Goal: Task Accomplishment & Management: Manage account settings

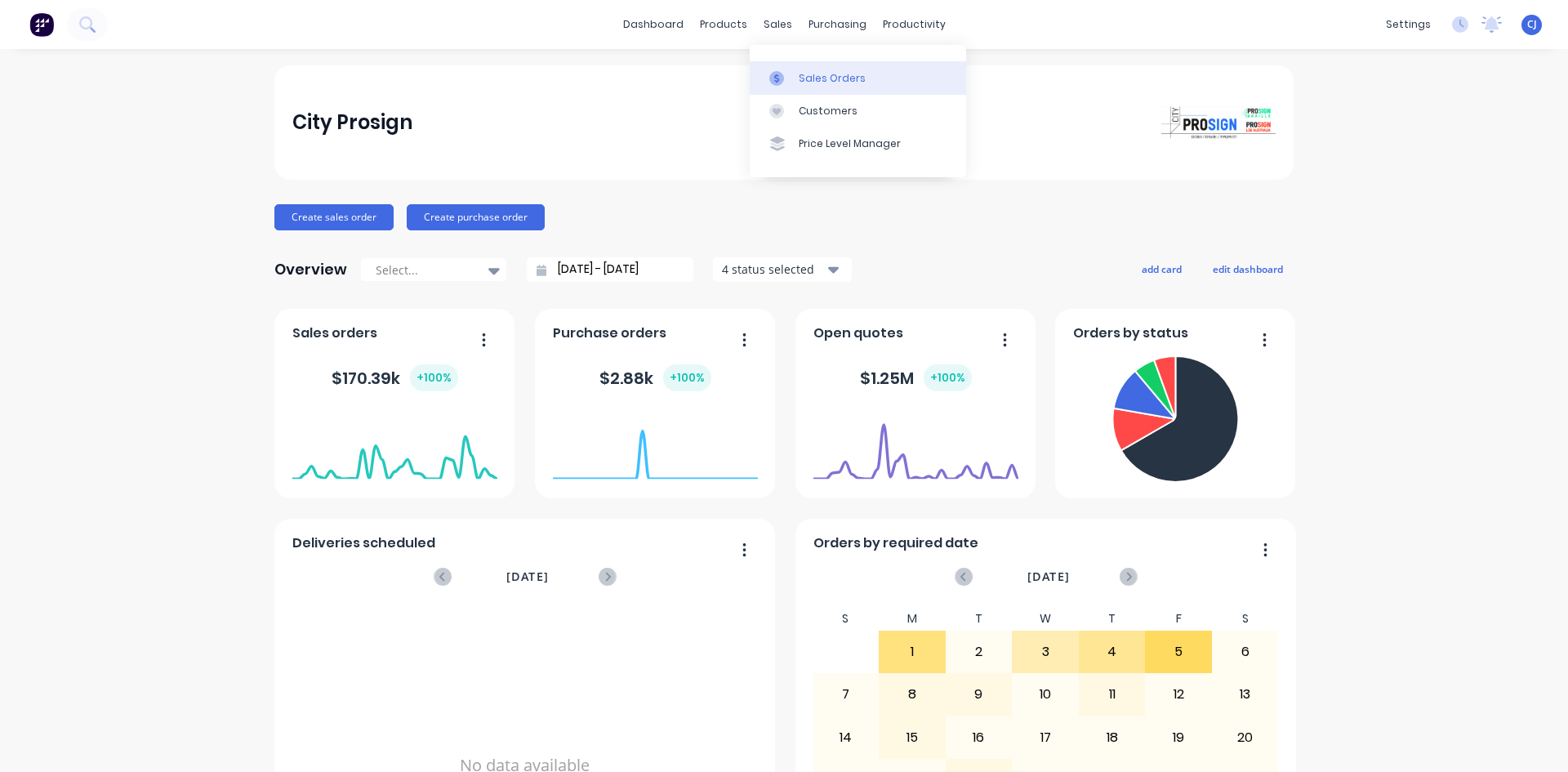
click at [789, 81] on div at bounding box center [781, 78] width 24 height 15
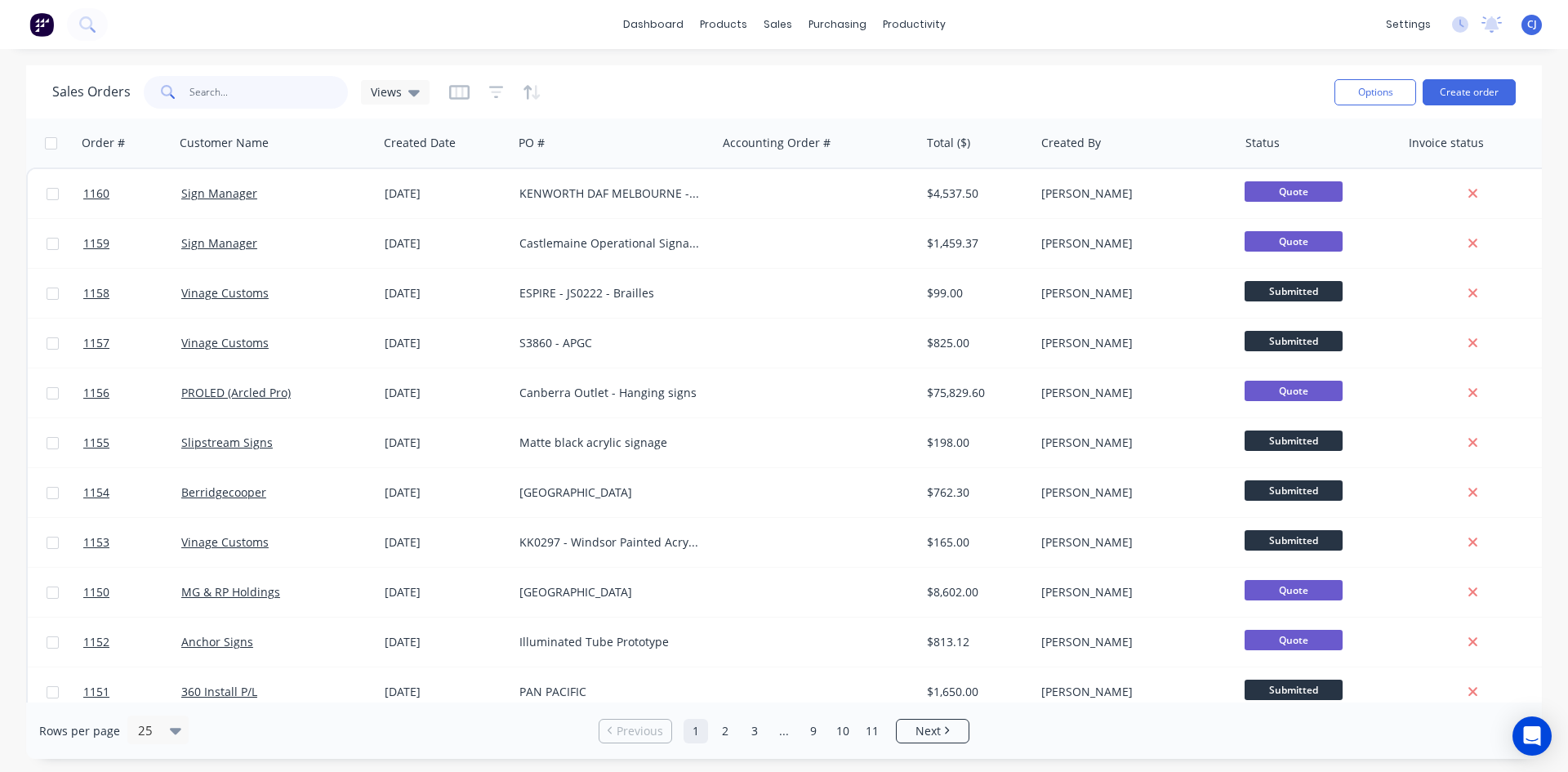
click at [295, 96] on input "text" at bounding box center [269, 93] width 159 height 33
type input "[PERSON_NAME]"
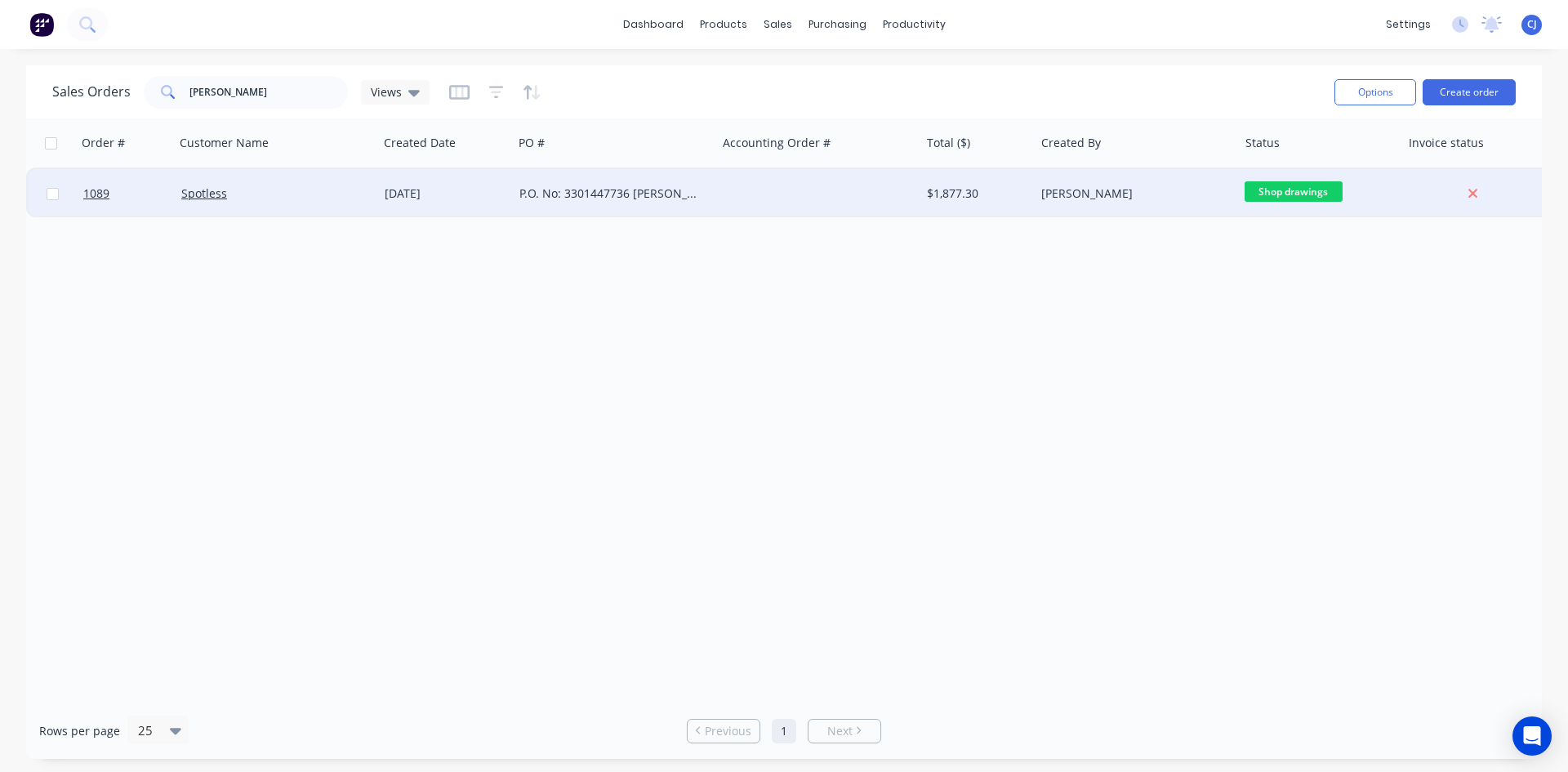
click at [652, 198] on div "P.O. No: 3301447736 [PERSON_NAME] House Spare Signs" at bounding box center [609, 193] width 181 height 16
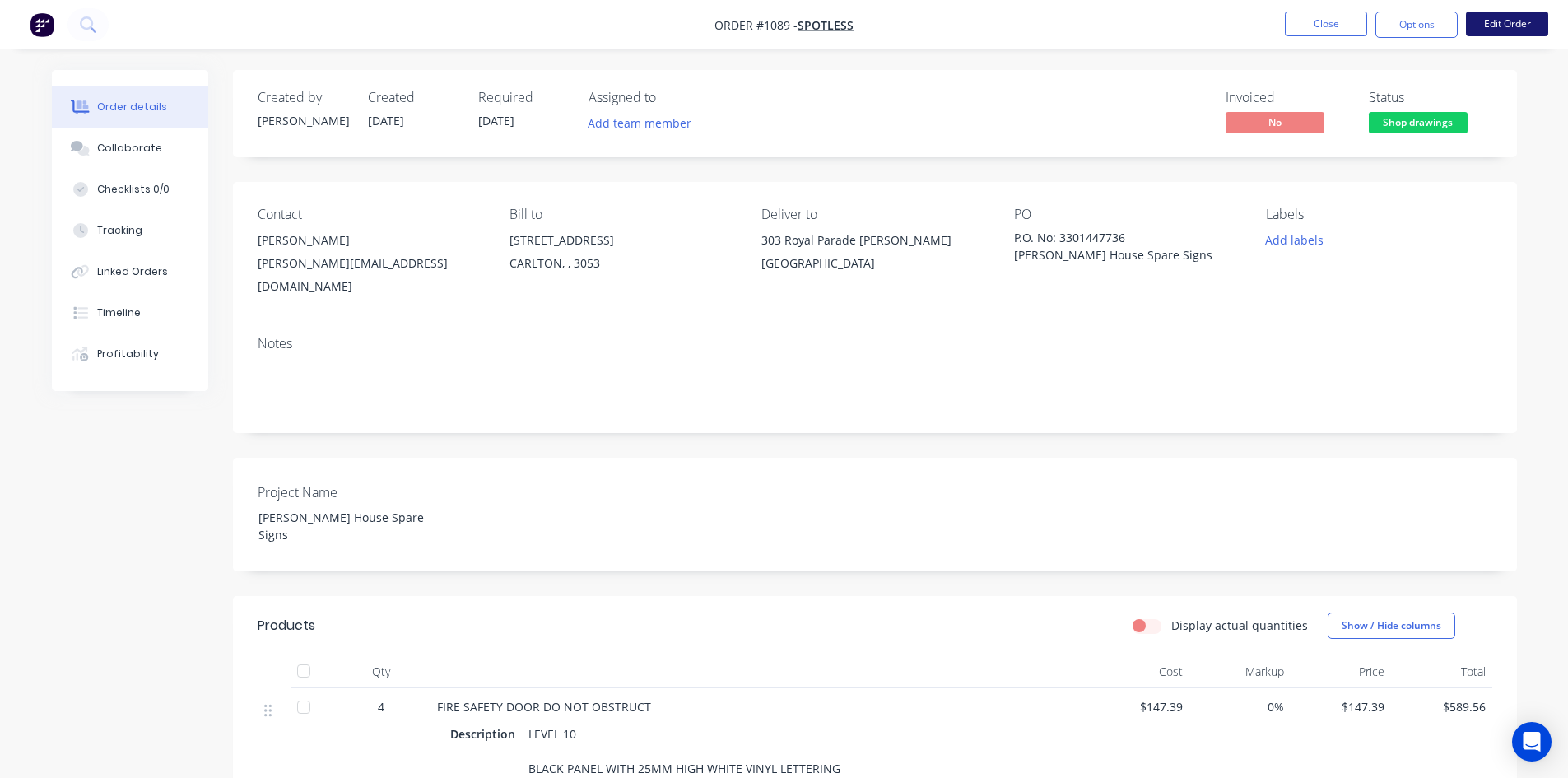
click at [1489, 26] on button "Edit Order" at bounding box center [1507, 24] width 82 height 24
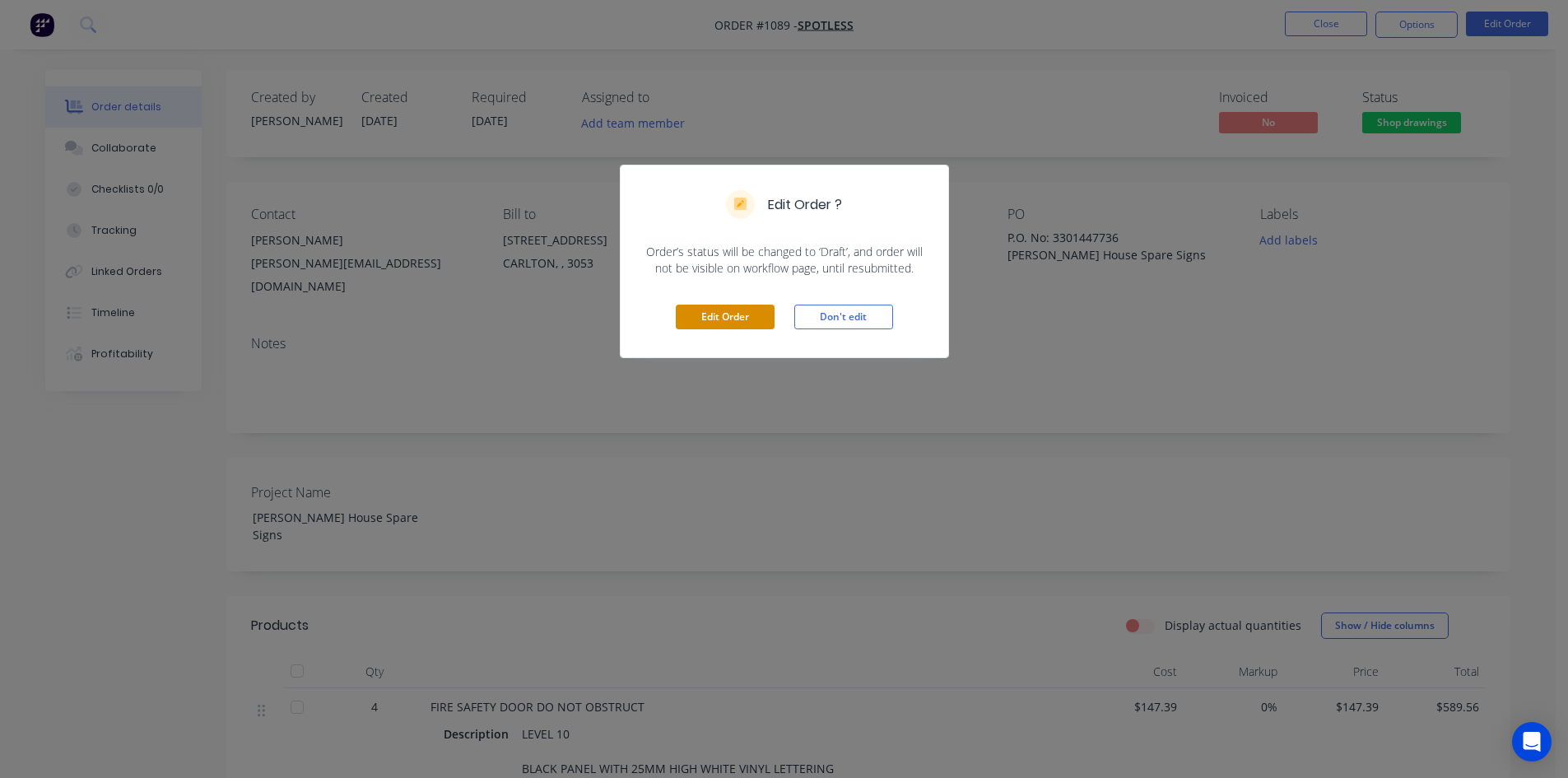
click at [705, 306] on button "Edit Order" at bounding box center [725, 317] width 99 height 24
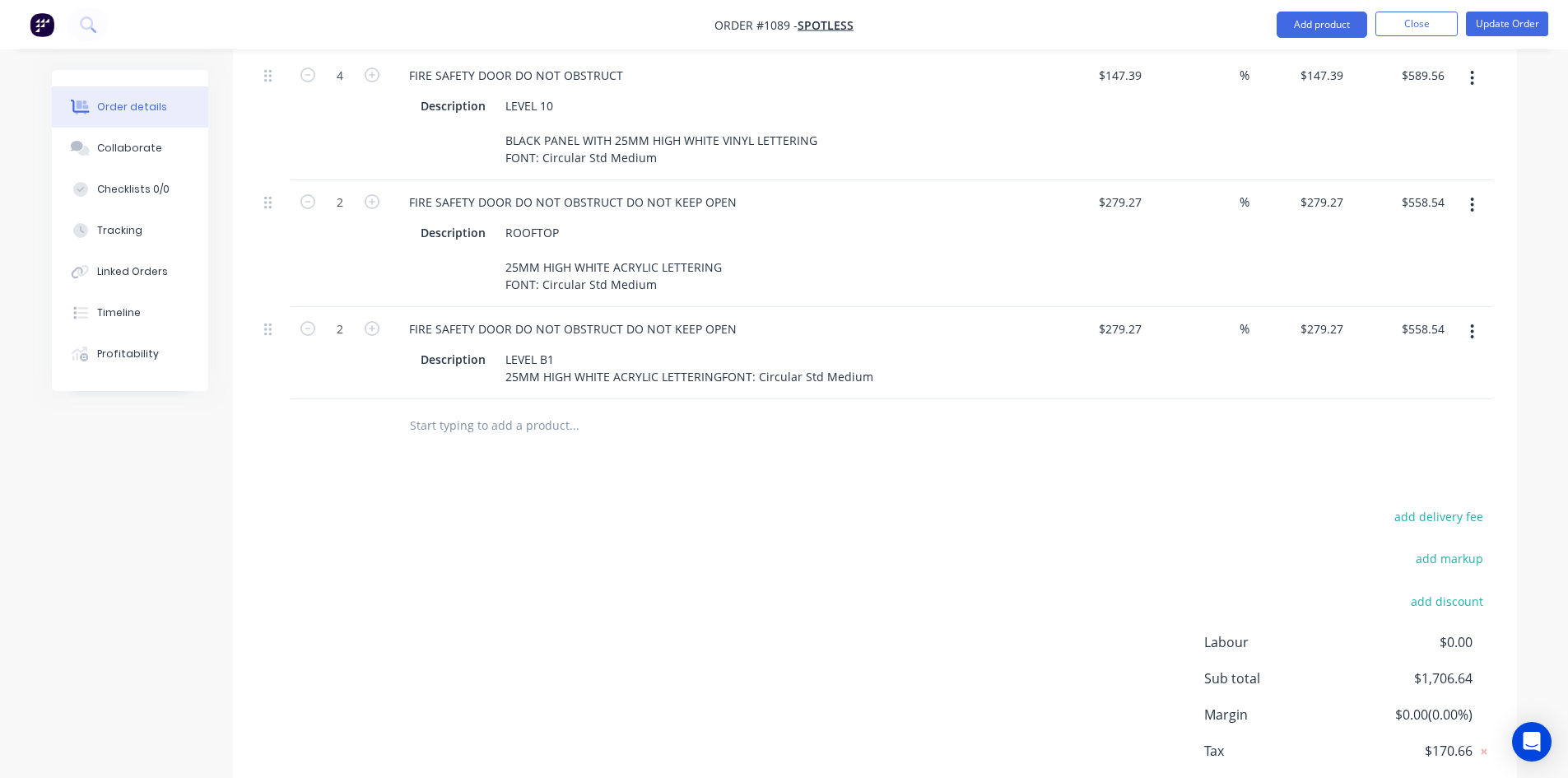
scroll to position [697, 0]
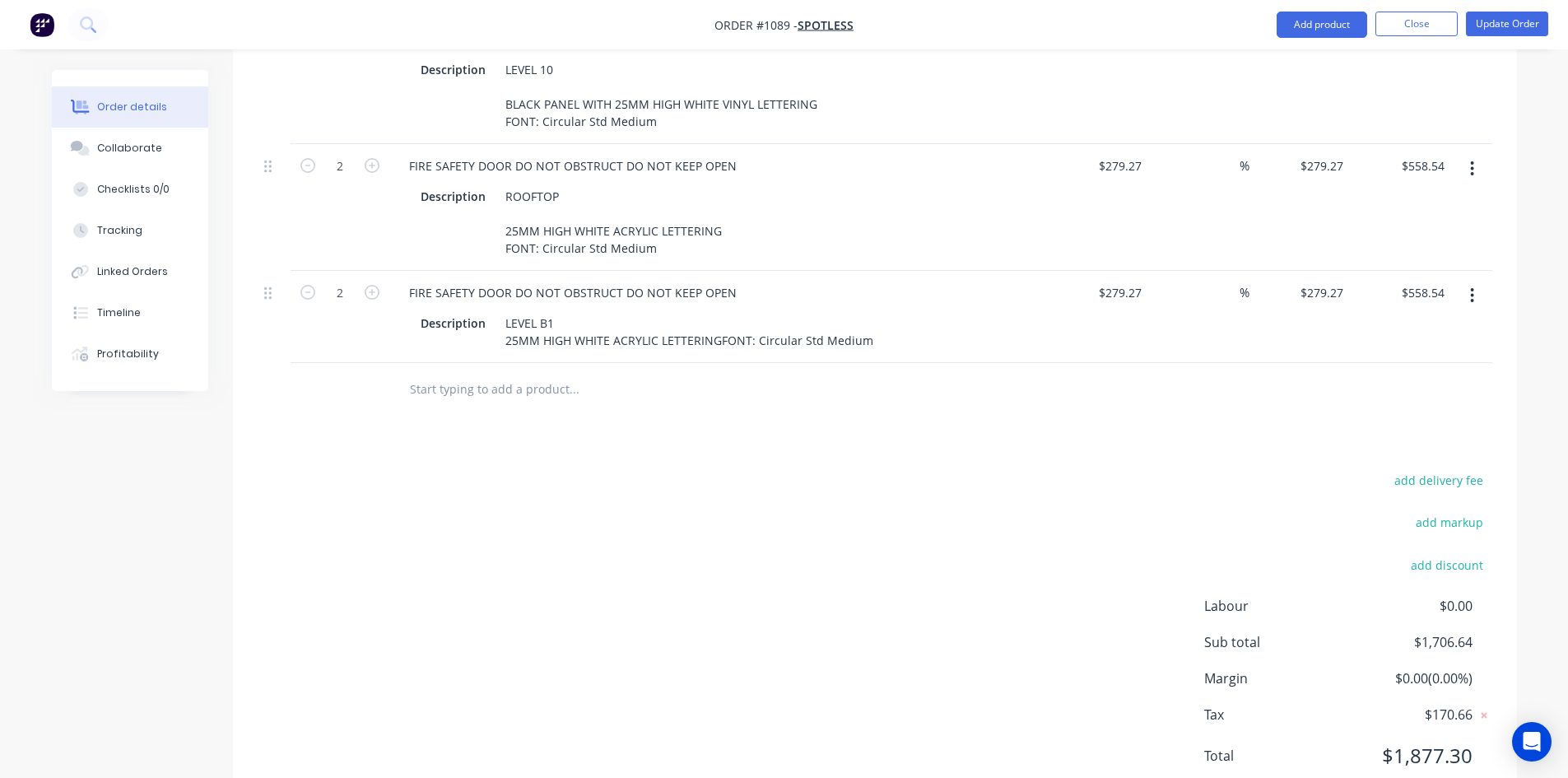
click at [432, 373] on input "text" at bounding box center [573, 389] width 329 height 33
click at [1479, 280] on button "button" at bounding box center [1472, 295] width 38 height 30
click at [1387, 360] on div "Duplicate" at bounding box center [1413, 371] width 127 height 24
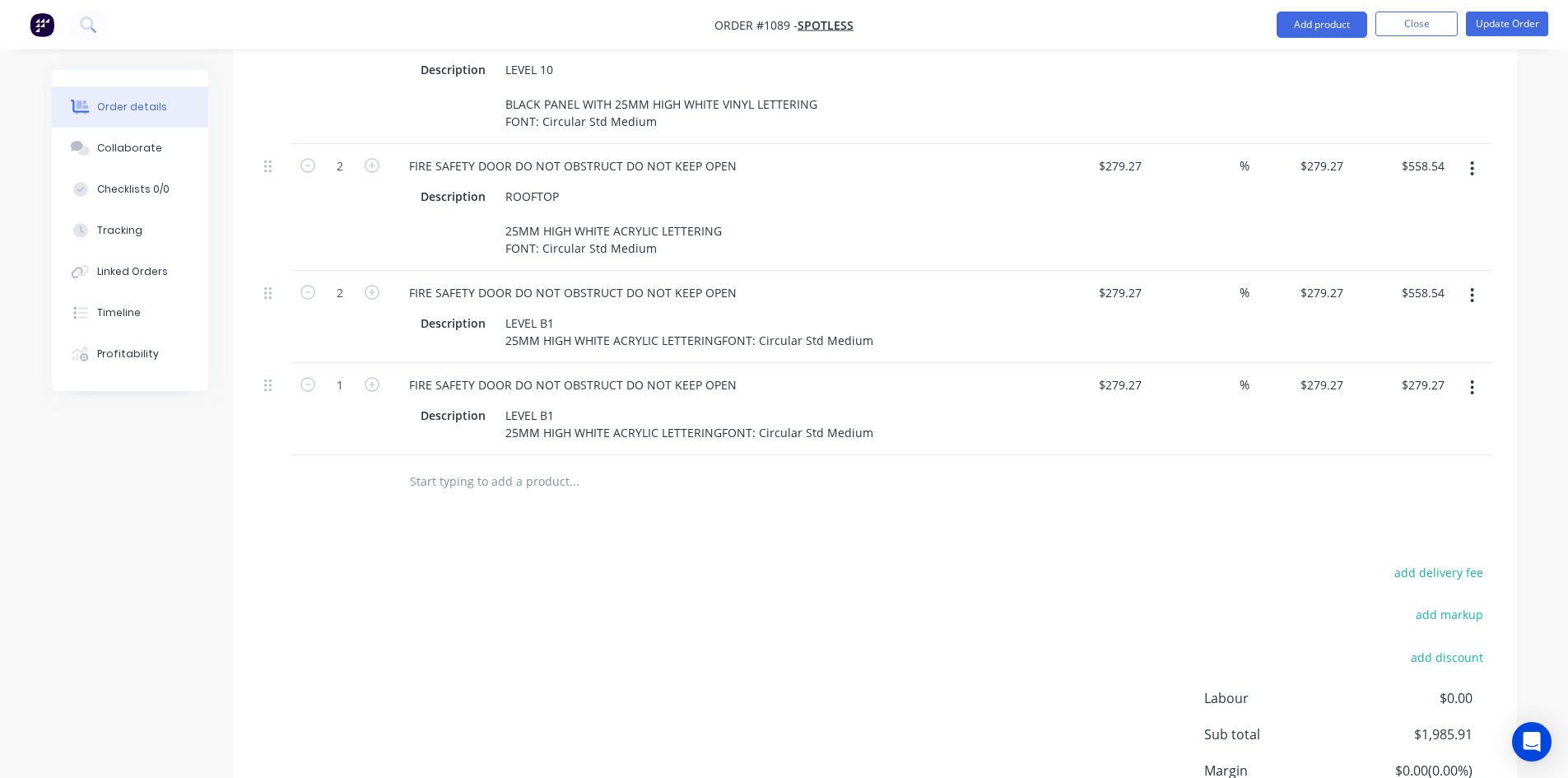
click at [447, 465] on input "text" at bounding box center [573, 482] width 329 height 33
type input "W"
click at [602, 561] on div "add delivery fee add markup add discount Labour $0.00 Sub total $1,985.91 Margi…" at bounding box center [875, 720] width 1234 height 318
drag, startPoint x: 736, startPoint y: 329, endPoint x: 391, endPoint y: 337, distance: 345.1
click at [391, 363] on div "FIRE SAFETY DOOR DO NOT OBSTRUCT DO NOT KEEP OPEN Description LEVEL B1 25MM HIG…" at bounding box center [719, 410] width 658 height 93
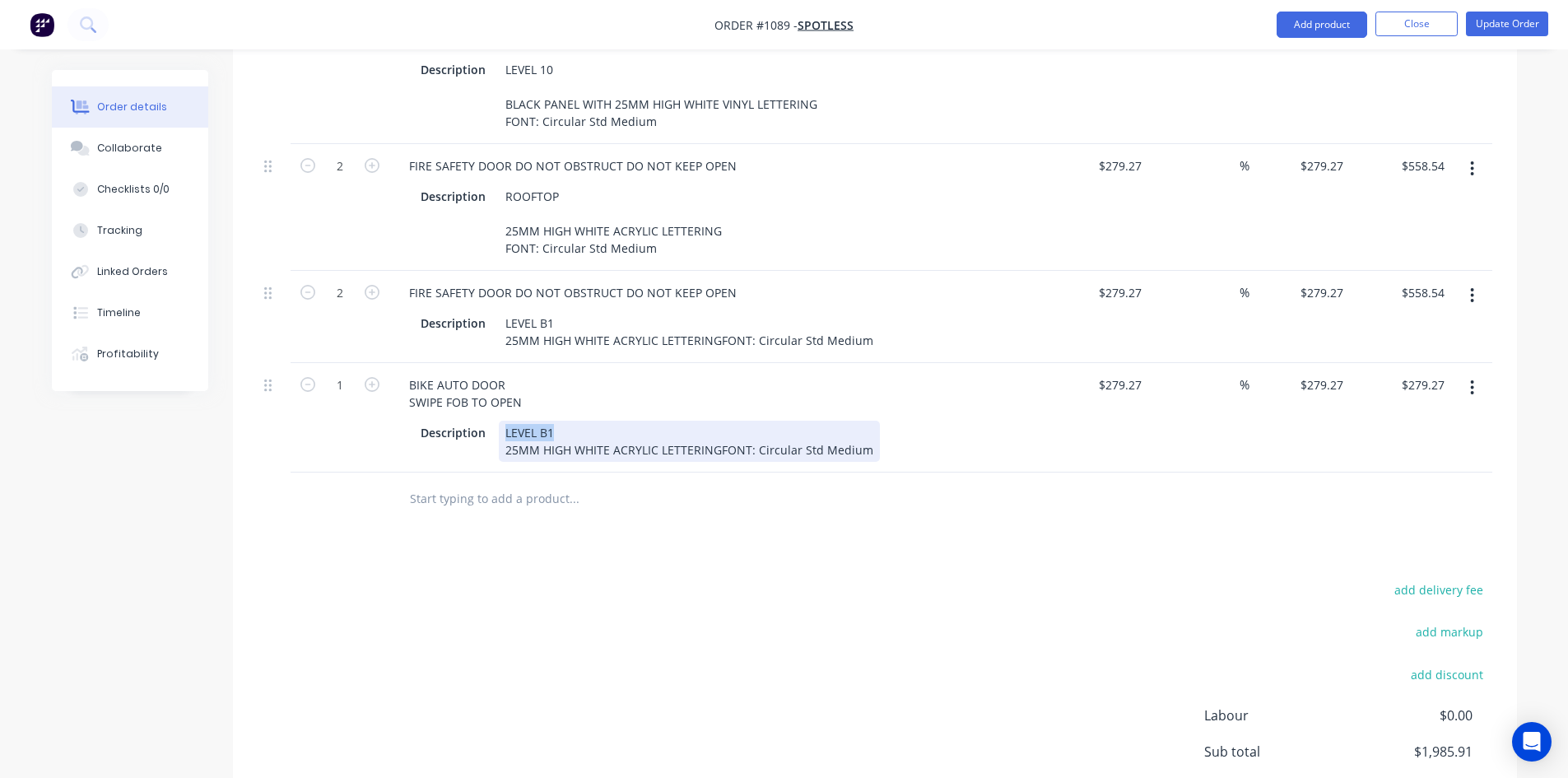
drag, startPoint x: 501, startPoint y: 374, endPoint x: 864, endPoint y: 389, distance: 363.3
click at [864, 421] on div "LEVEL B1 25MM HIGH WHITE ACRYLIC LETTERINGFONT: Circular Std Medium" at bounding box center [689, 441] width 381 height 41
click at [863, 421] on div "LEVEL B1 25MM HIGH WHITE ACRYLIC LETTERINGFONT: Circular Std Medium" at bounding box center [689, 441] width 381 height 41
drag, startPoint x: 866, startPoint y: 394, endPoint x: 588, endPoint y: 389, distance: 278.0
click at [588, 421] on div "LEVEL B1 25MM HIGH WHITE ACRYLIC LETTERINGFONT: Circular Std Medium" at bounding box center [689, 441] width 381 height 41
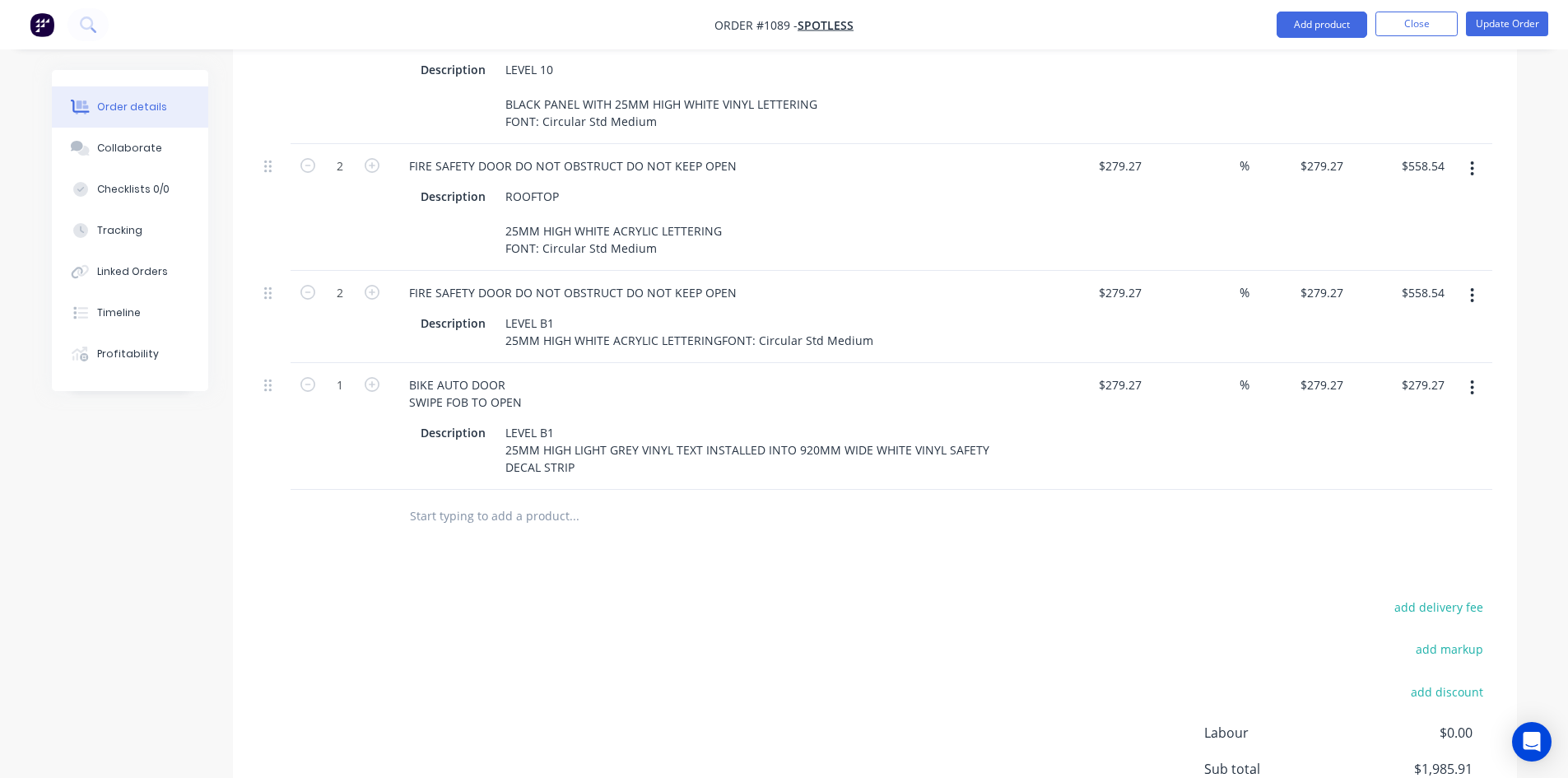
click at [850, 596] on div "add delivery fee add markup add discount Labour $0.00 Sub total $1,985.91 Margi…" at bounding box center [875, 754] width 1234 height 318
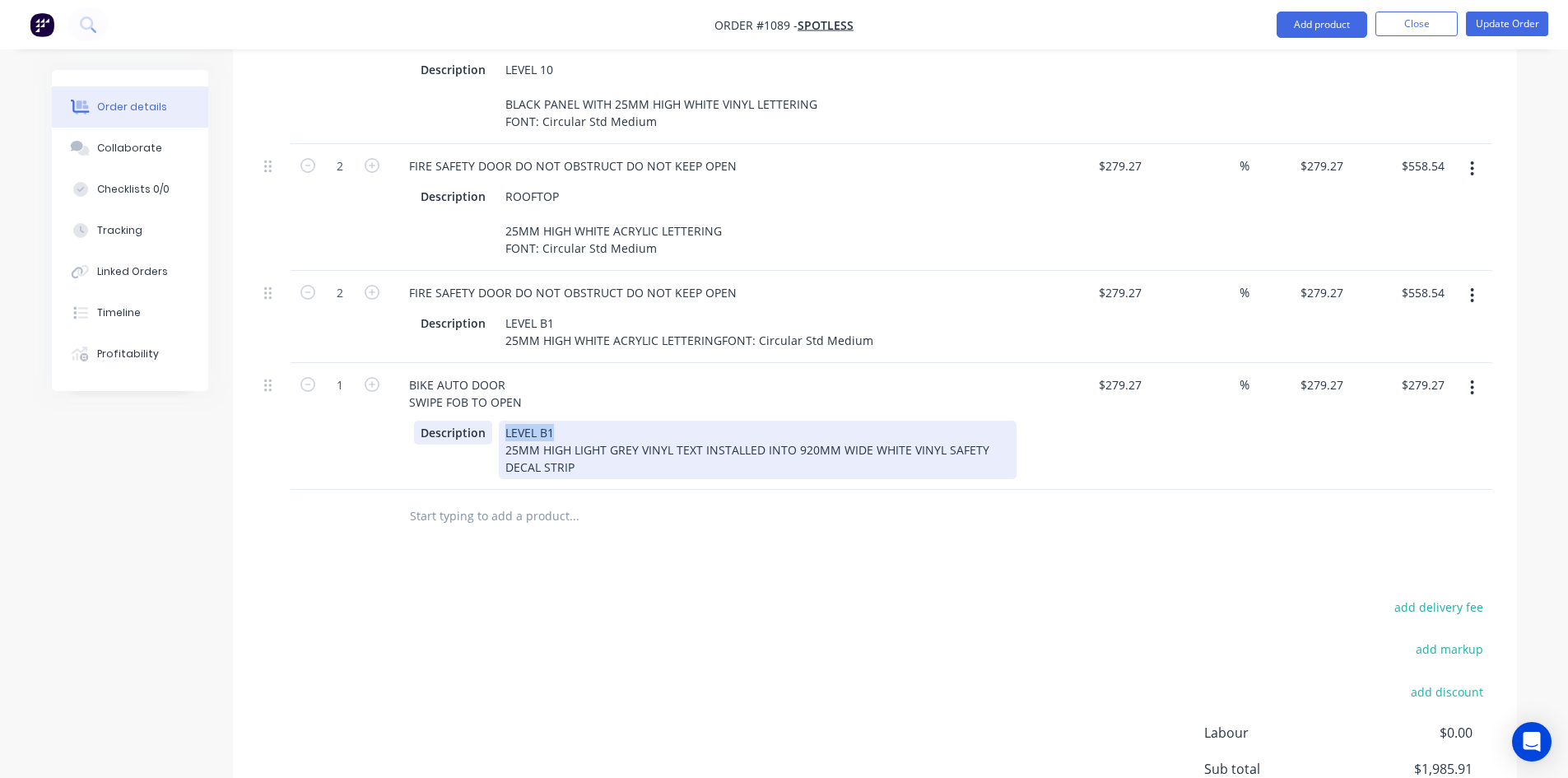
drag, startPoint x: 566, startPoint y: 373, endPoint x: 480, endPoint y: 375, distance: 86.0
click at [480, 421] on div "Description LEVEL B1 25MM HIGH LIGHT GREY VINYL TEXT INSTALLED INTO 920MM WIDE …" at bounding box center [715, 450] width 602 height 59
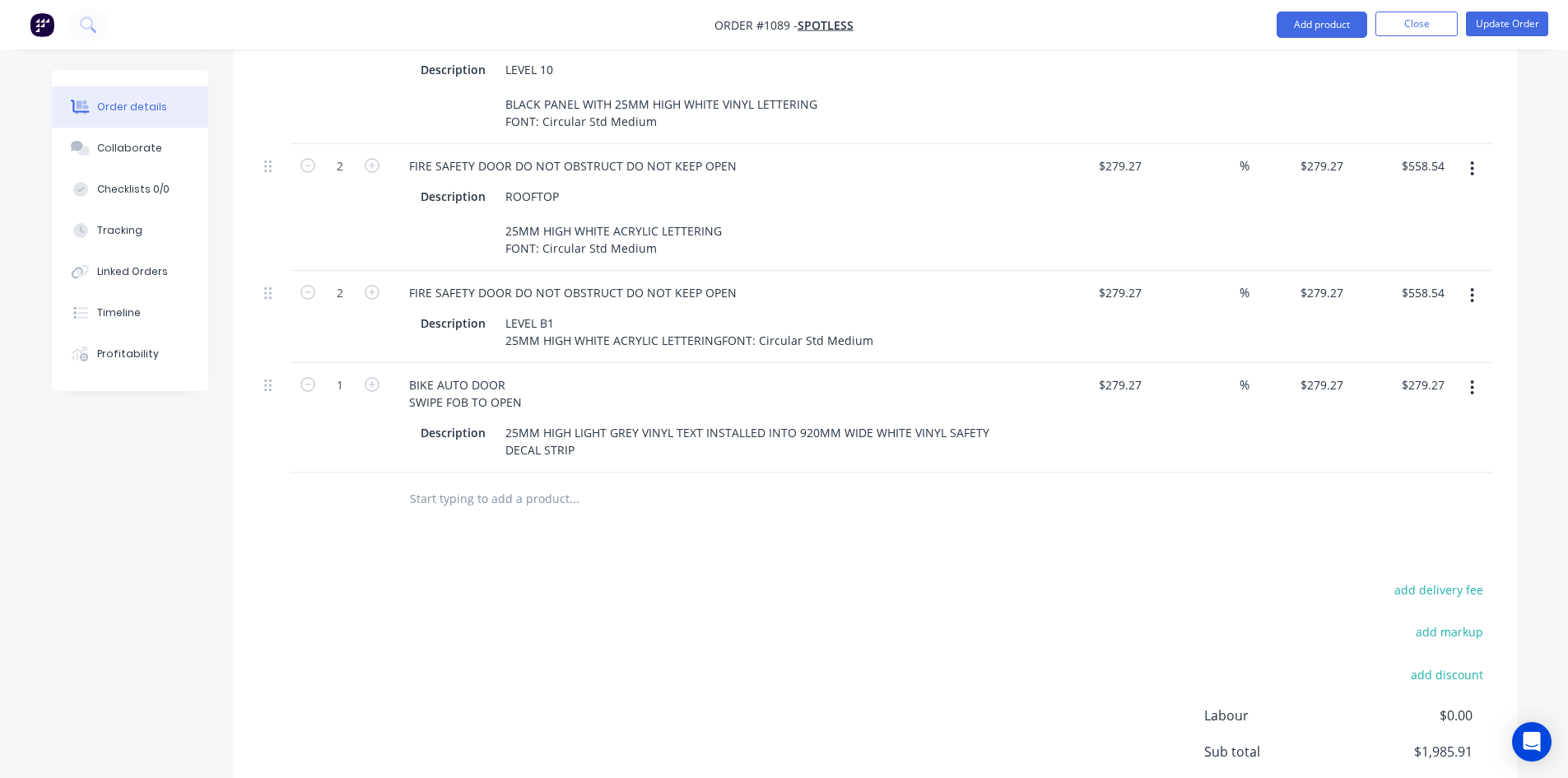
click at [1481, 373] on button "button" at bounding box center [1472, 388] width 38 height 30
click at [1383, 451] on div "Duplicate" at bounding box center [1413, 463] width 127 height 24
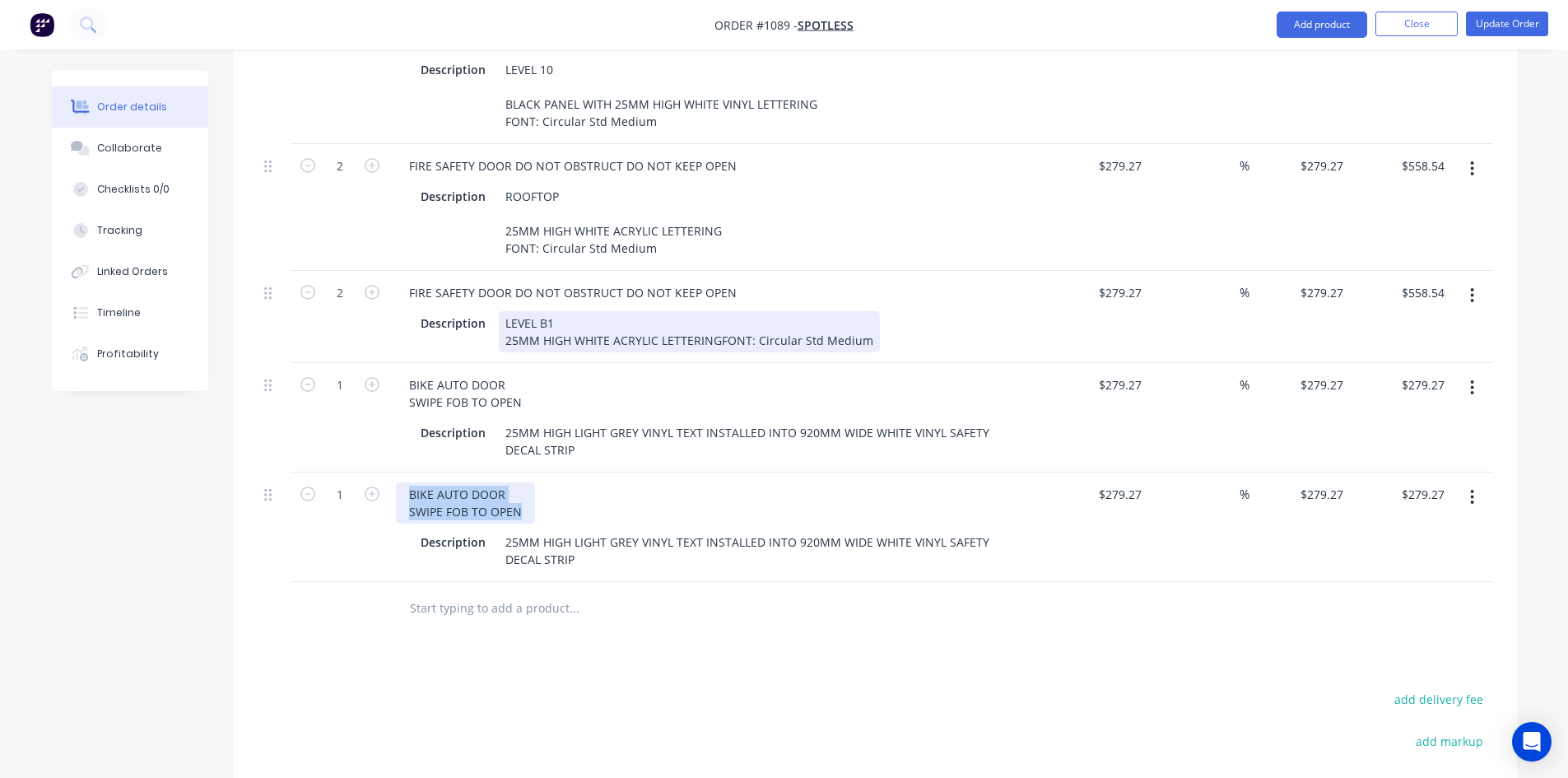
drag, startPoint x: 520, startPoint y: 468, endPoint x: 581, endPoint y: 283, distance: 194.8
click at [407, 482] on div "BIKE AUTO DOOR SWIPE FOB TO OPEN" at bounding box center [464, 502] width 139 height 41
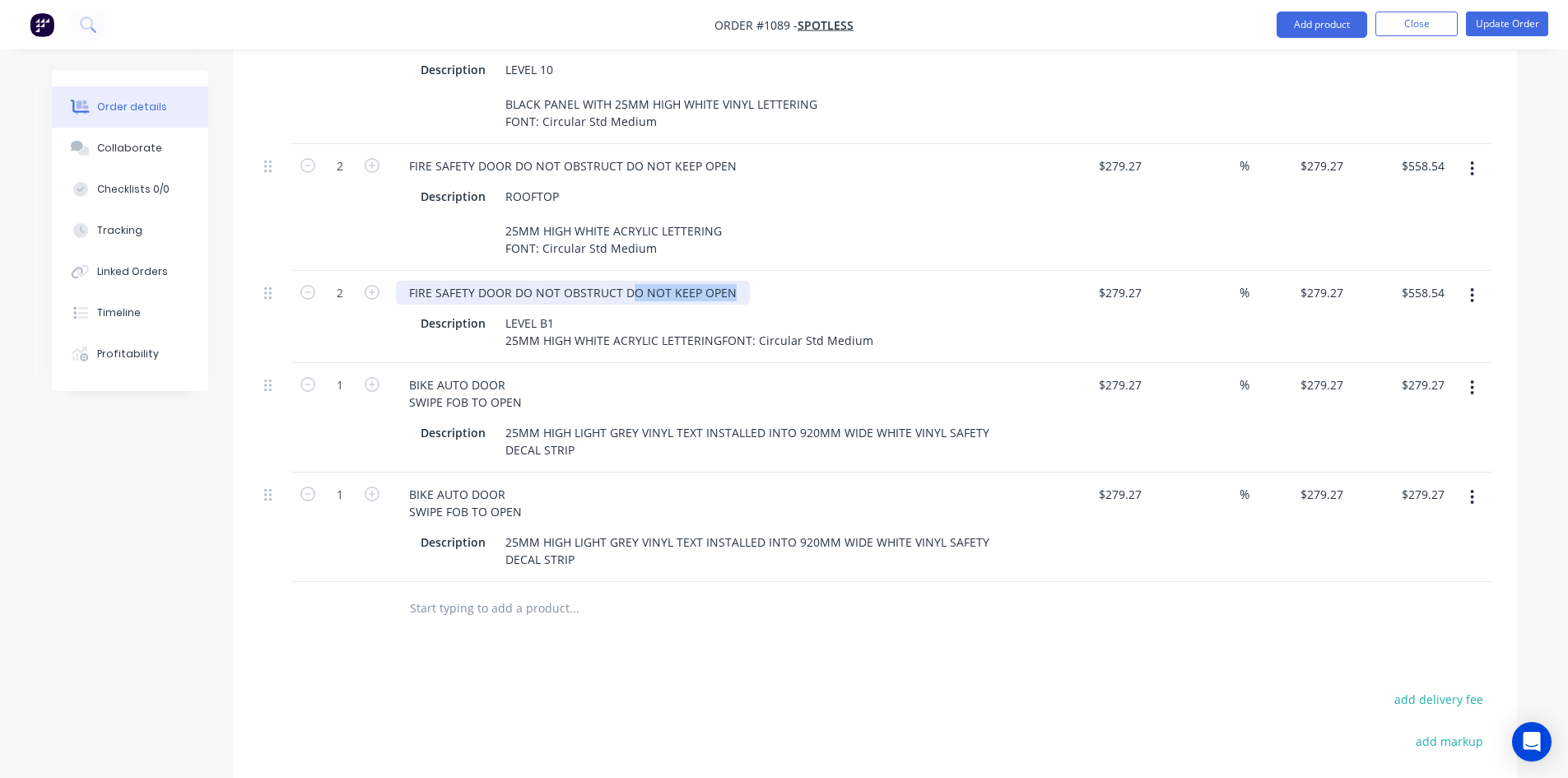
drag, startPoint x: 734, startPoint y: 236, endPoint x: 405, endPoint y: 225, distance: 329.2
click at [404, 280] on div "FIRE SAFETY DOOR DO NOT OBSTRUCT DO NOT KEEP OPEN" at bounding box center [572, 292] width 354 height 24
drag, startPoint x: 406, startPoint y: 231, endPoint x: 751, endPoint y: 240, distance: 345.1
click at [751, 280] on div "FIRE SAFETY DOOR DO NOT OBSTRUCT DO NOT KEEP OPEN" at bounding box center [718, 292] width 645 height 24
copy div "FIRE SAFETY DOOR DO NOT OBSTRUCT DO NOT KEEP OPEN"
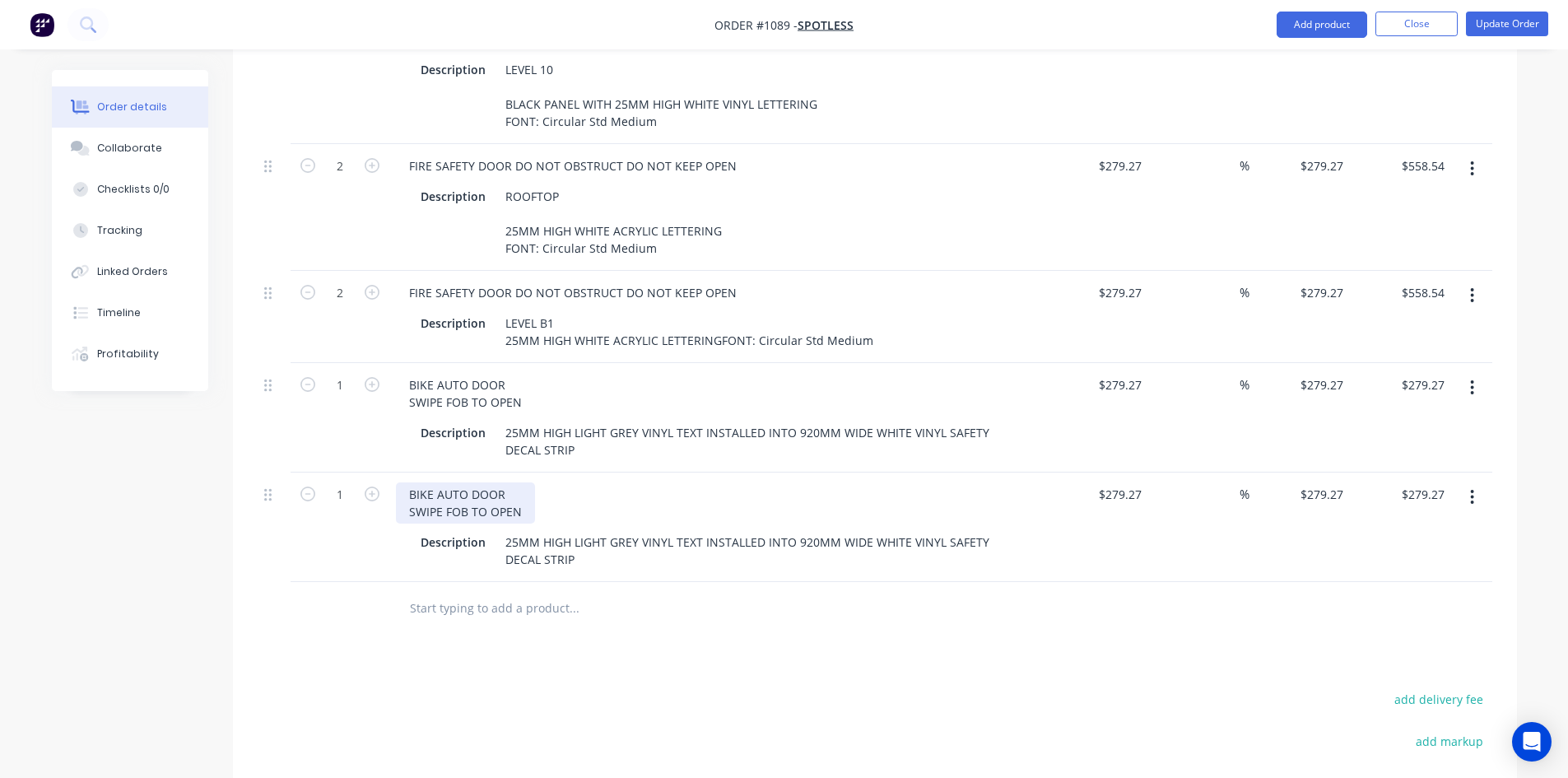
click at [527, 482] on div "BIKE AUTO DOOR SWIPE FOB TO OPEN" at bounding box center [464, 502] width 139 height 41
drag, startPoint x: 527, startPoint y: 471, endPoint x: 381, endPoint y: 440, distance: 149.3
click at [381, 472] on div "1 BIKE AUTO DOOR SWIPE FOB TO OPEN Description 25MM HIGH LIGHT GREY VINYL TEXT …" at bounding box center [875, 527] width 1234 height 109
paste div
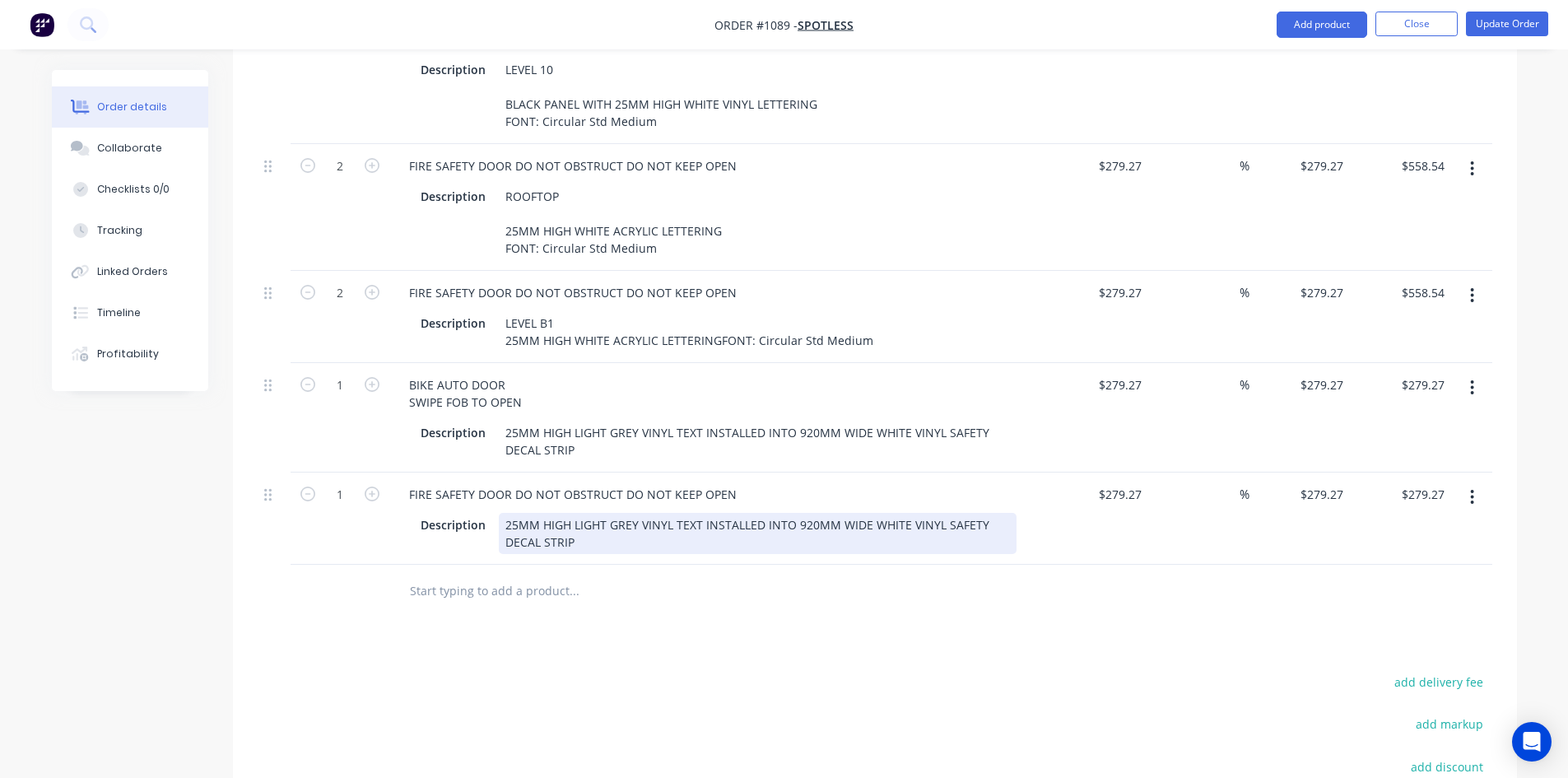
drag, startPoint x: 673, startPoint y: 497, endPoint x: 684, endPoint y: 517, distance: 22.8
click at [684, 517] on div "25MM HIGH LIGHT GREY VINYL TEXT INSTALLED INTO 920MM WIDE WHITE VINYL SAFETY DE…" at bounding box center [757, 533] width 518 height 41
click at [693, 515] on div "25MM HIGH LIGHT GREY VINYL TEXT INSTALLED INTO 920MM WIDE WHITE VINYL SAFETY DE…" at bounding box center [757, 533] width 518 height 41
drag, startPoint x: 588, startPoint y: 520, endPoint x: 715, endPoint y: 499, distance: 128.7
click at [715, 513] on div "25MM HIGH LIGHT GREY VINYL TEXT INSTALLED INTO 920MM WIDE WHITE VINYL SAFETY DE…" at bounding box center [757, 533] width 518 height 41
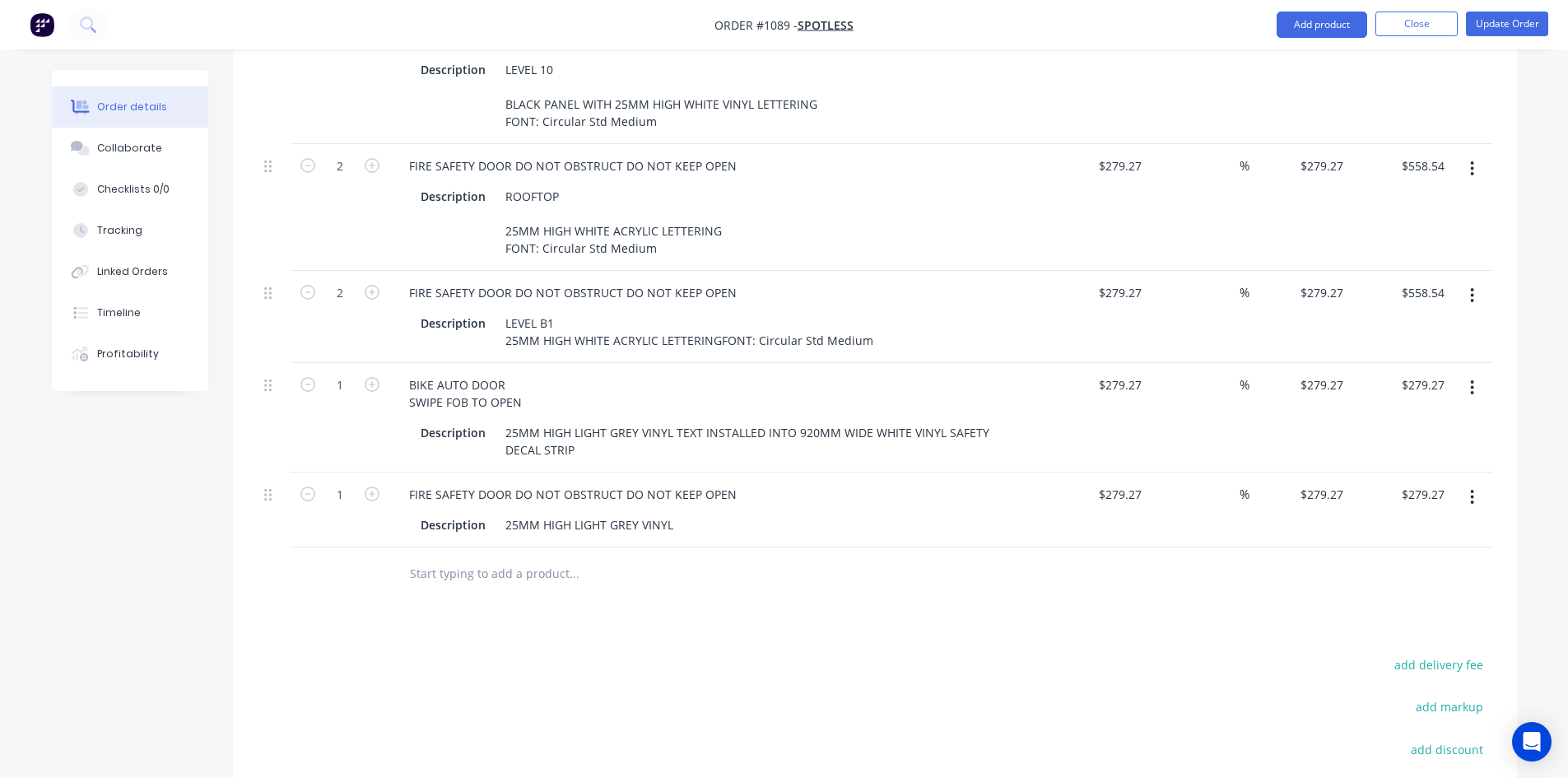
click at [694, 557] on input "text" at bounding box center [573, 574] width 329 height 33
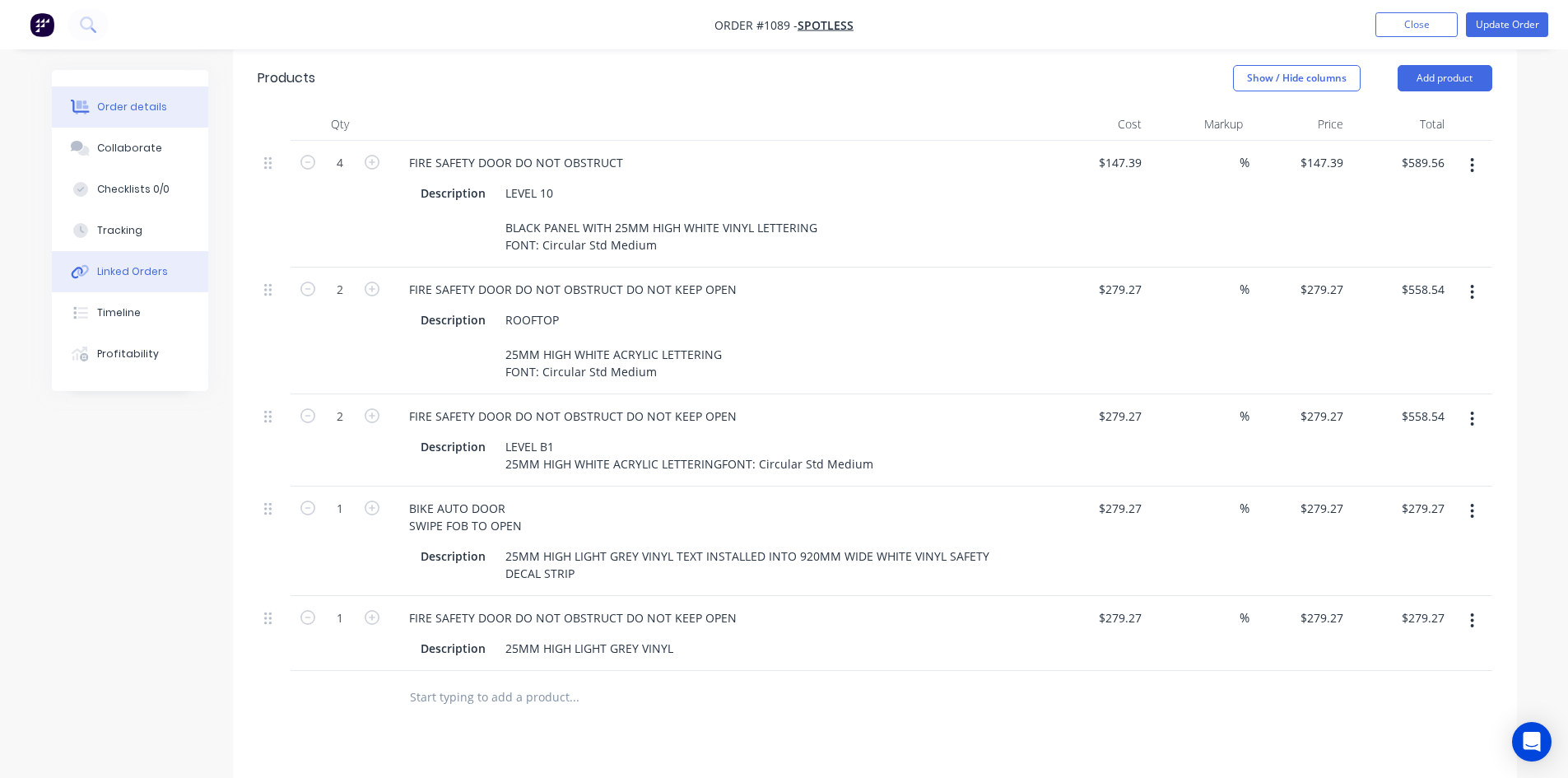
scroll to position [615, 0]
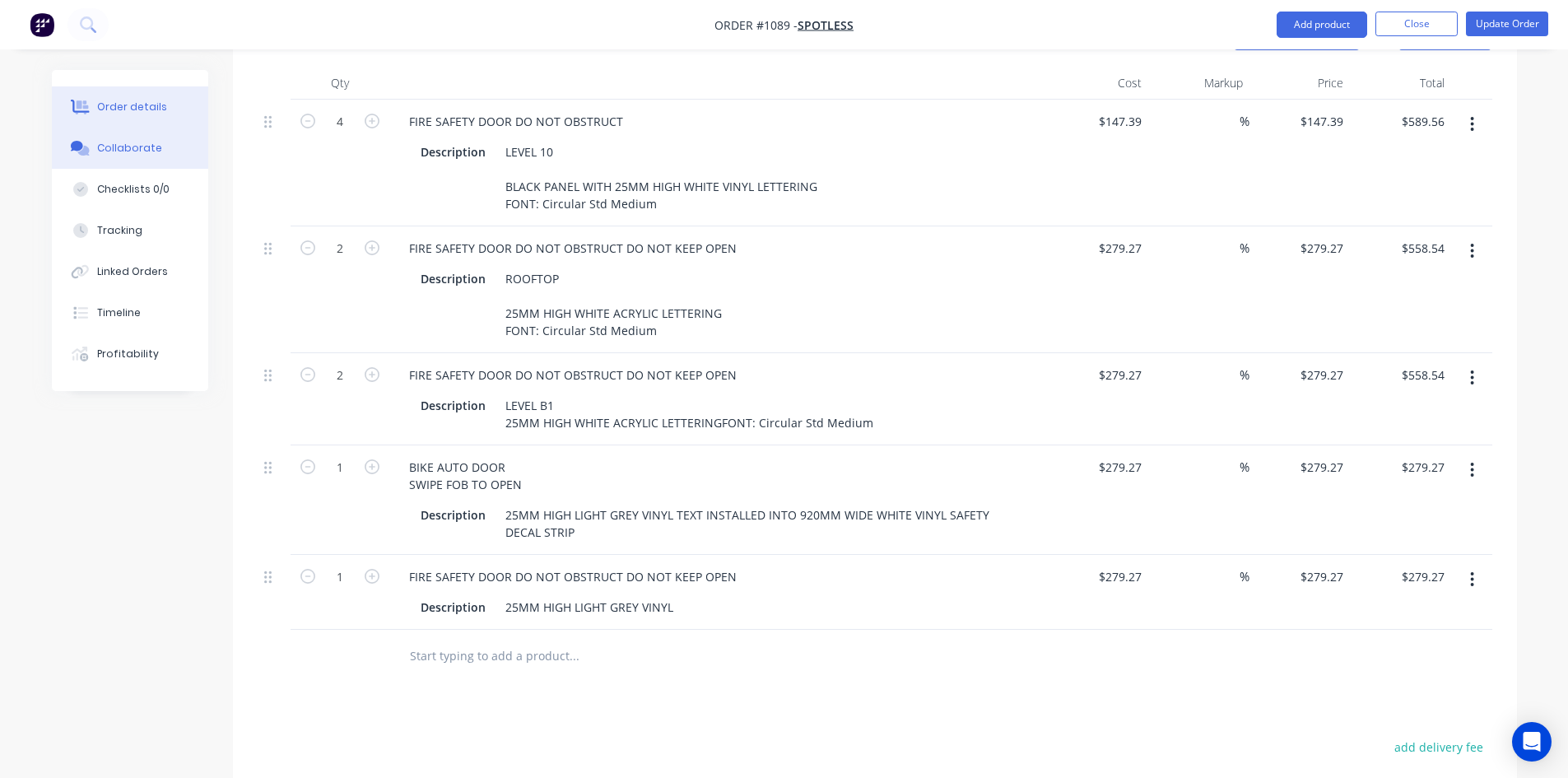
click at [94, 153] on button "Collaborate" at bounding box center [129, 148] width 156 height 41
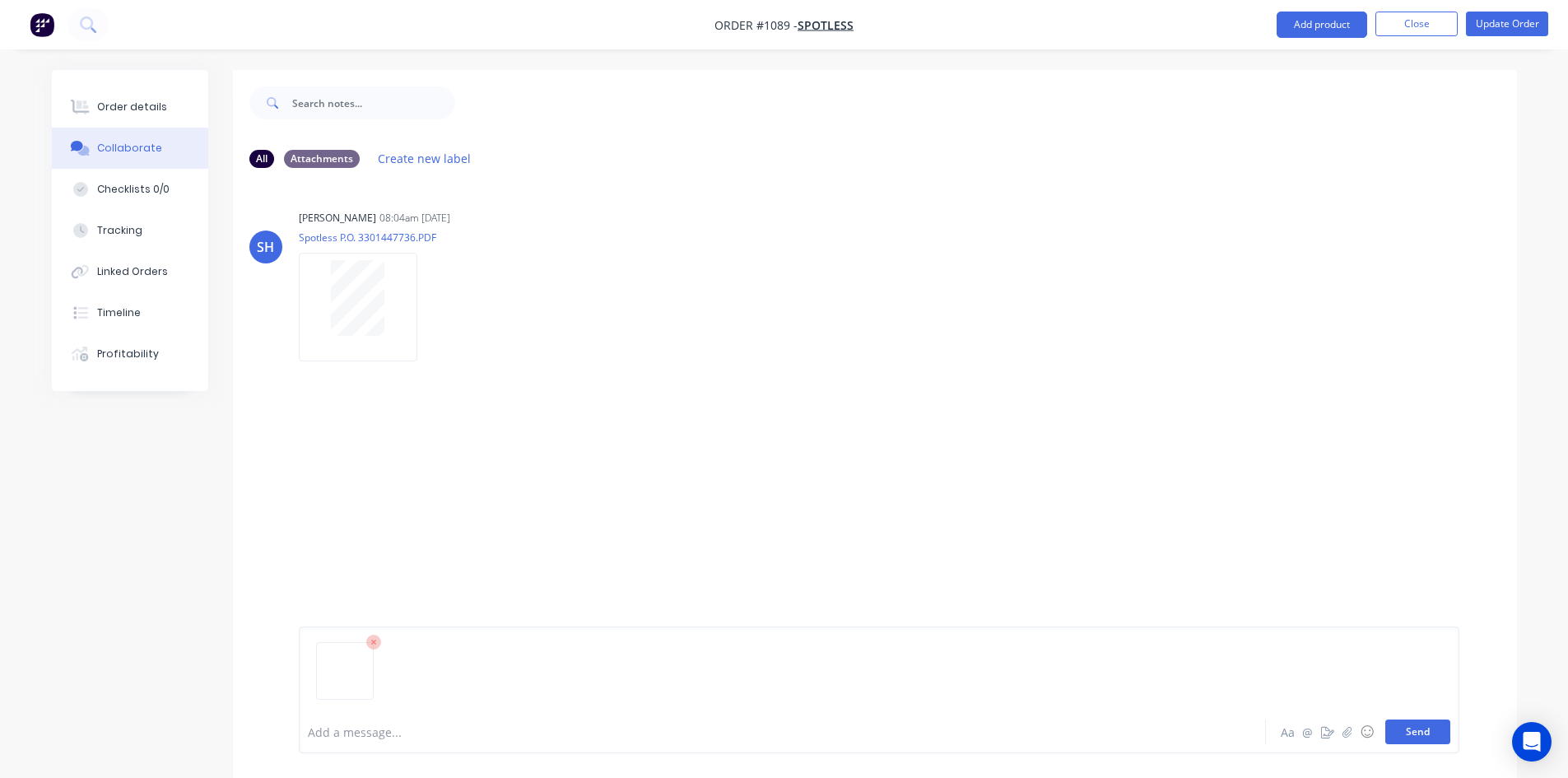
click at [1422, 731] on button "Send" at bounding box center [1417, 732] width 65 height 24
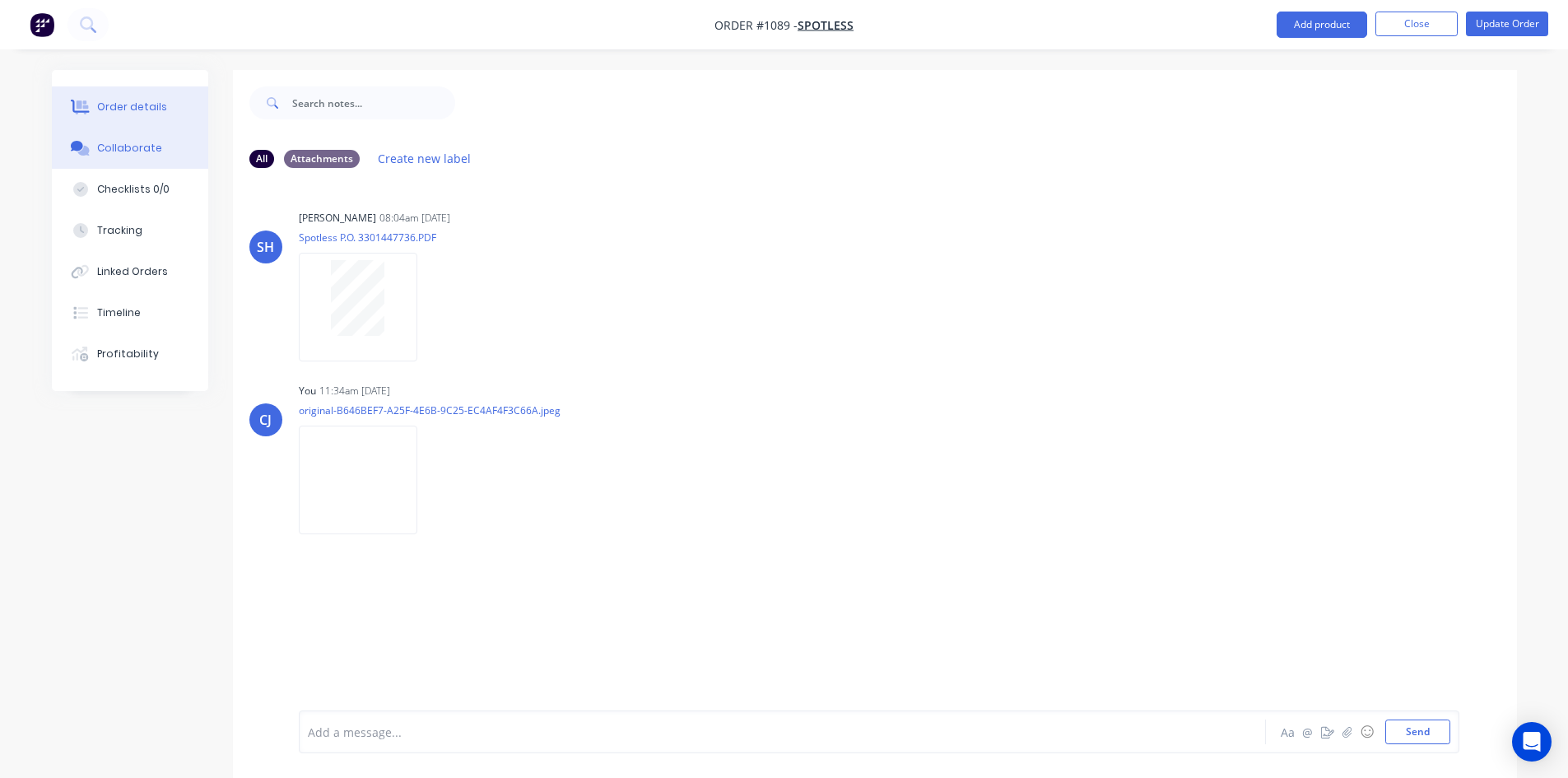
click at [162, 112] on button "Order details" at bounding box center [129, 107] width 156 height 41
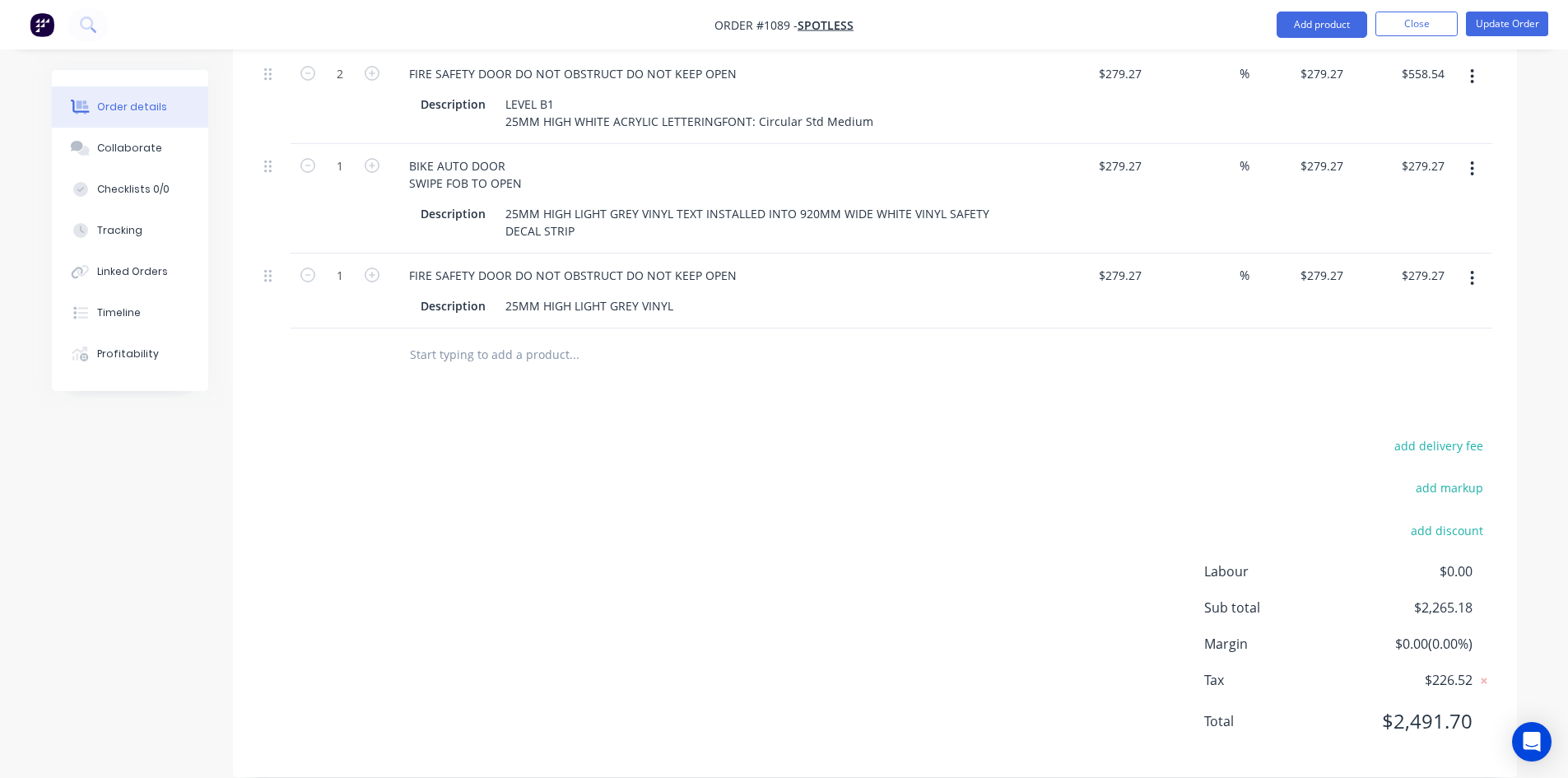
scroll to position [669, 0]
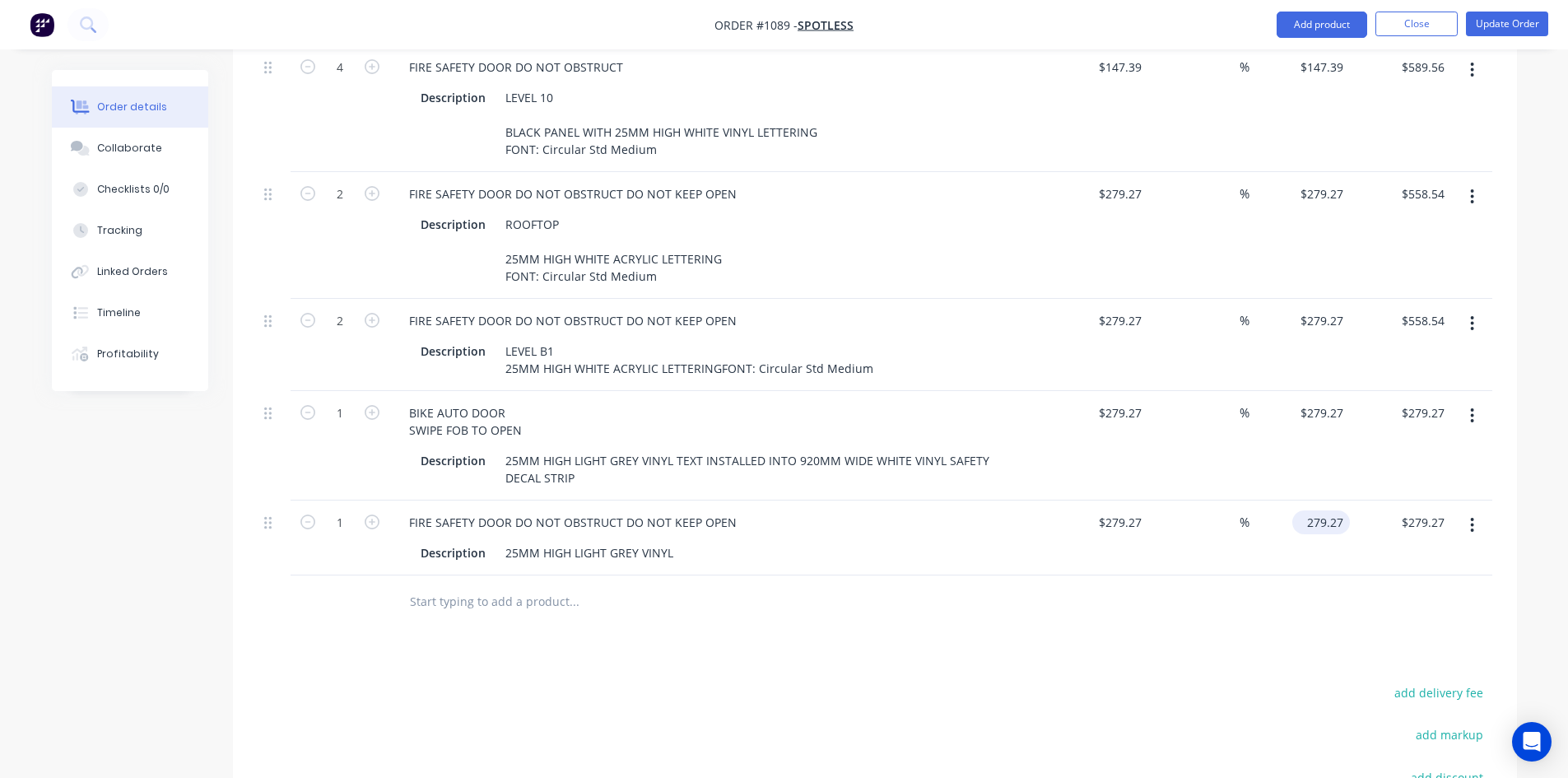
click at [1314, 510] on input "279.27" at bounding box center [1324, 521] width 51 height 24
type input "50"
type input "-82.1"
type input "$50.00"
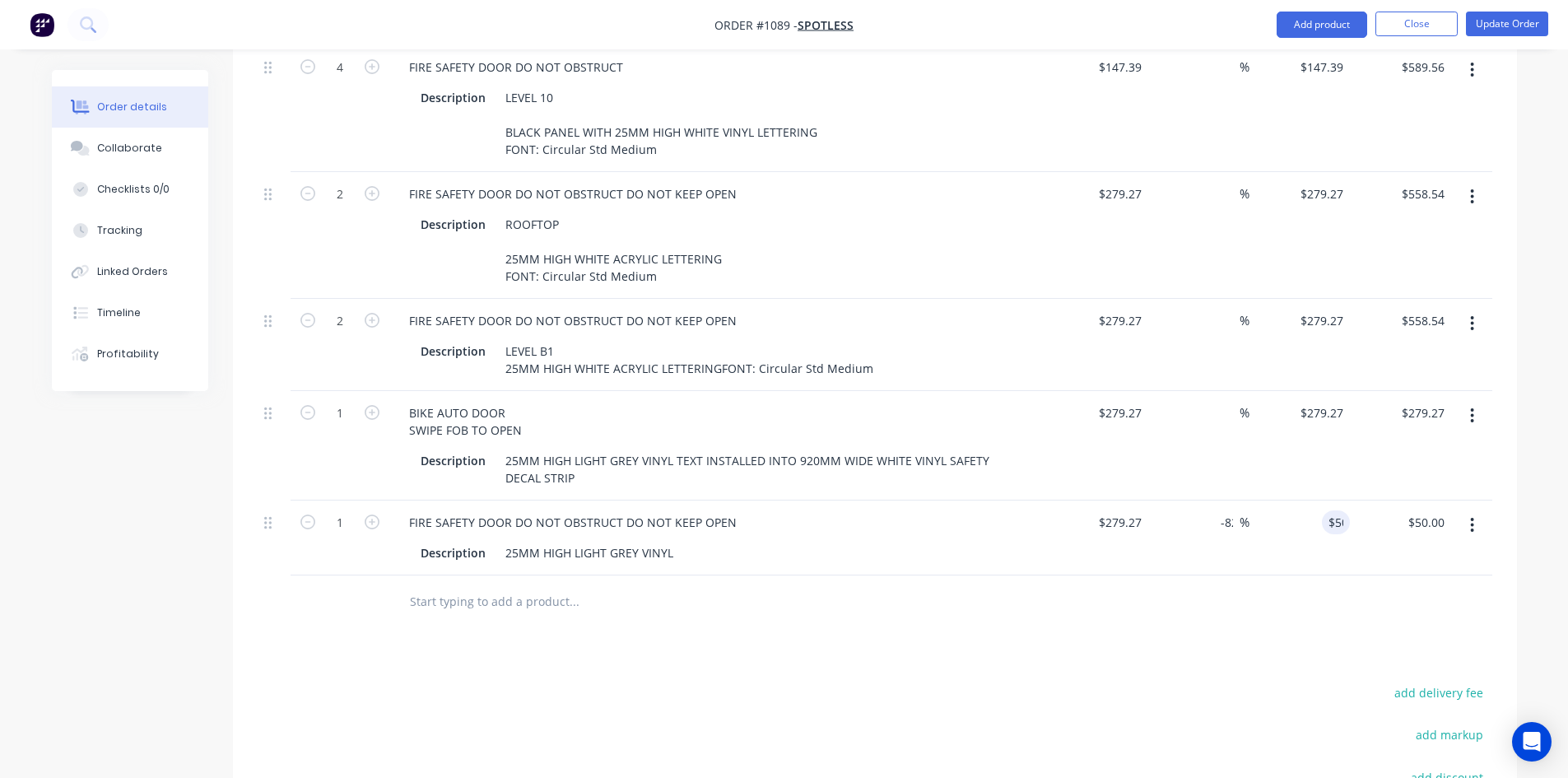
click at [1317, 401] on input "279.27" at bounding box center [1324, 412] width 51 height 24
type input "65"
type input "-76.73"
type input "$65.00"
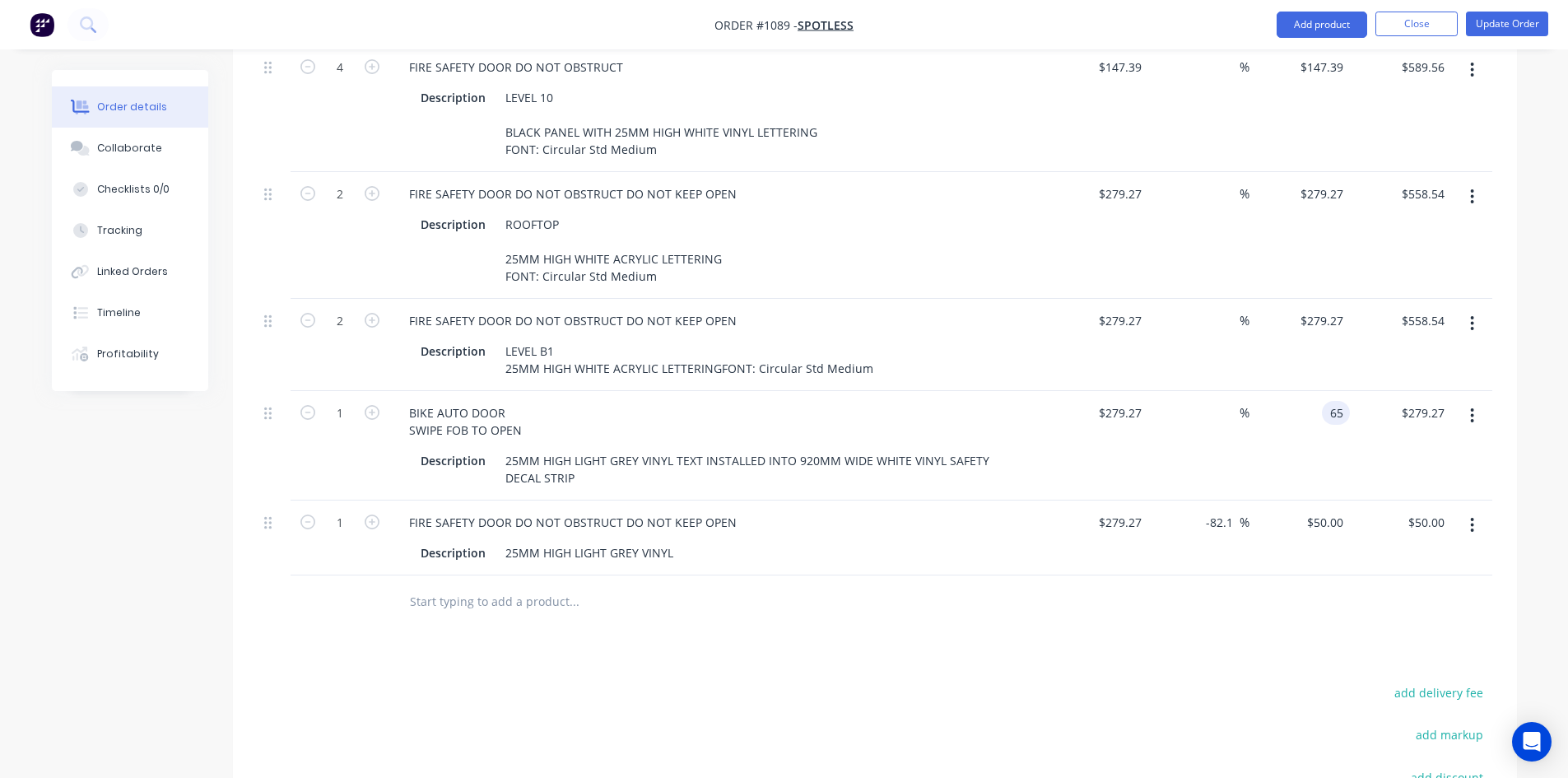
type input "$65.00"
click at [1302, 391] on div "$65.00 $65.00" at bounding box center [1300, 445] width 101 height 109
click at [1131, 401] on input "279.27" at bounding box center [1122, 412] width 51 height 24
type input "$279.27"
type input "65"
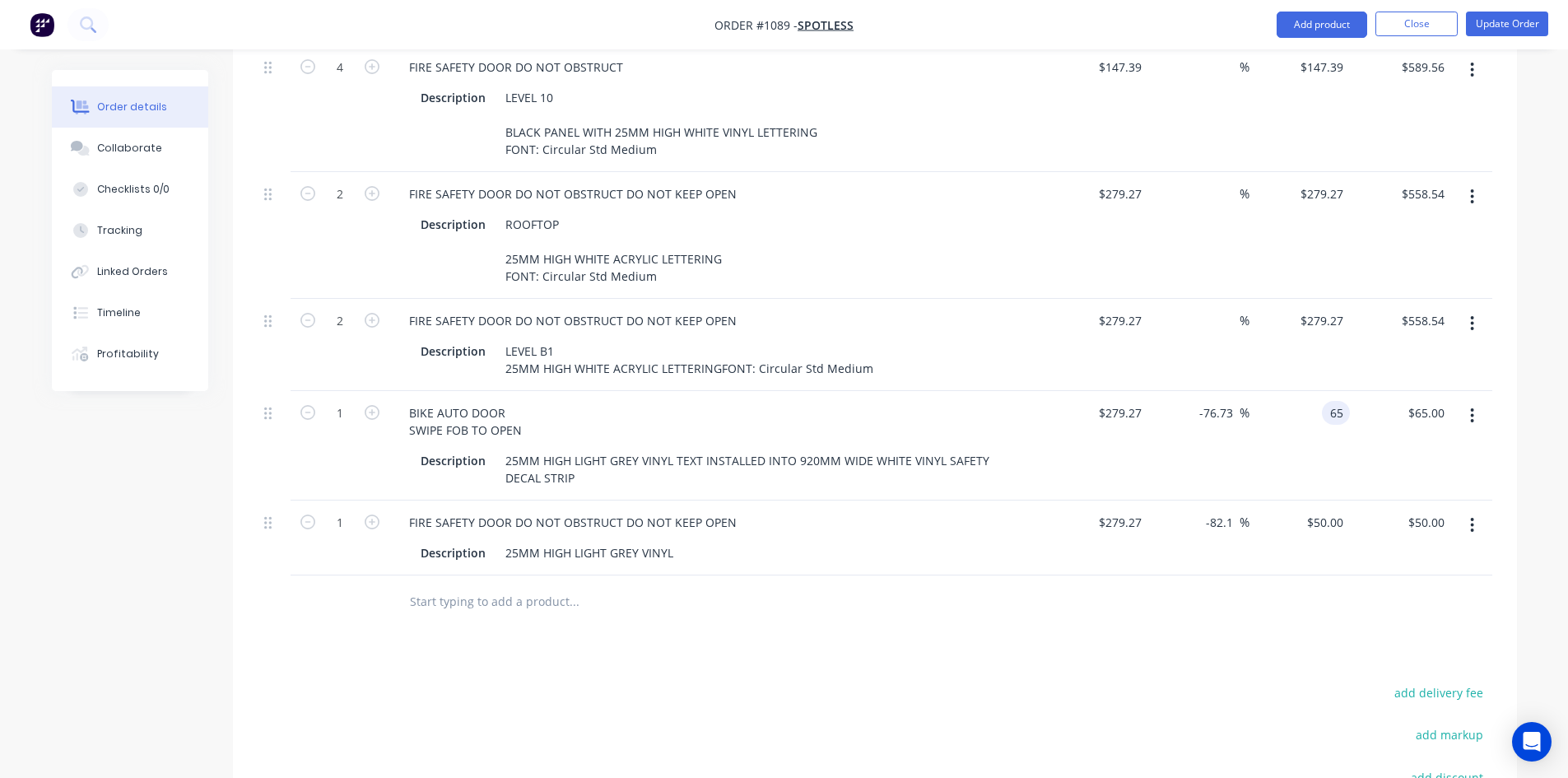
click at [1336, 401] on input "65" at bounding box center [1338, 412] width 22 height 24
type input "279.27"
type input "$65.00"
click at [1115, 401] on input "279.27" at bounding box center [1122, 412] width 51 height 24
paste input "65"
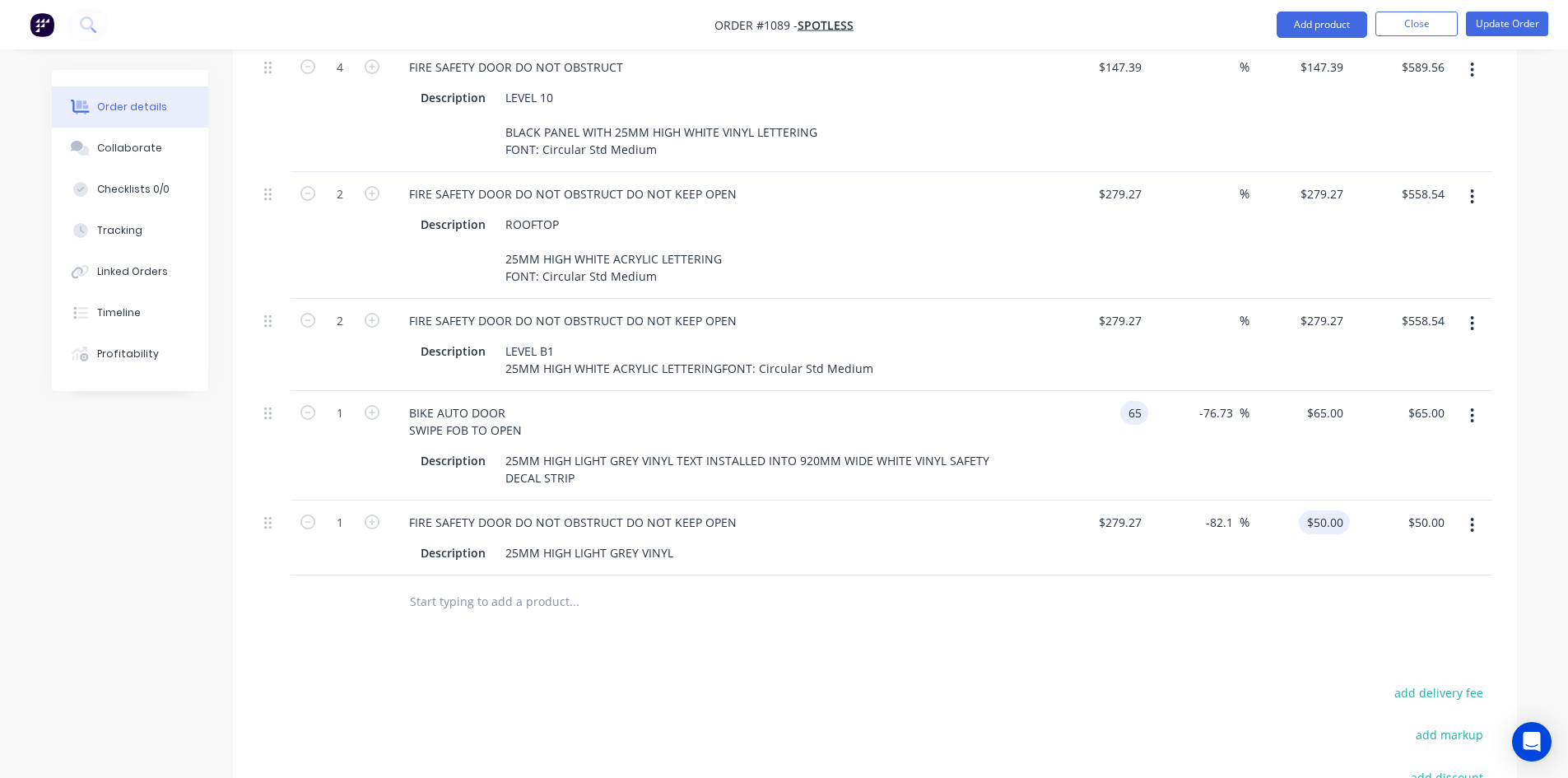
type input "$65.00"
type input "$15.1287"
type input "$15.13"
type input "50"
click at [1312, 500] on div "50 50" at bounding box center [1300, 538] width 101 height 75
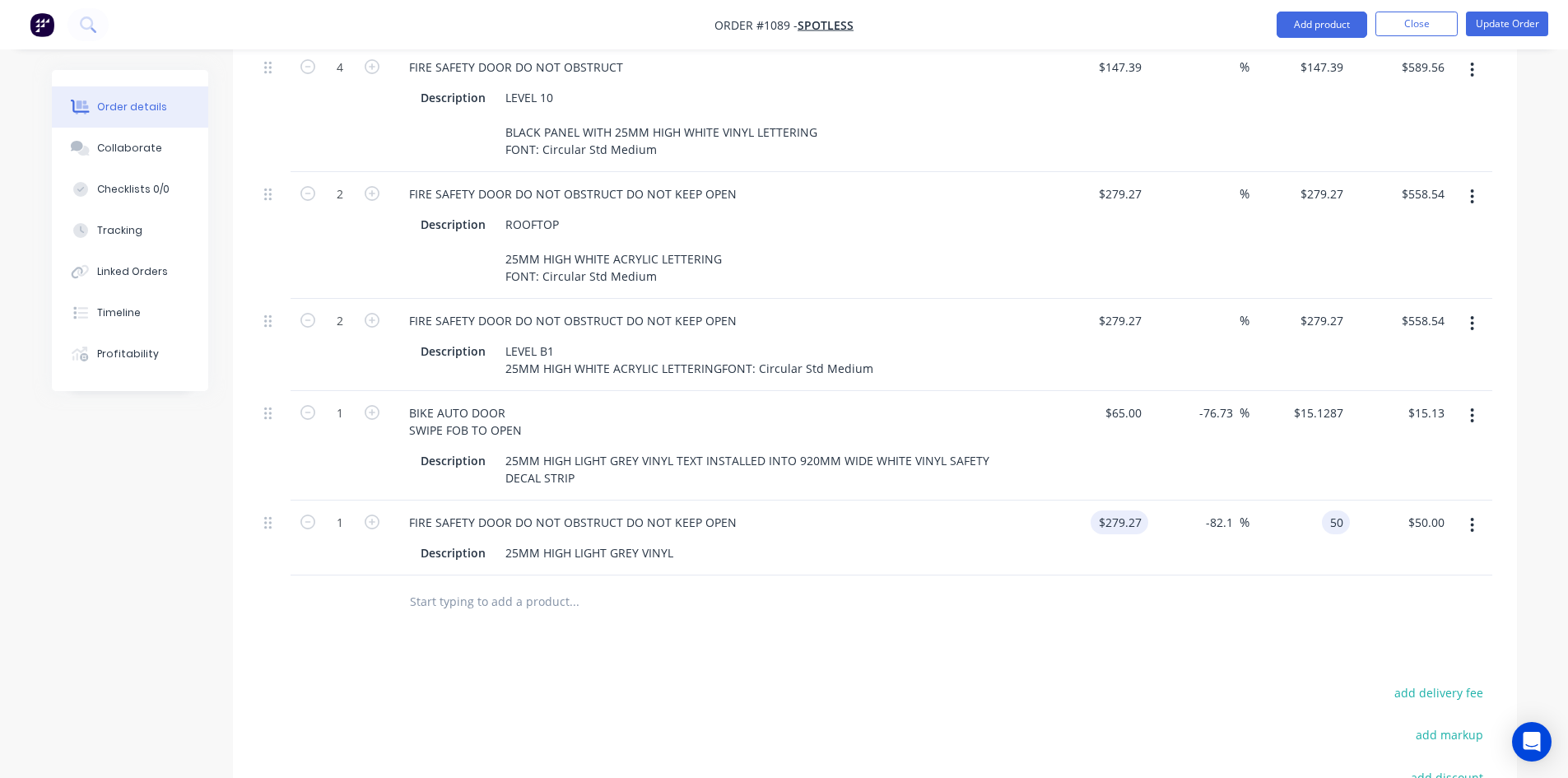
type input "279.27"
type input "$50.00"
click at [1124, 510] on input "279.27" at bounding box center [1122, 521] width 51 height 24
paste input "50"
type input "$50.00"
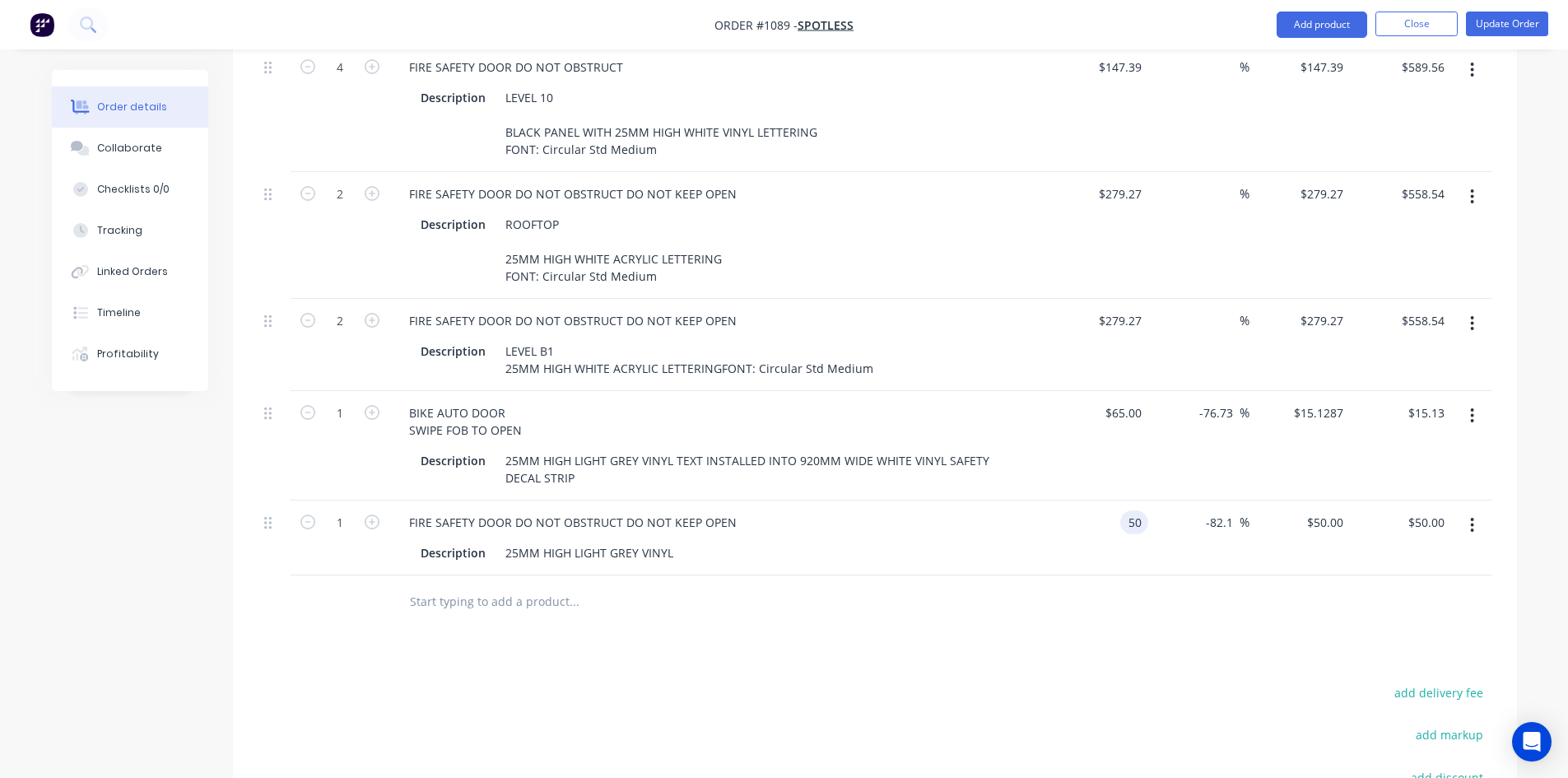
type input "$8.9519"
type input "$8.95"
click at [1150, 530] on div "-82.1 -82.1 %" at bounding box center [1199, 538] width 101 height 75
click at [1223, 510] on input "-82.1" at bounding box center [1222, 521] width 35 height 24
drag, startPoint x: 1207, startPoint y: 482, endPoint x: 1236, endPoint y: 482, distance: 29.0
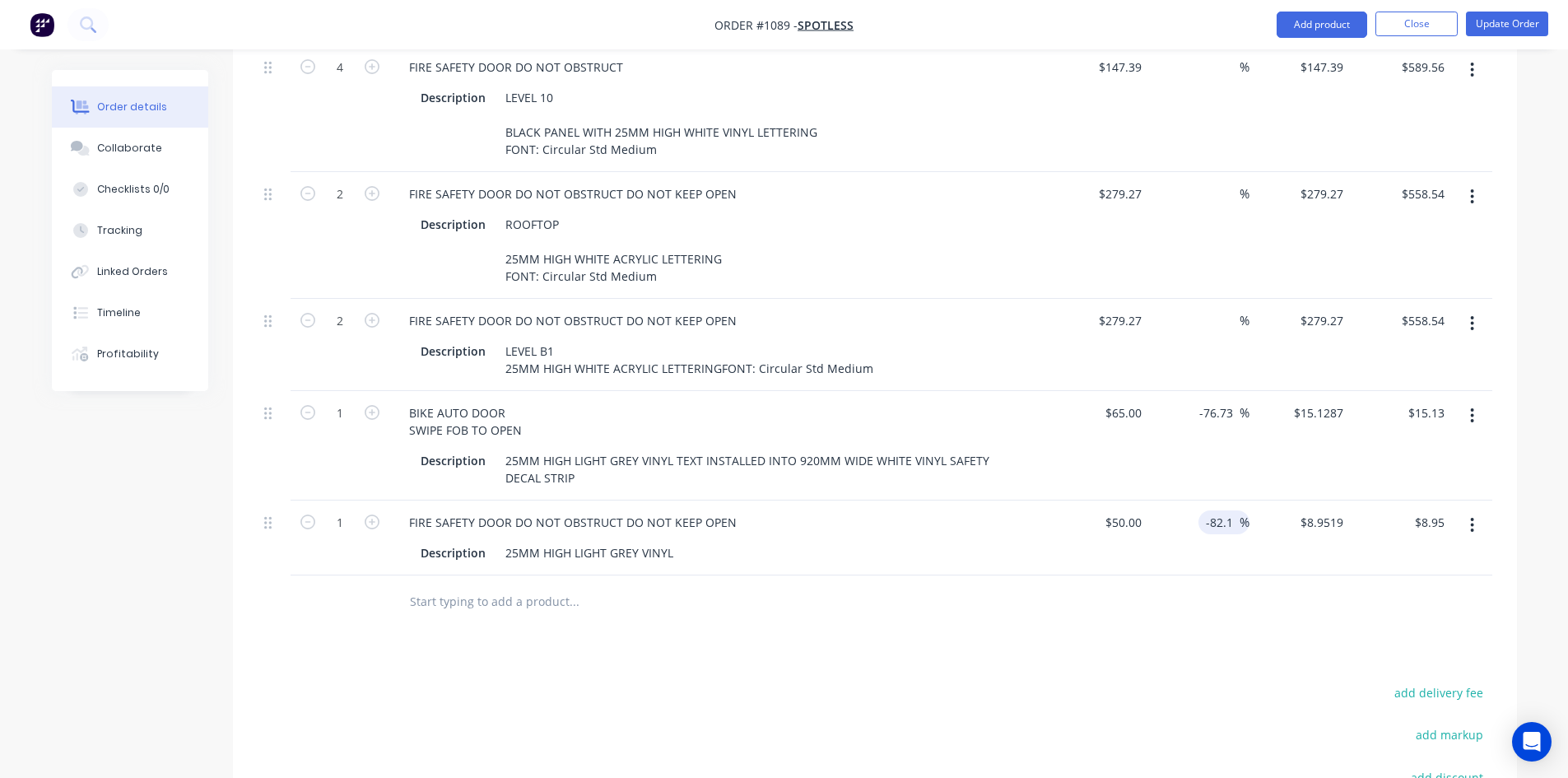
click at [1236, 510] on input "-82.1" at bounding box center [1222, 521] width 35 height 24
type input "$50.00"
click at [1227, 401] on input "-76.73" at bounding box center [1218, 412] width 41 height 24
drag, startPoint x: 1200, startPoint y: 352, endPoint x: 1241, endPoint y: 352, distance: 41.0
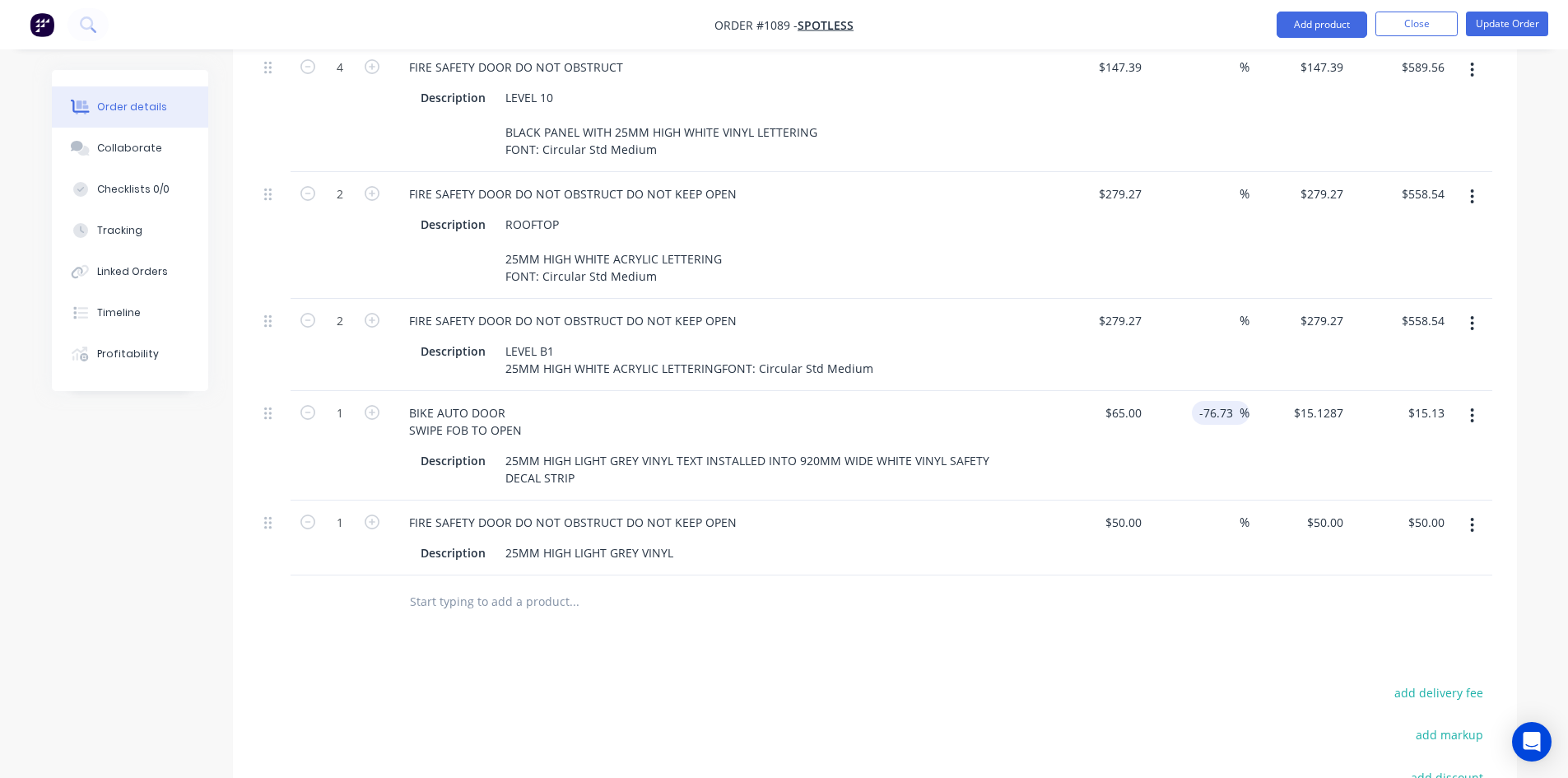
click at [1241, 401] on div "-76.73 -76.73 %" at bounding box center [1221, 412] width 58 height 24
type input "$65.00"
click at [1234, 406] on div "%" at bounding box center [1199, 445] width 101 height 109
click at [1510, 26] on button "Update Order" at bounding box center [1507, 24] width 82 height 24
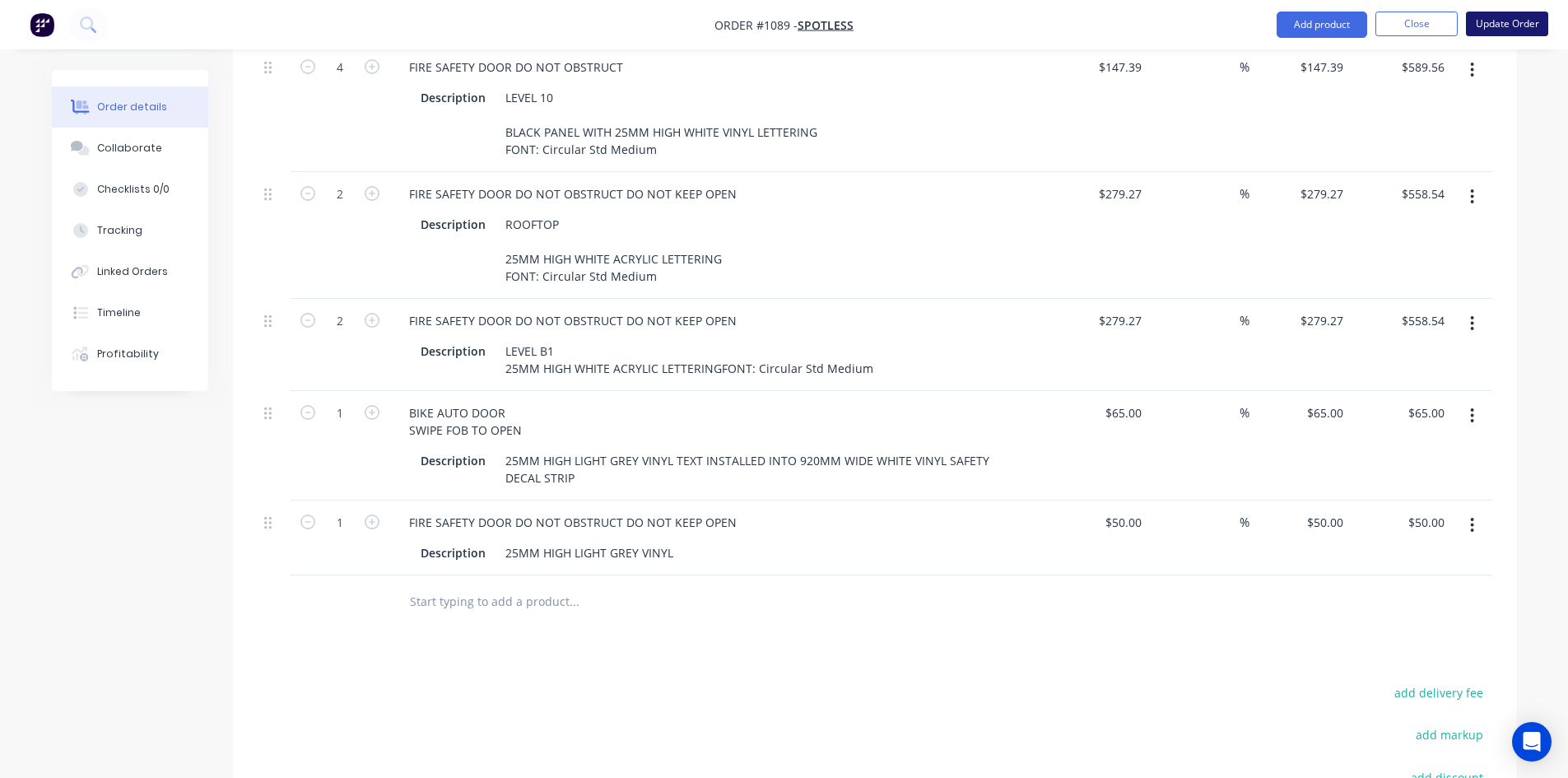
scroll to position [0, 0]
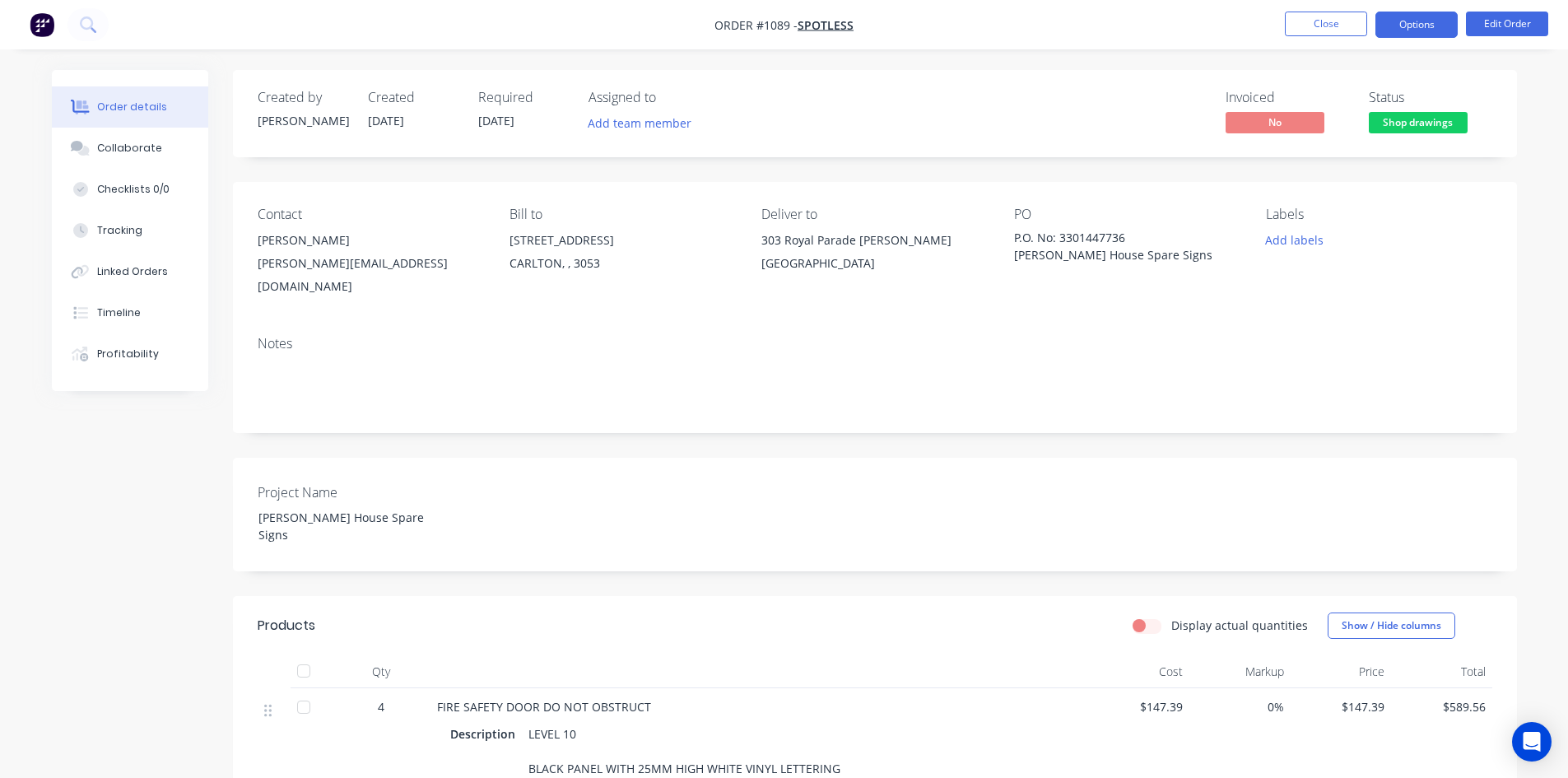
click at [1406, 33] on button "Options" at bounding box center [1416, 24] width 82 height 26
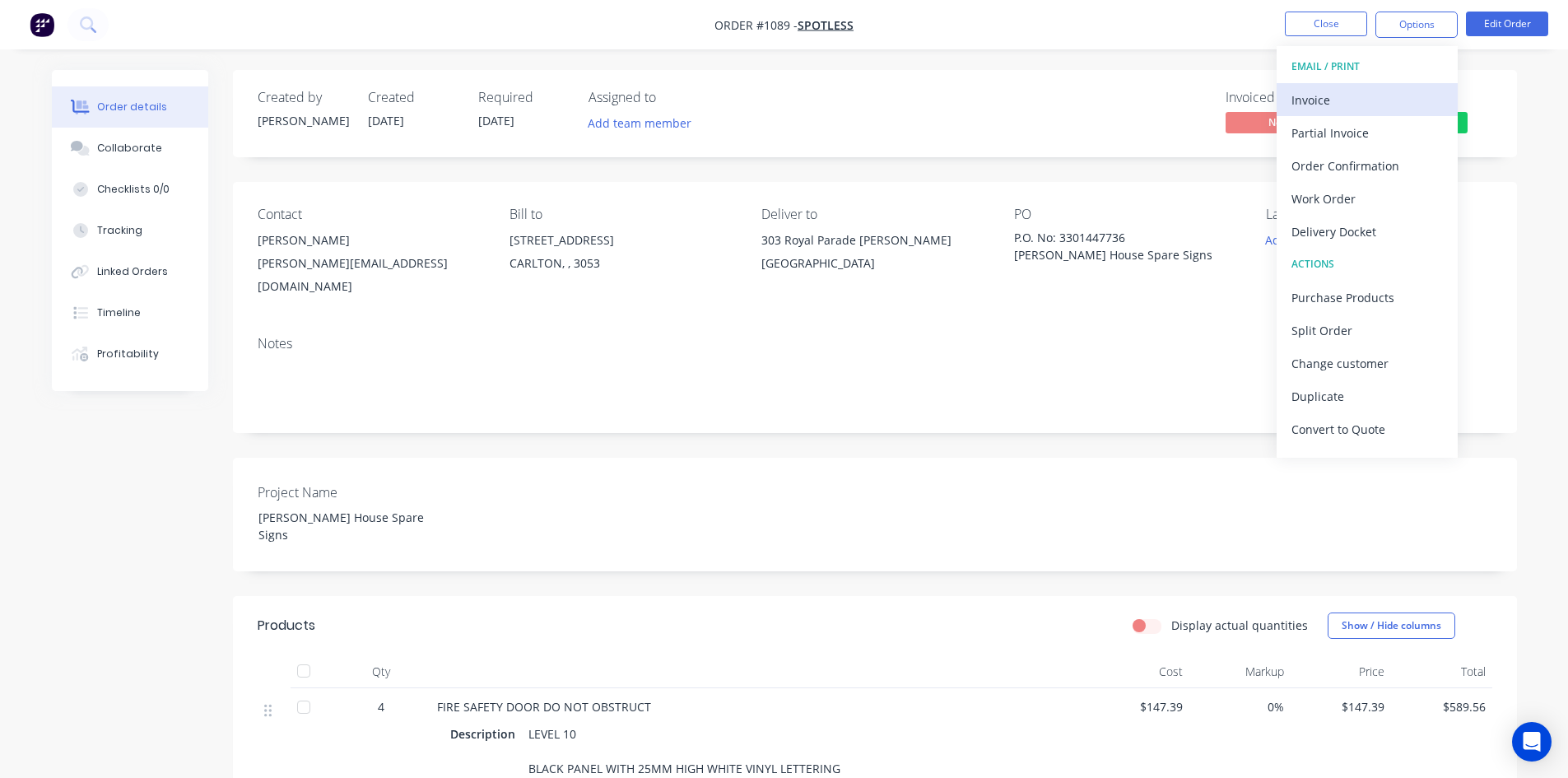
click at [1339, 100] on div "Invoice" at bounding box center [1366, 100] width 151 height 24
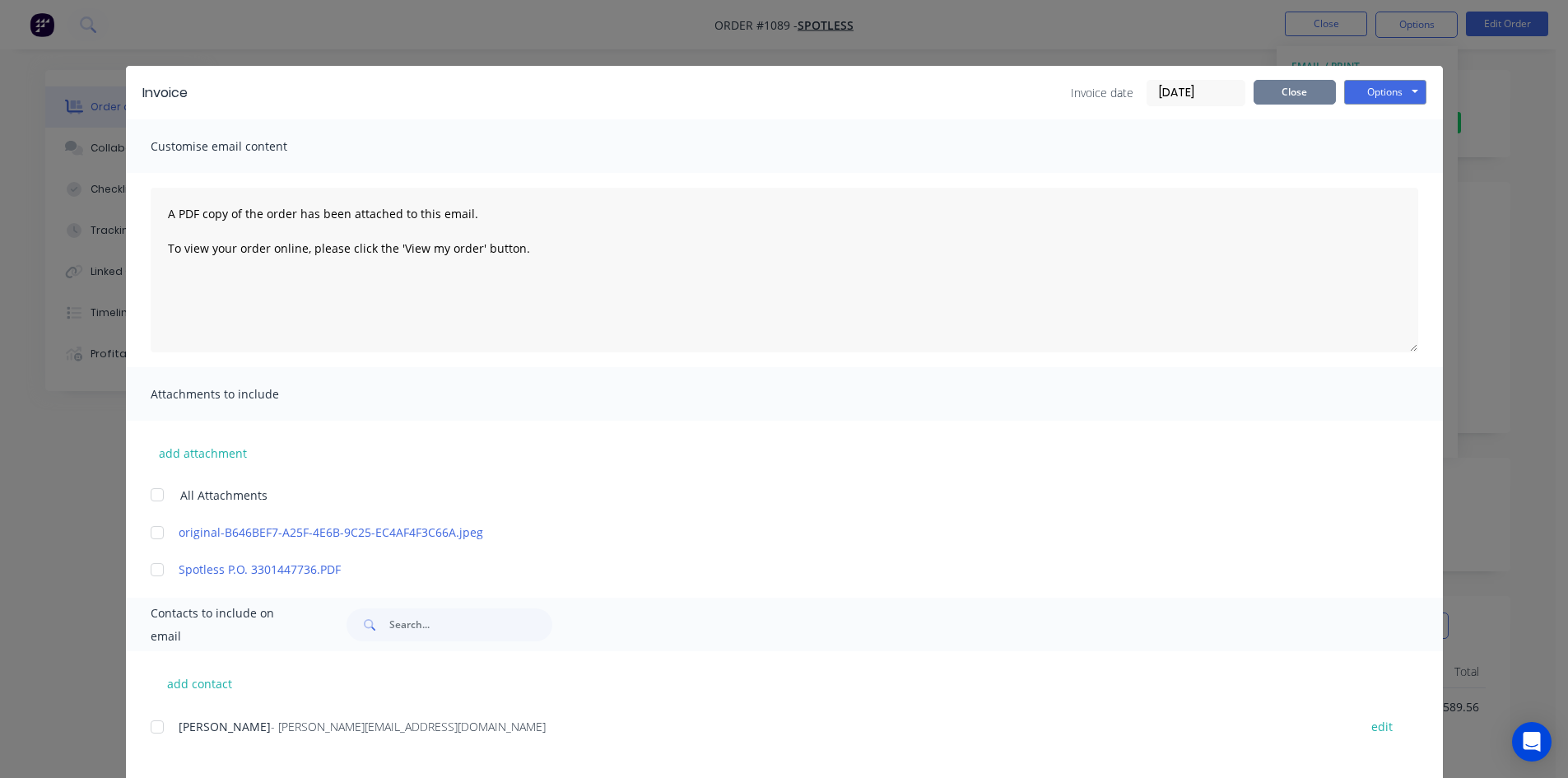
click at [1319, 99] on button "Close" at bounding box center [1295, 92] width 82 height 24
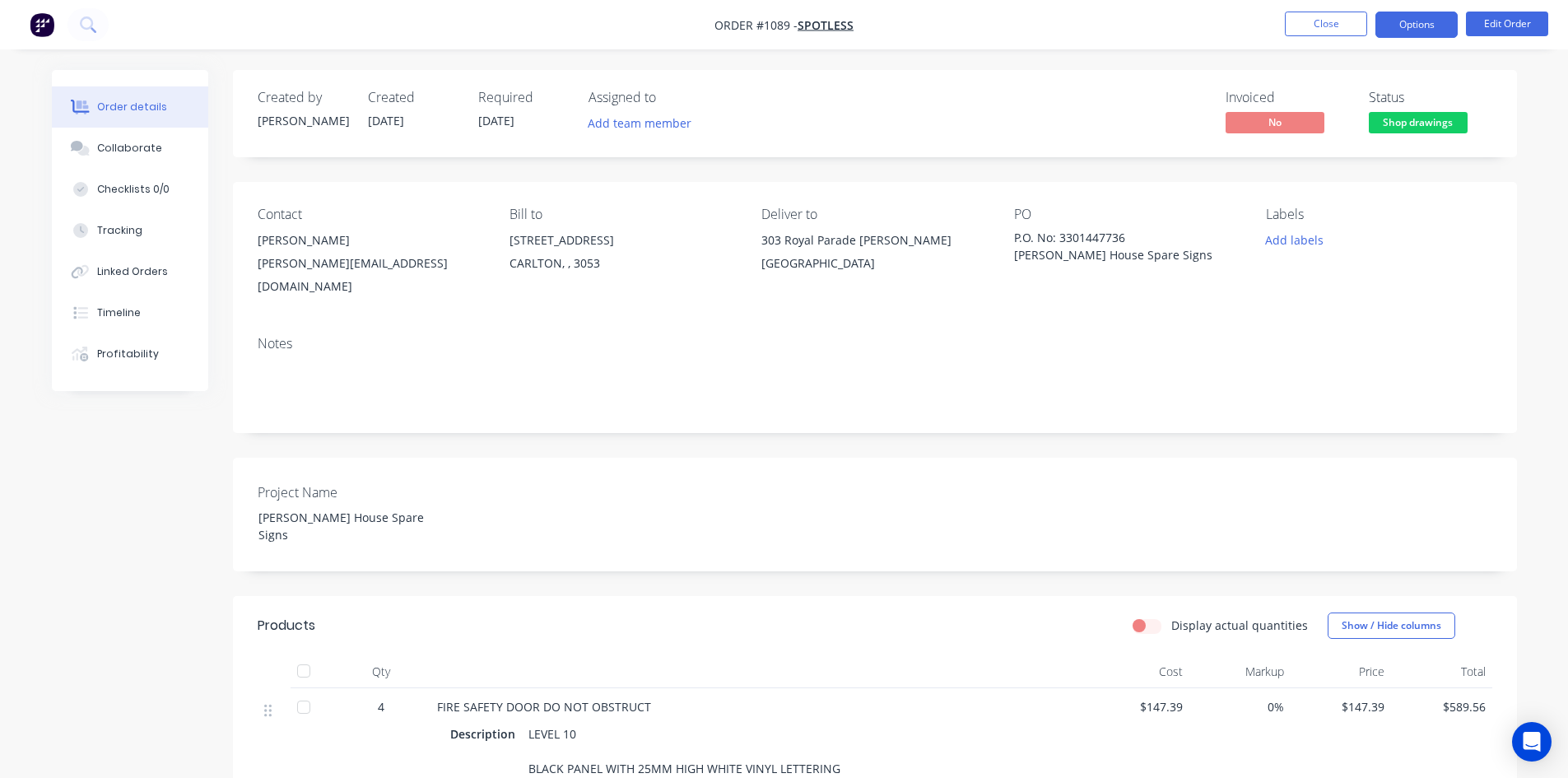
click at [1415, 27] on button "Options" at bounding box center [1416, 24] width 82 height 26
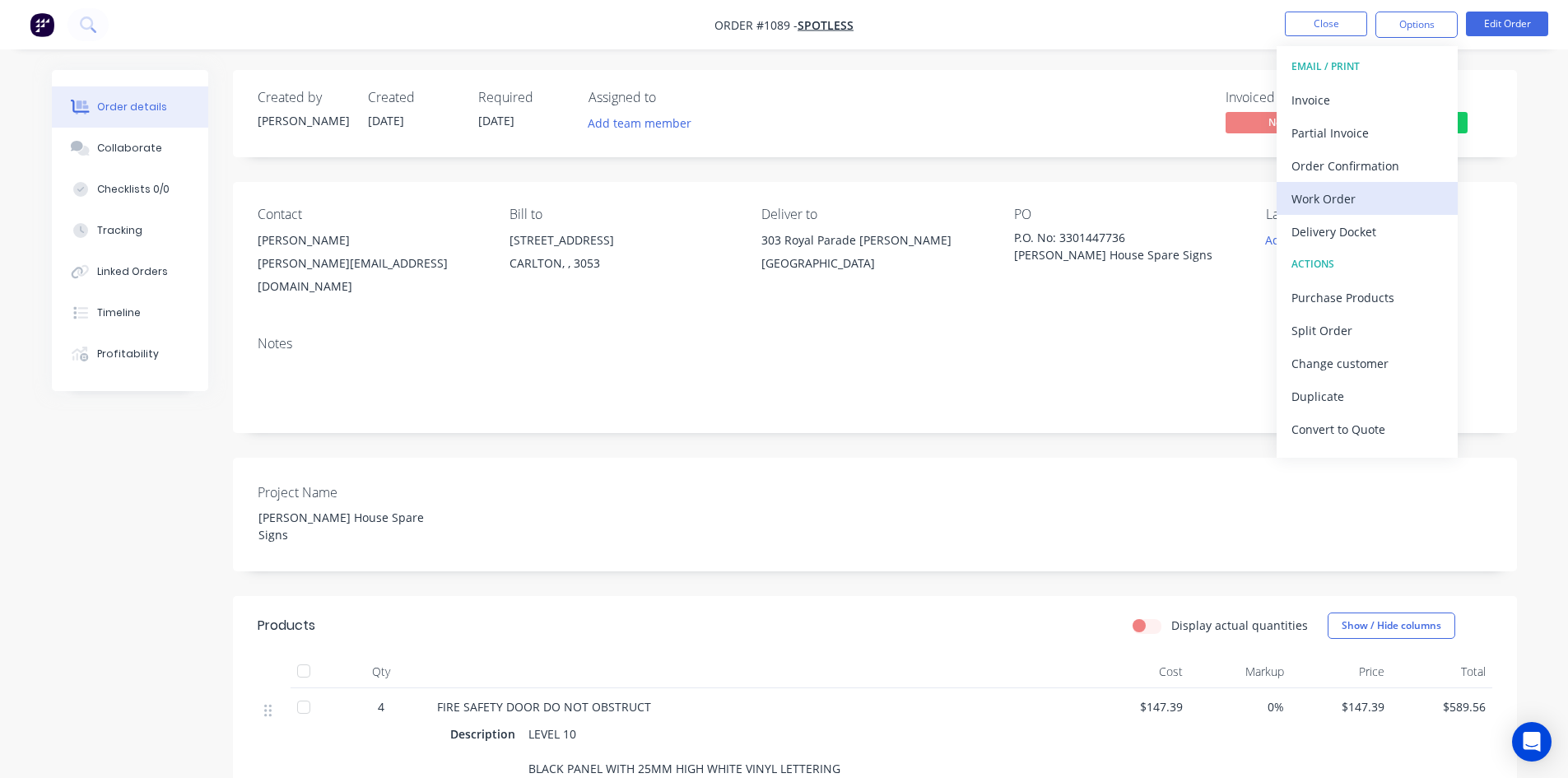
click at [1357, 206] on div "Work Order" at bounding box center [1366, 198] width 151 height 24
click at [1368, 260] on div "Labels Add labels" at bounding box center [1379, 252] width 225 height 92
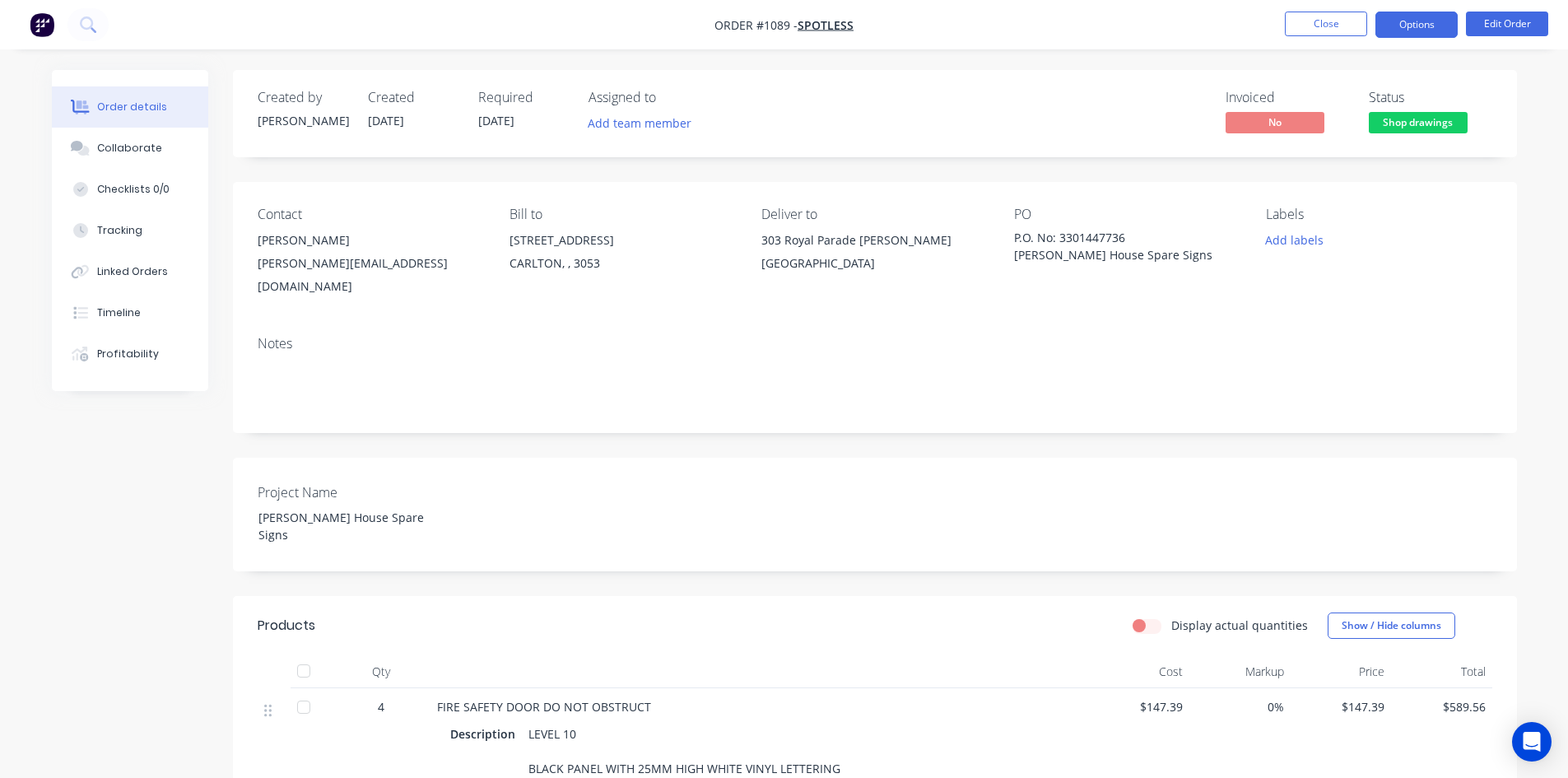
click at [1397, 19] on button "Options" at bounding box center [1416, 24] width 82 height 26
click at [1503, 13] on button "Edit Order" at bounding box center [1507, 24] width 82 height 24
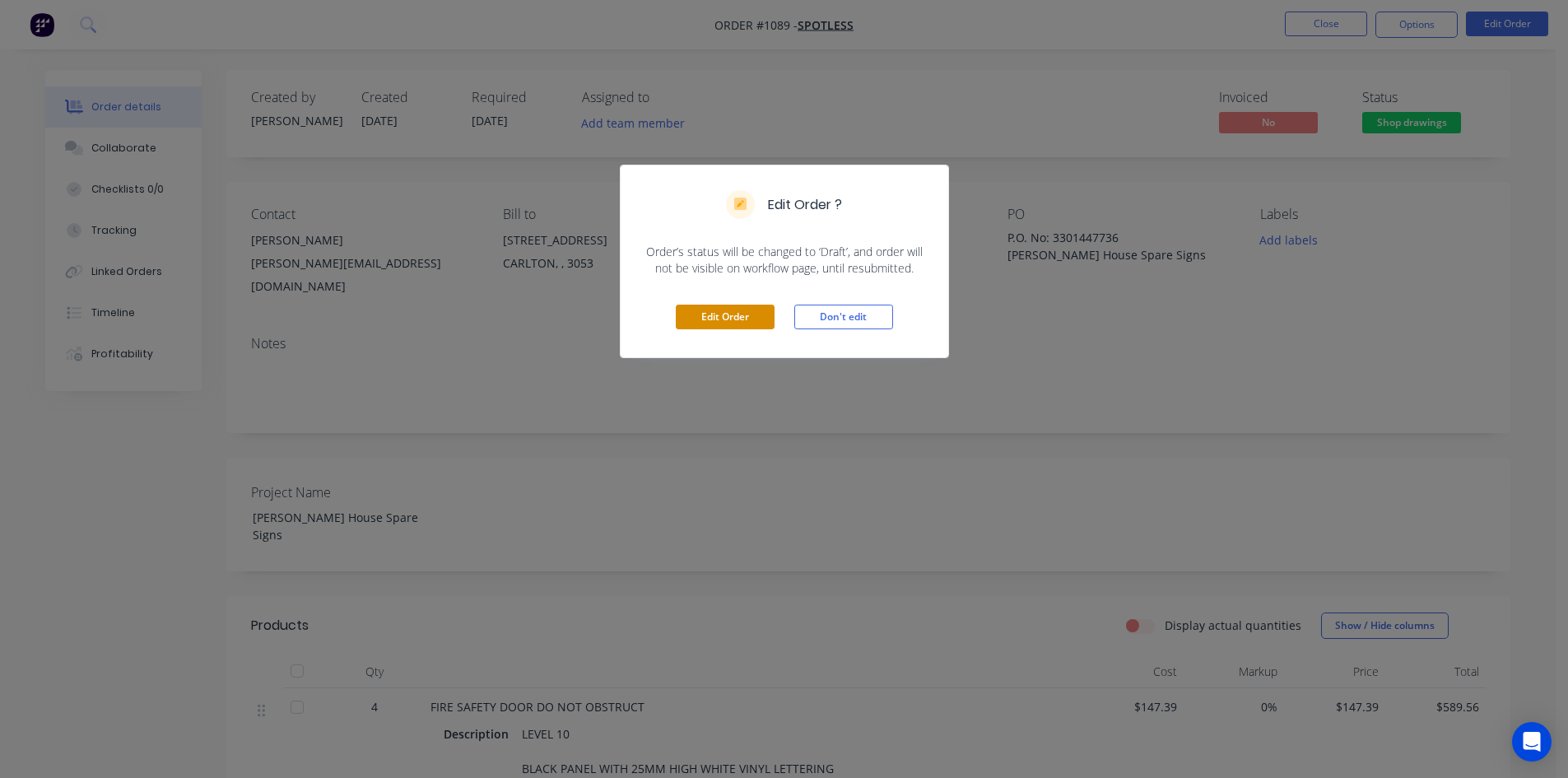
drag, startPoint x: 825, startPoint y: 310, endPoint x: 753, endPoint y: 322, distance: 73.0
click at [754, 322] on div "Edit Order Don't edit" at bounding box center [784, 317] width 327 height 80
click at [753, 322] on button "Edit Order" at bounding box center [725, 317] width 99 height 24
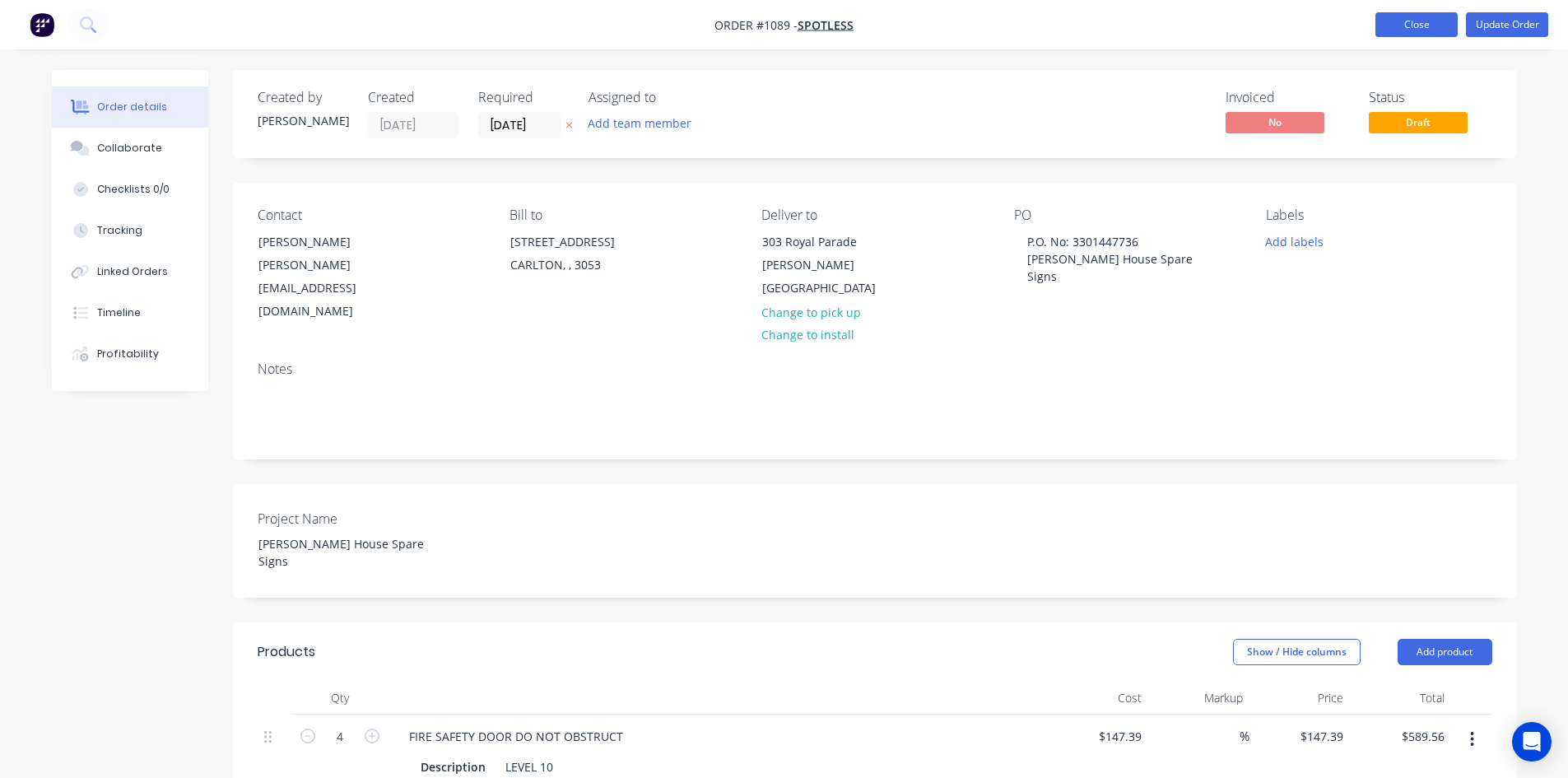
click at [1410, 30] on button "Close" at bounding box center [1416, 24] width 82 height 24
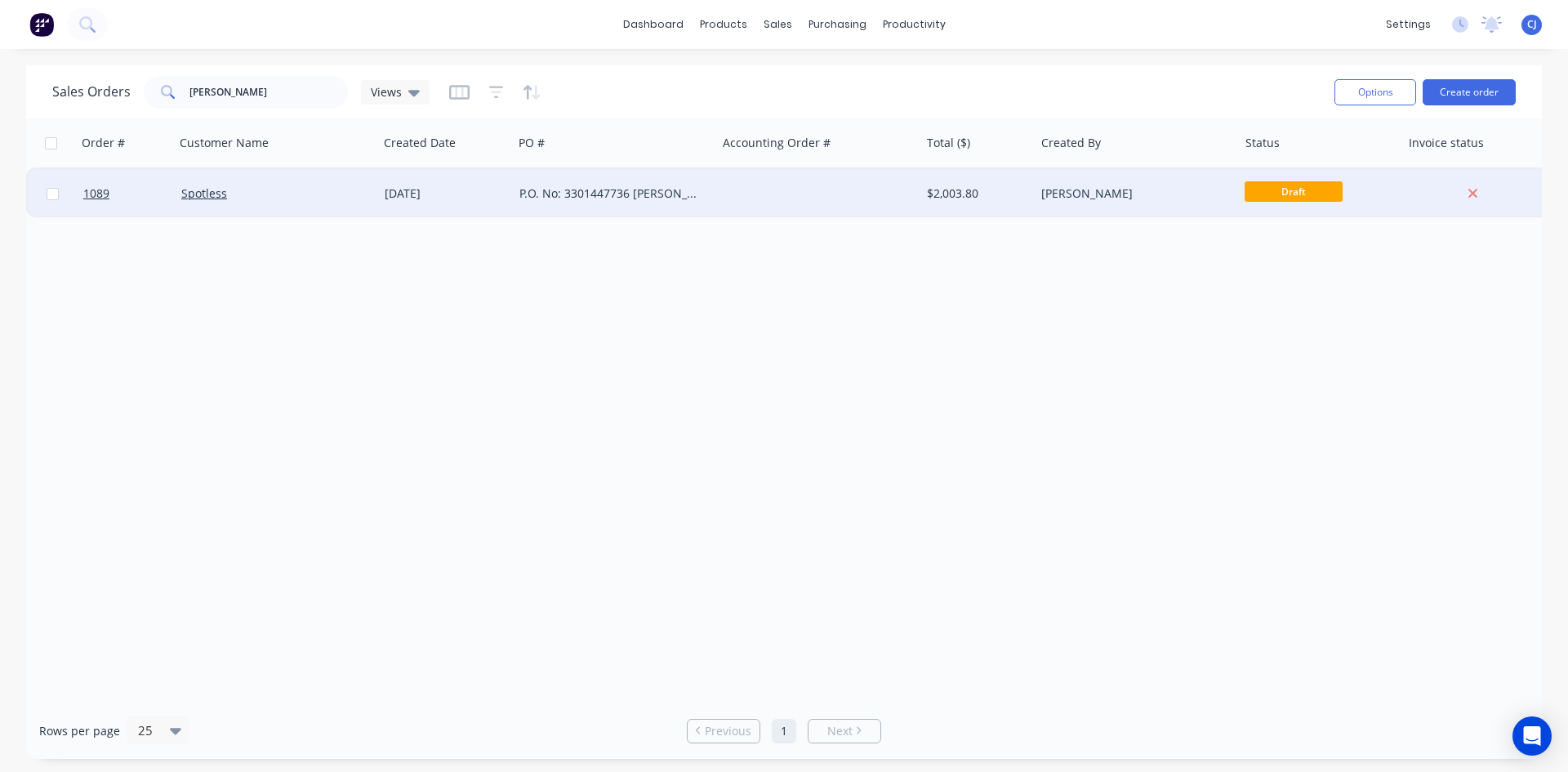
click at [853, 194] on div at bounding box center [818, 193] width 204 height 49
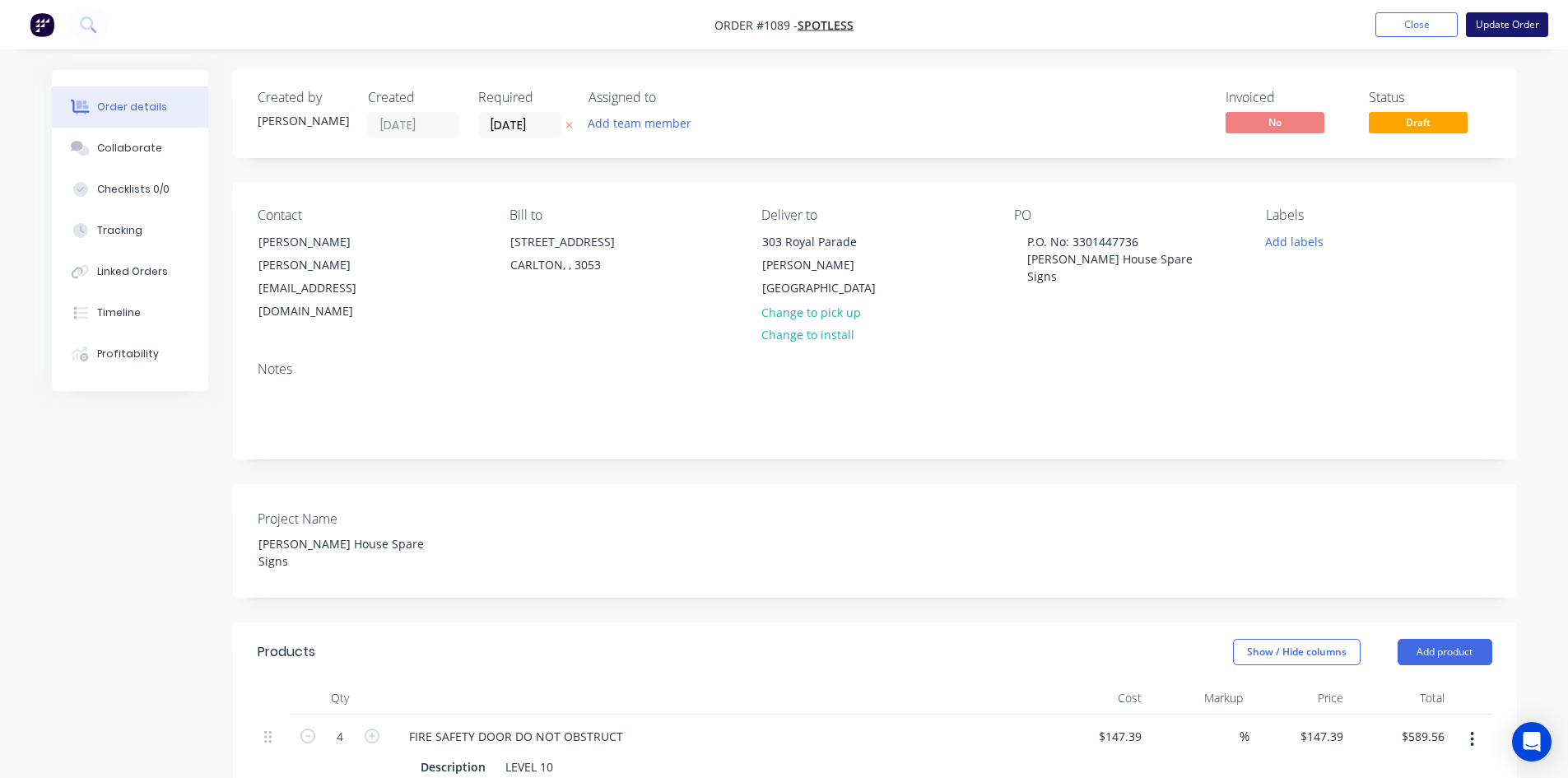
click at [1479, 13] on button "Update Order" at bounding box center [1507, 24] width 82 height 24
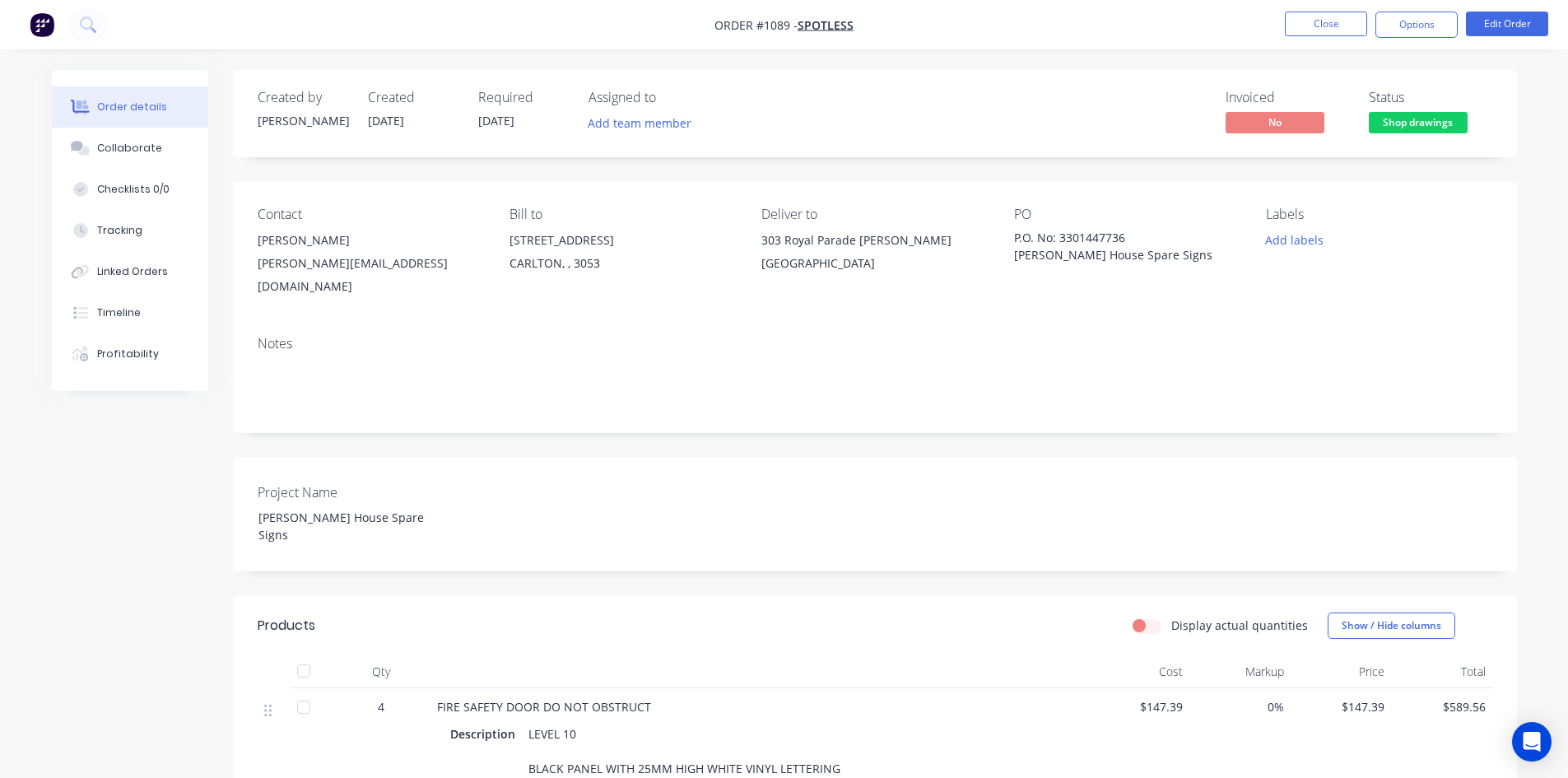
click at [1401, 121] on span "Shop drawings" at bounding box center [1417, 122] width 99 height 21
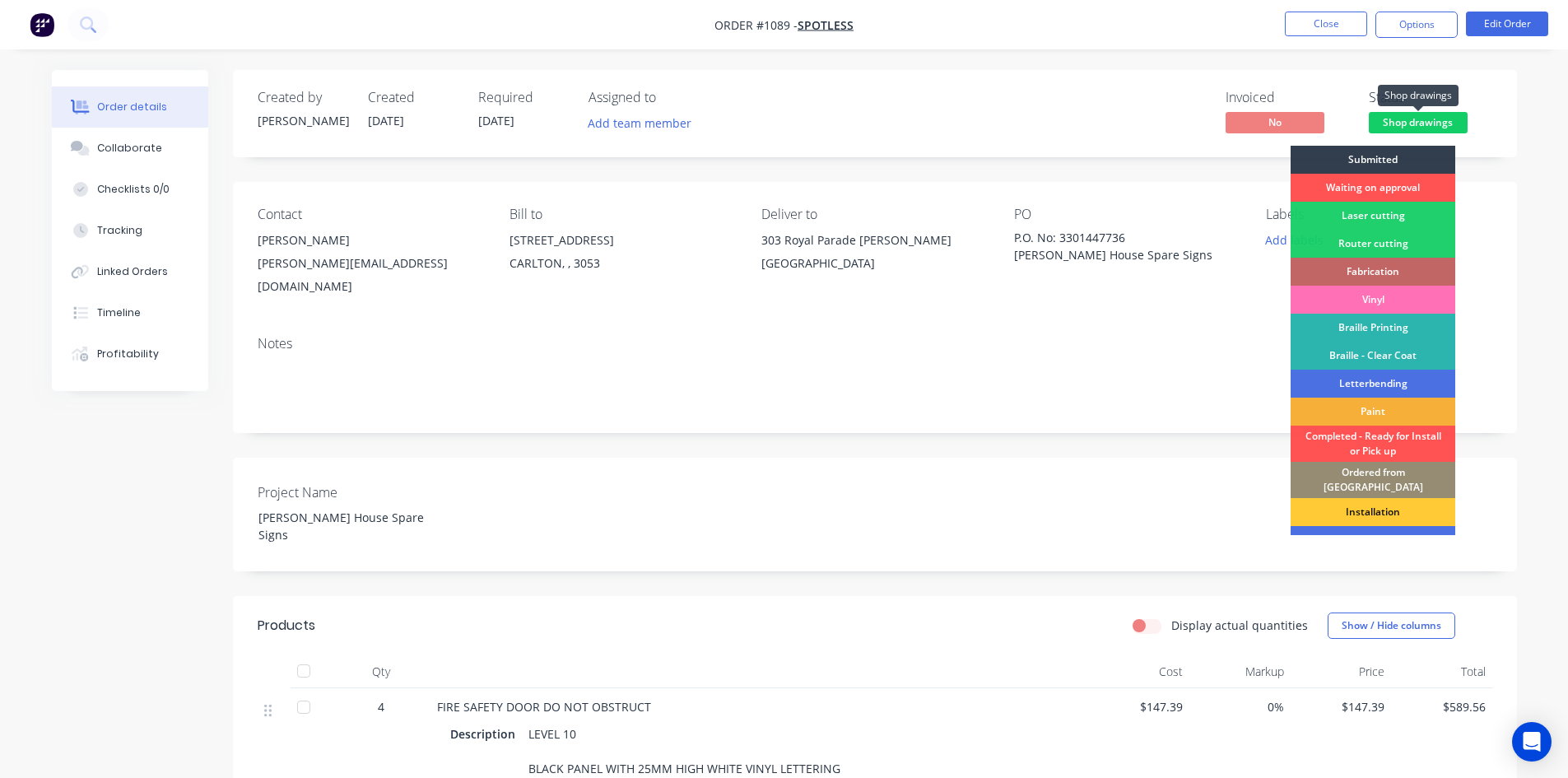
click at [1401, 121] on span "Shop drawings" at bounding box center [1417, 122] width 99 height 21
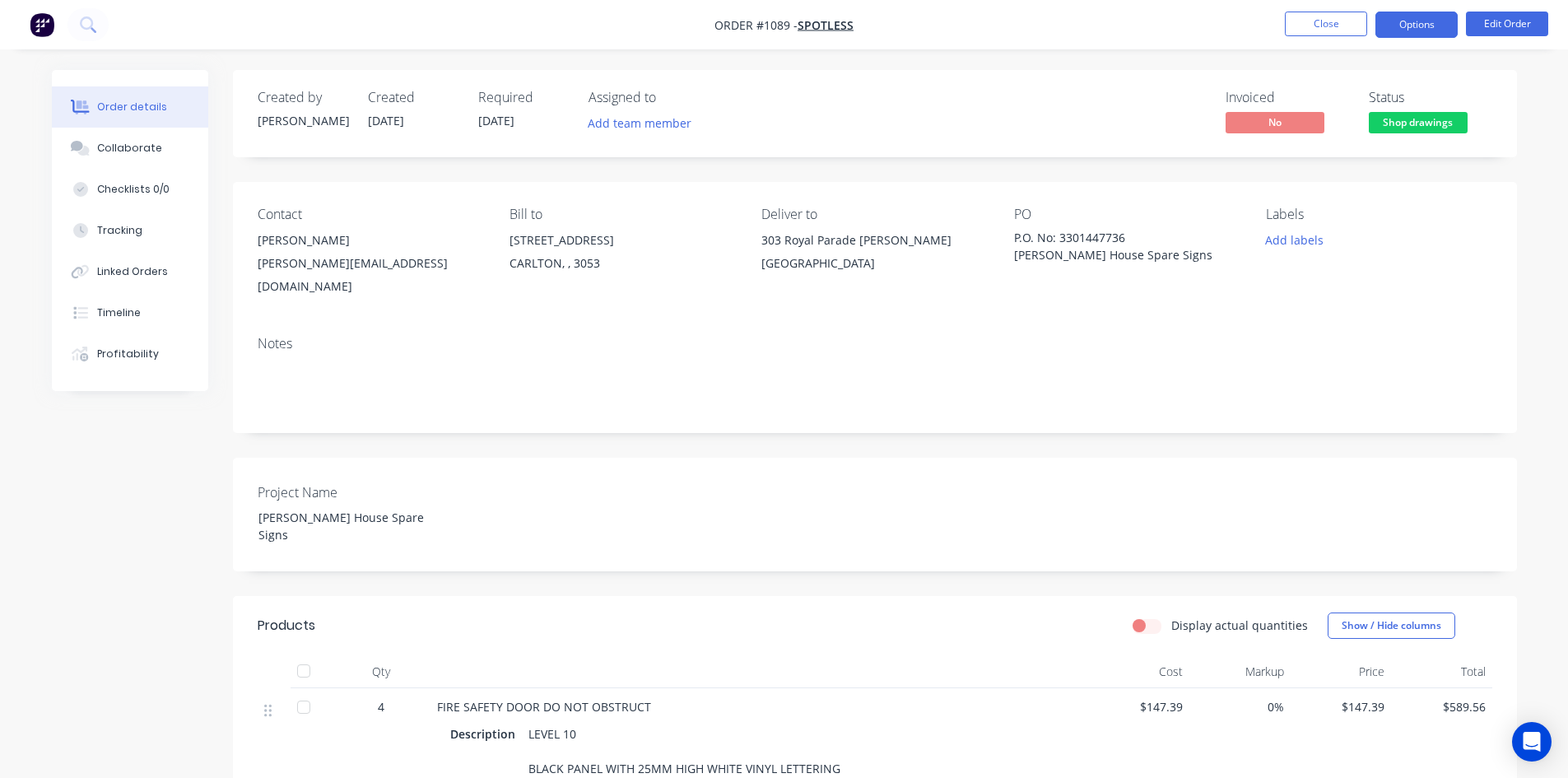
click at [1418, 22] on button "Options" at bounding box center [1416, 24] width 82 height 26
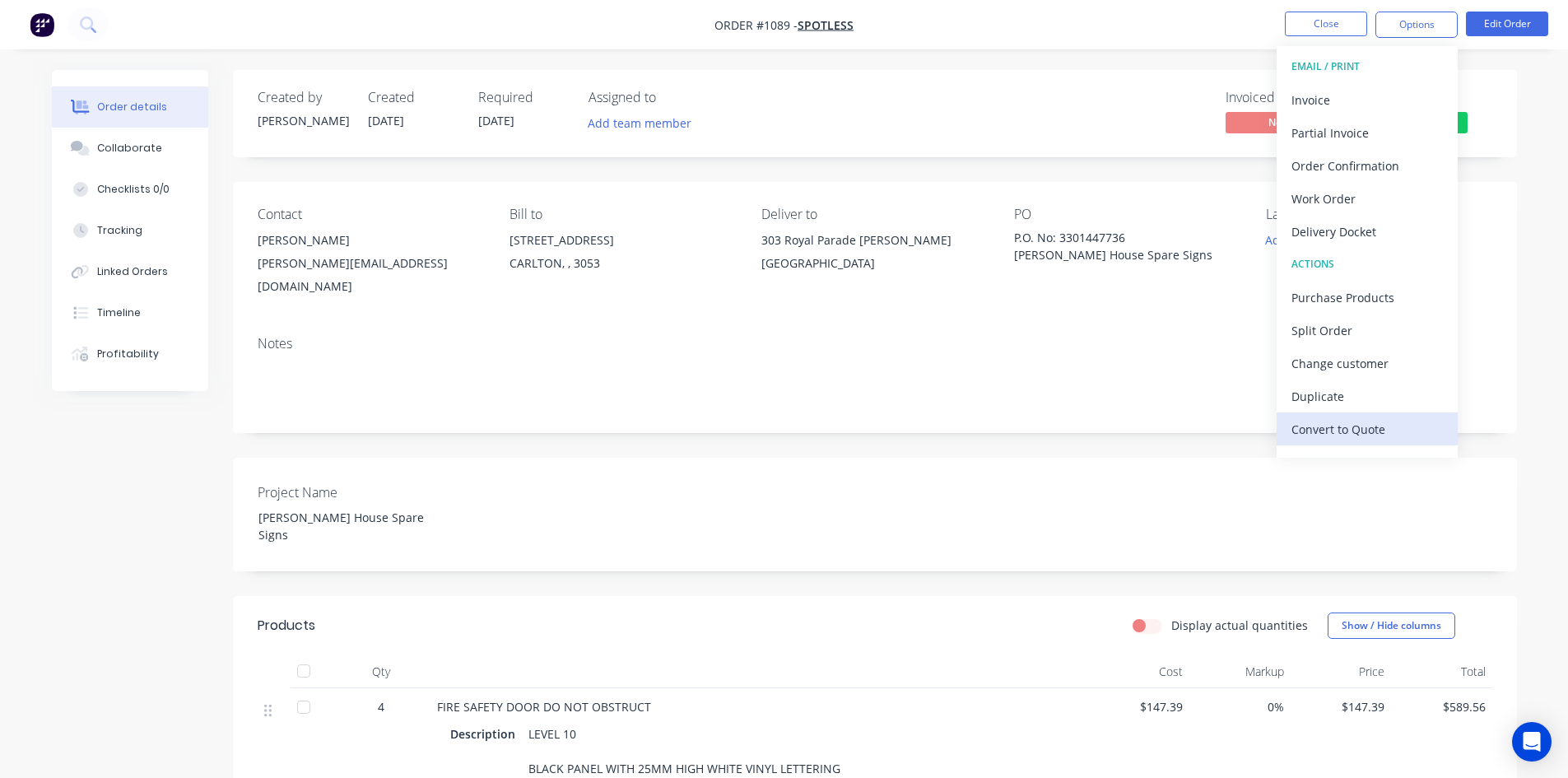
click at [1335, 421] on div "Convert to Quote" at bounding box center [1366, 429] width 151 height 24
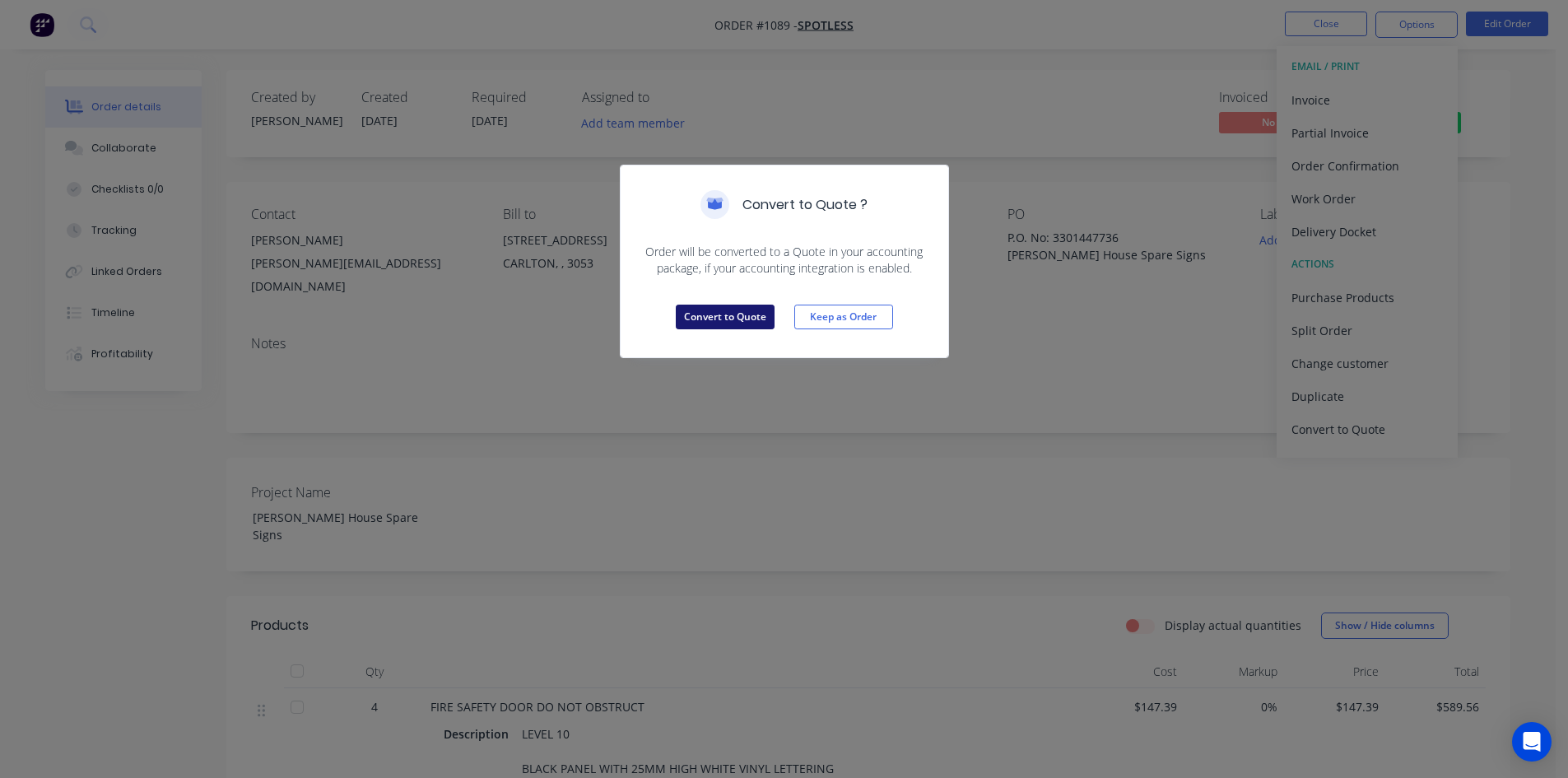
click at [720, 319] on button "Convert to Quote" at bounding box center [725, 317] width 99 height 24
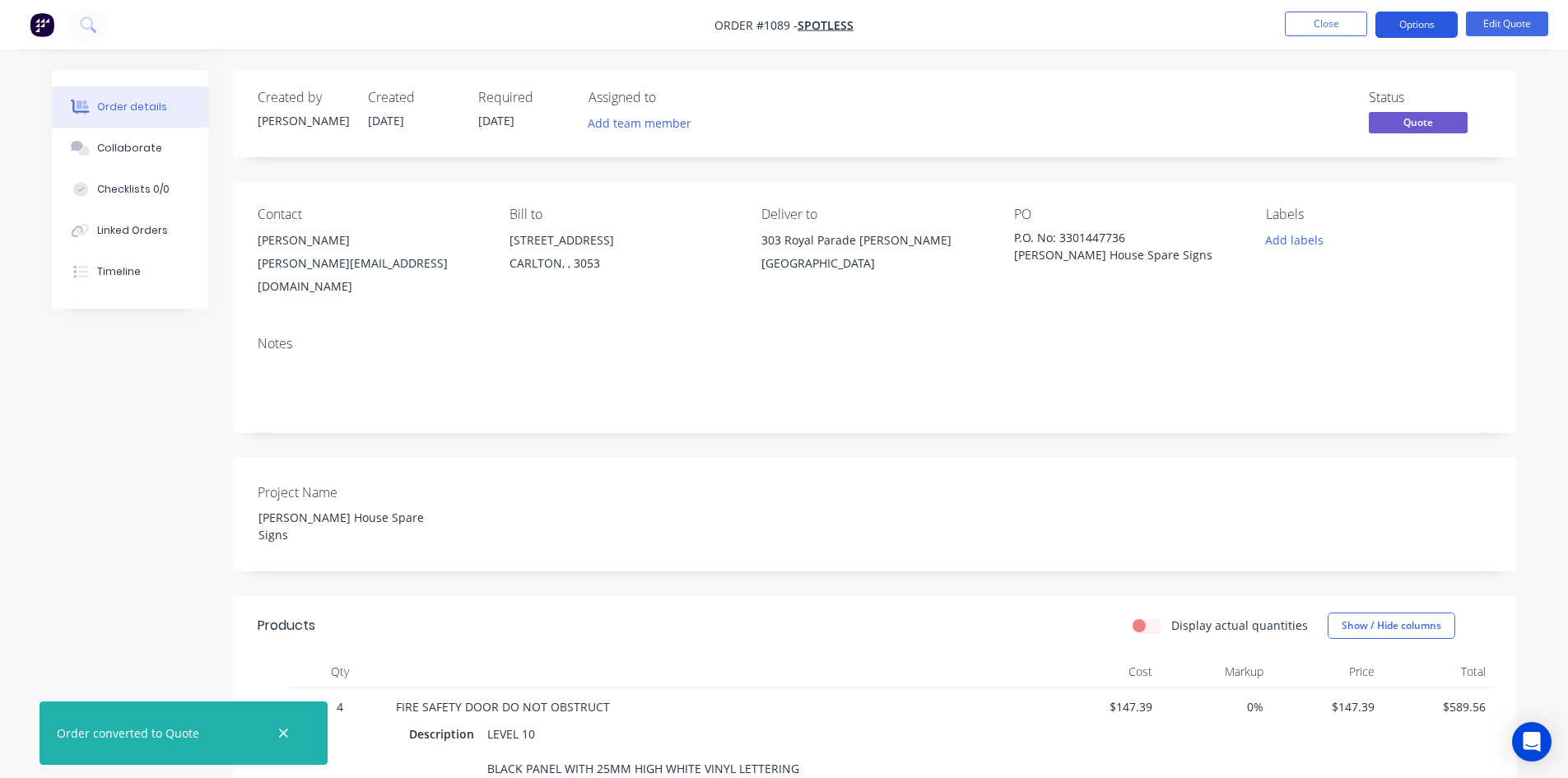
click at [1406, 31] on button "Options" at bounding box center [1416, 24] width 82 height 26
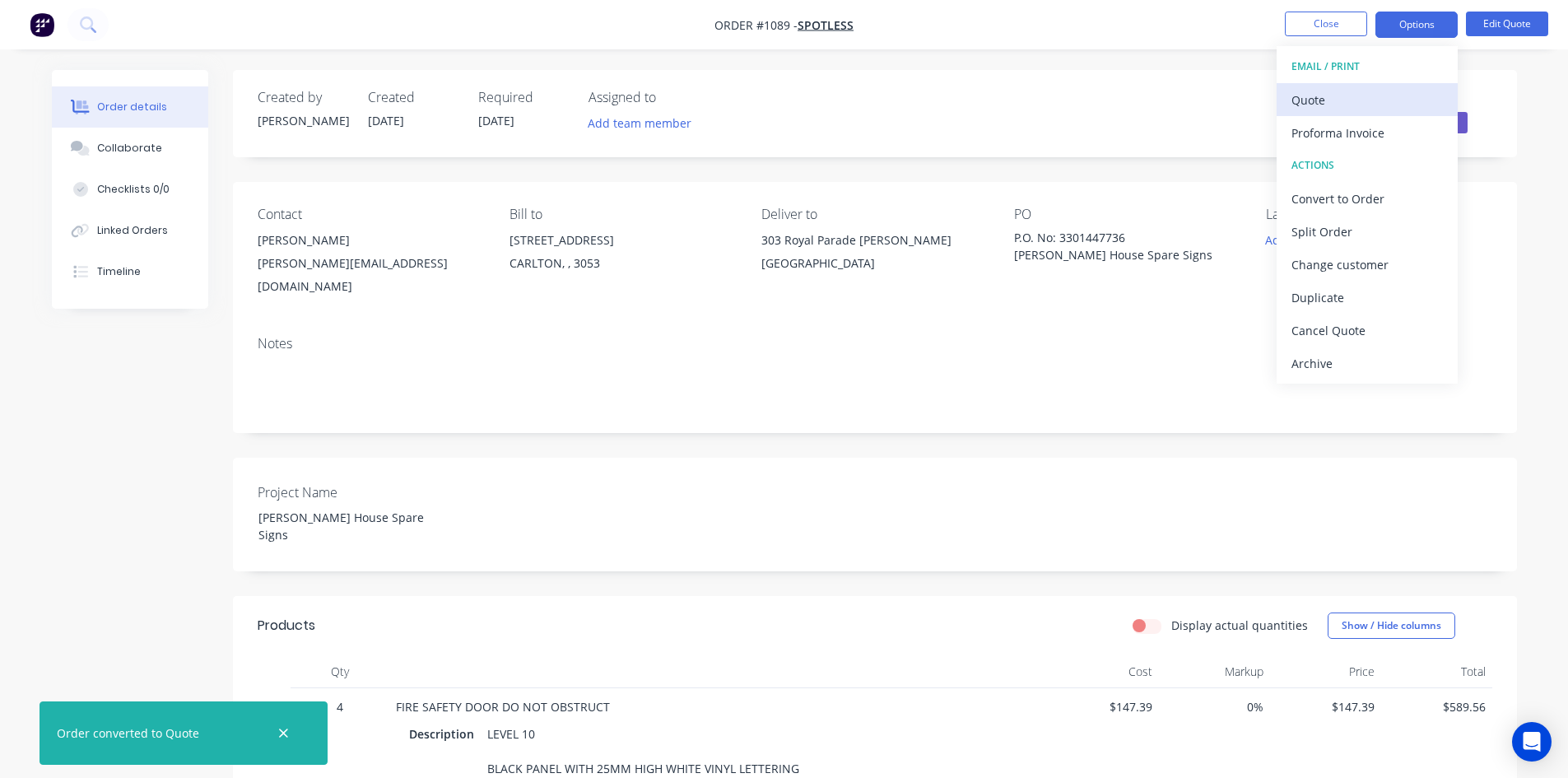
click at [1379, 102] on div "Quote" at bounding box center [1366, 100] width 151 height 24
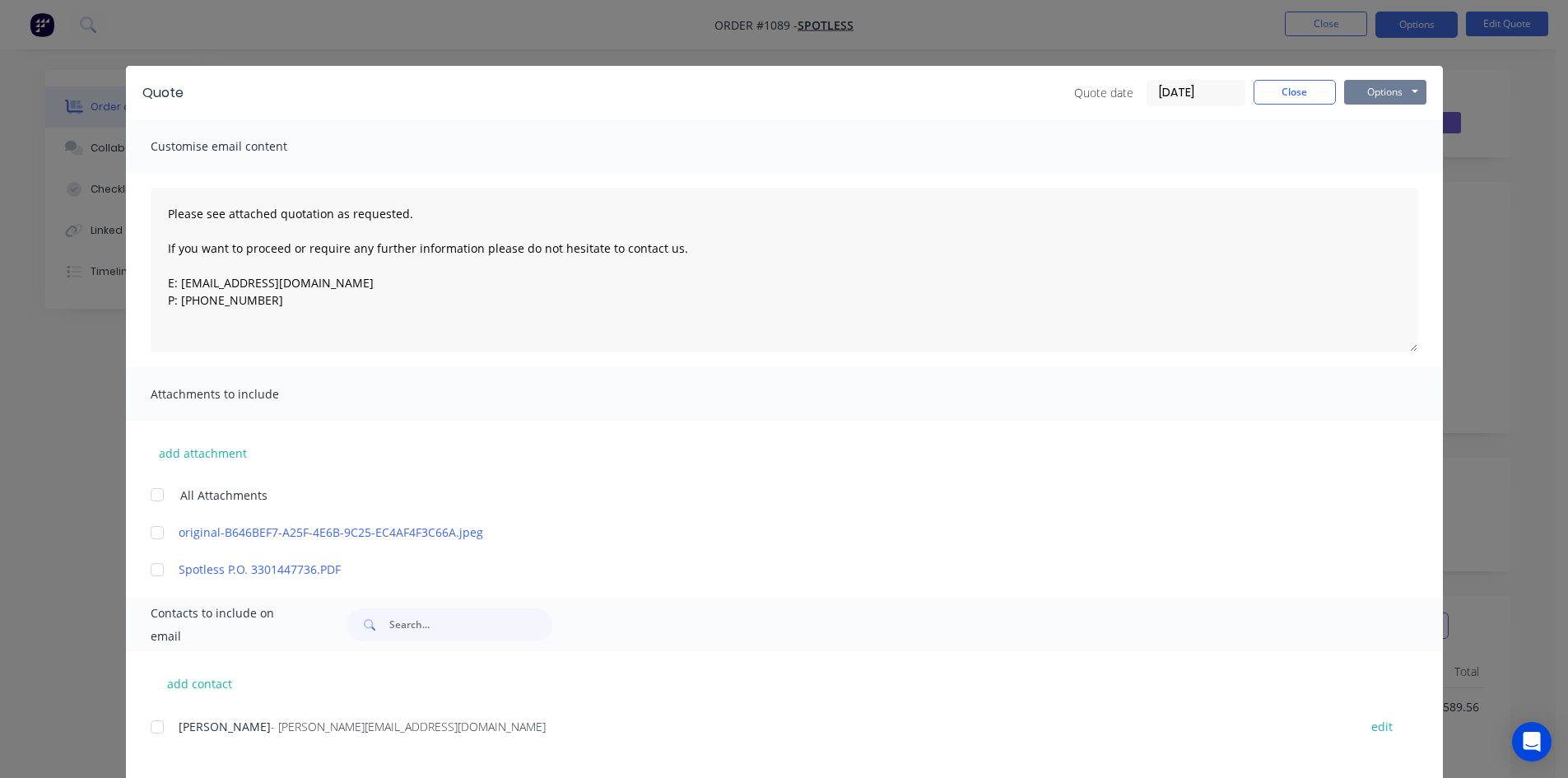
click at [1393, 96] on button "Options" at bounding box center [1385, 92] width 82 height 24
click at [1384, 150] on button "Print" at bounding box center [1396, 148] width 106 height 27
click at [1304, 93] on button "Close" at bounding box center [1295, 92] width 82 height 24
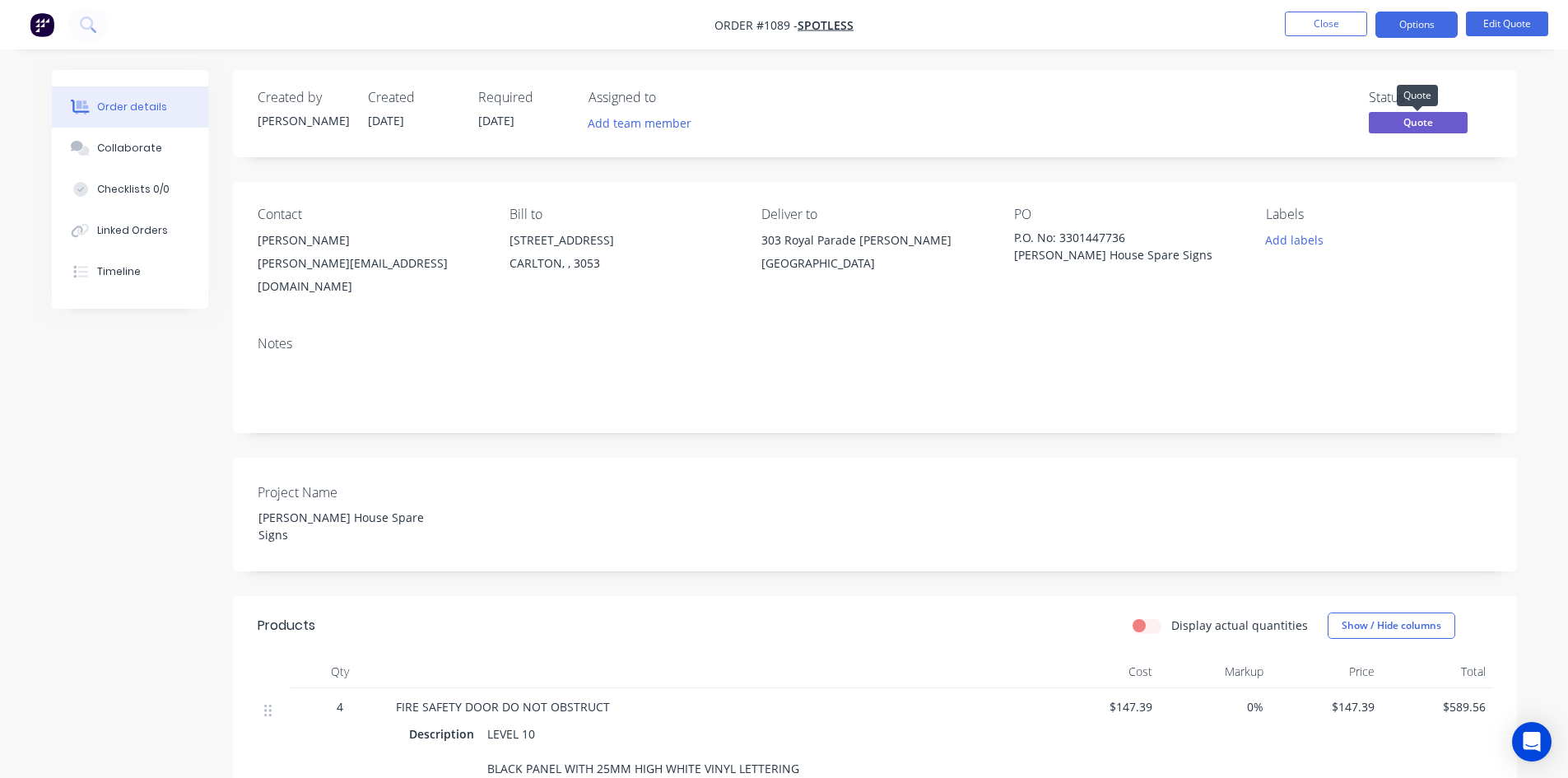
click at [1413, 116] on span "Quote" at bounding box center [1417, 122] width 99 height 21
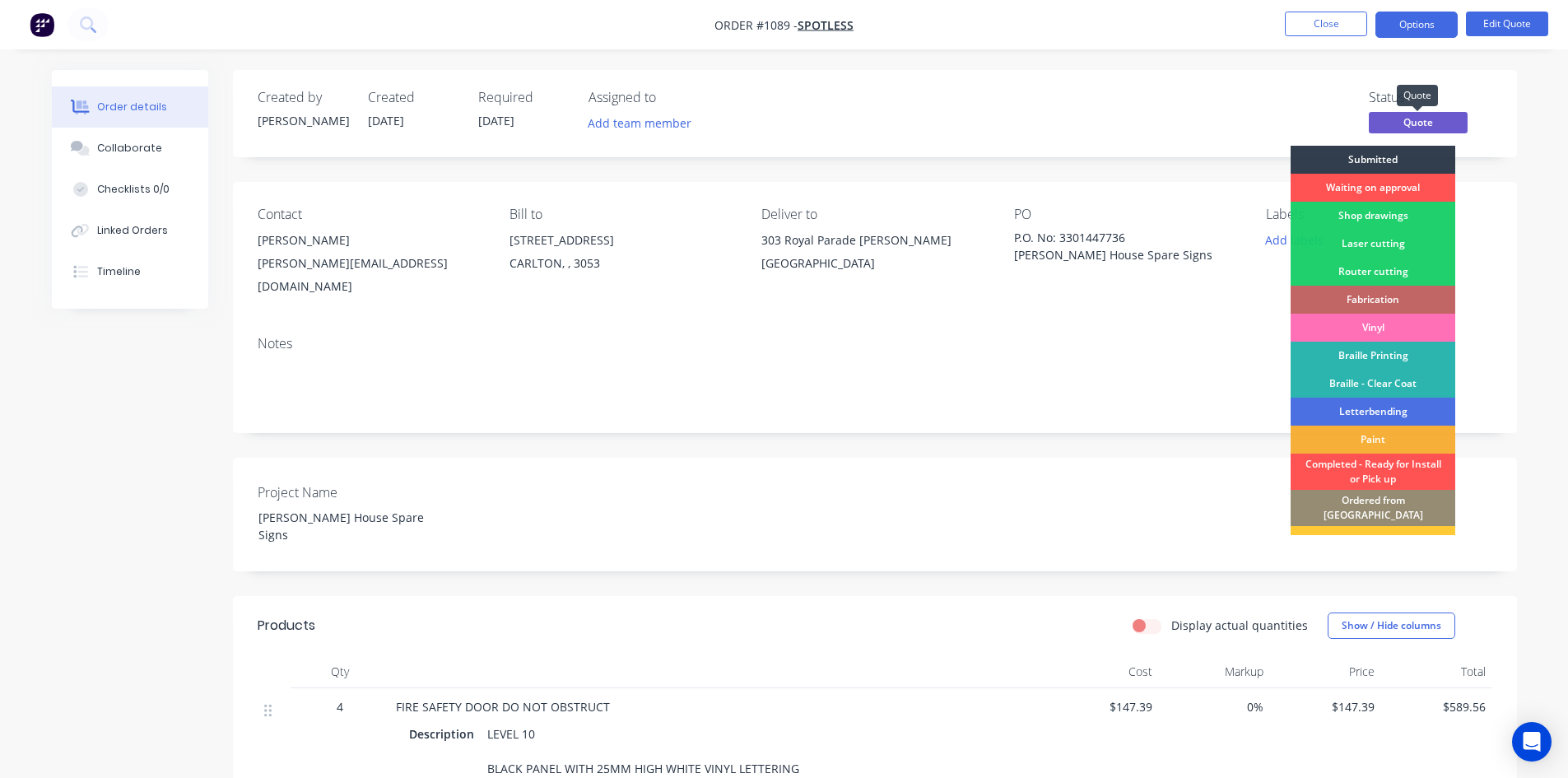
click at [1413, 116] on span "Quote" at bounding box center [1417, 122] width 99 height 21
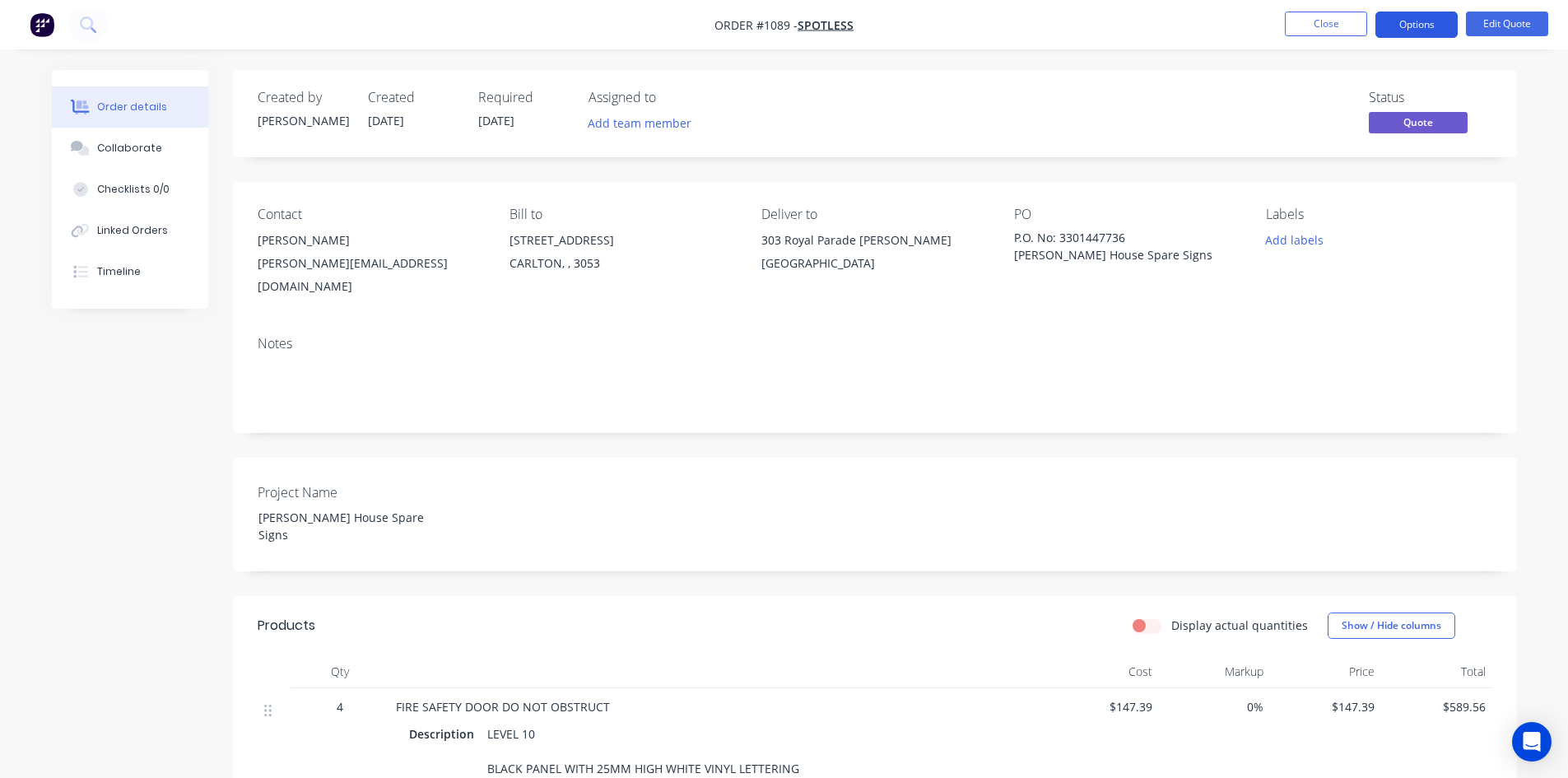
click at [1412, 21] on button "Options" at bounding box center [1416, 24] width 82 height 26
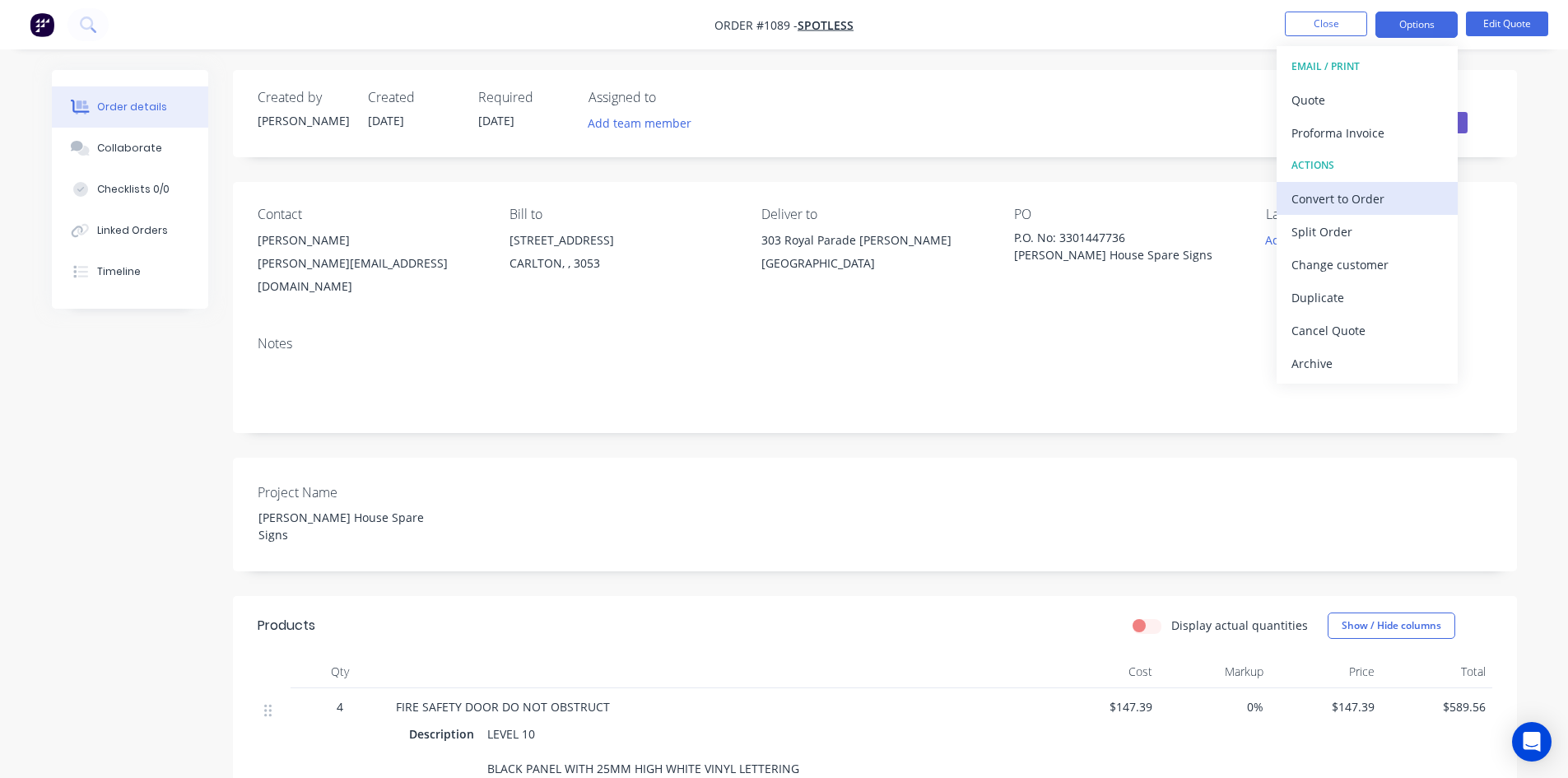
click at [1344, 197] on div "Convert to Order" at bounding box center [1366, 198] width 151 height 24
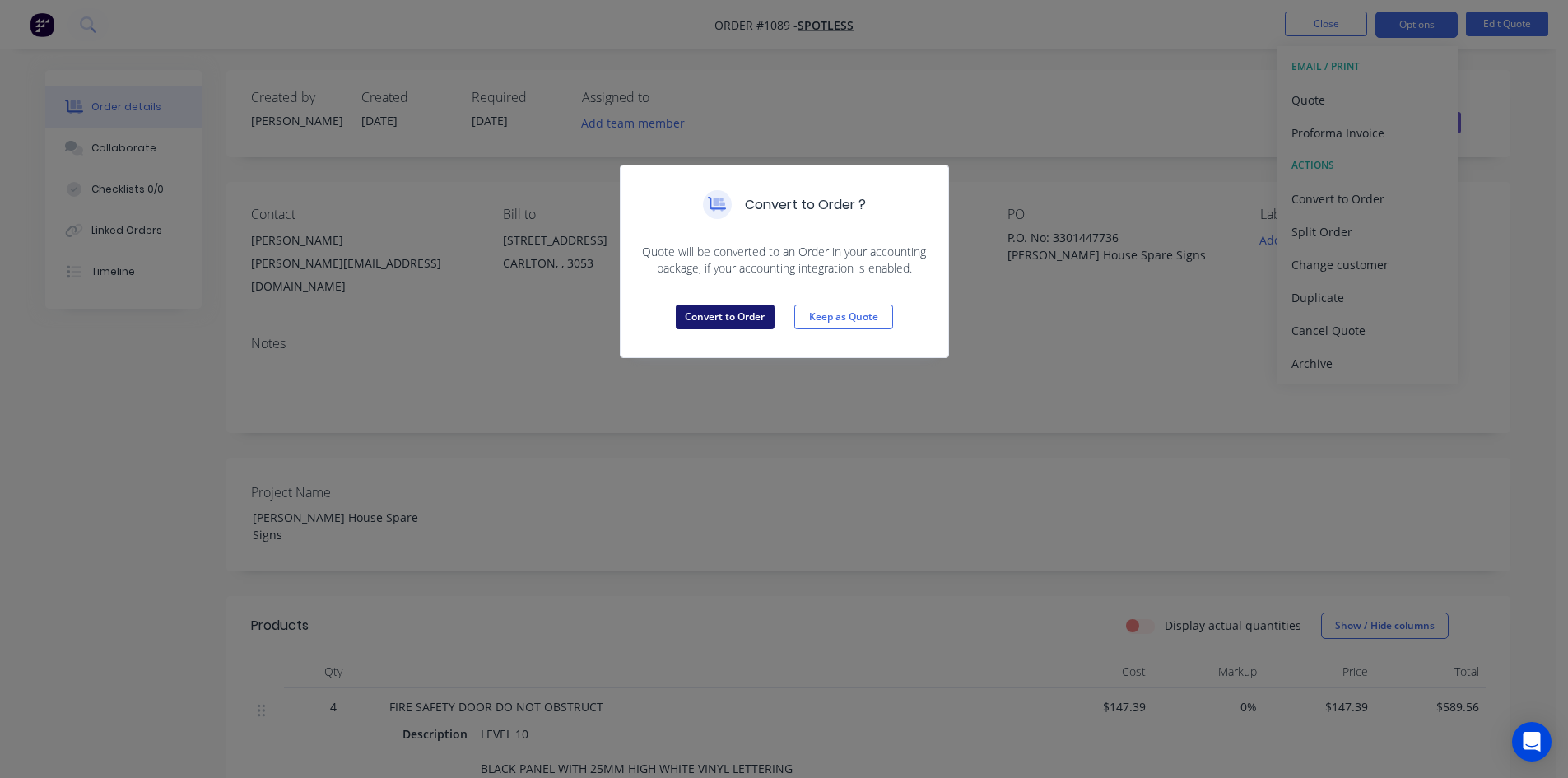
click at [732, 316] on button "Convert to Order" at bounding box center [725, 317] width 99 height 24
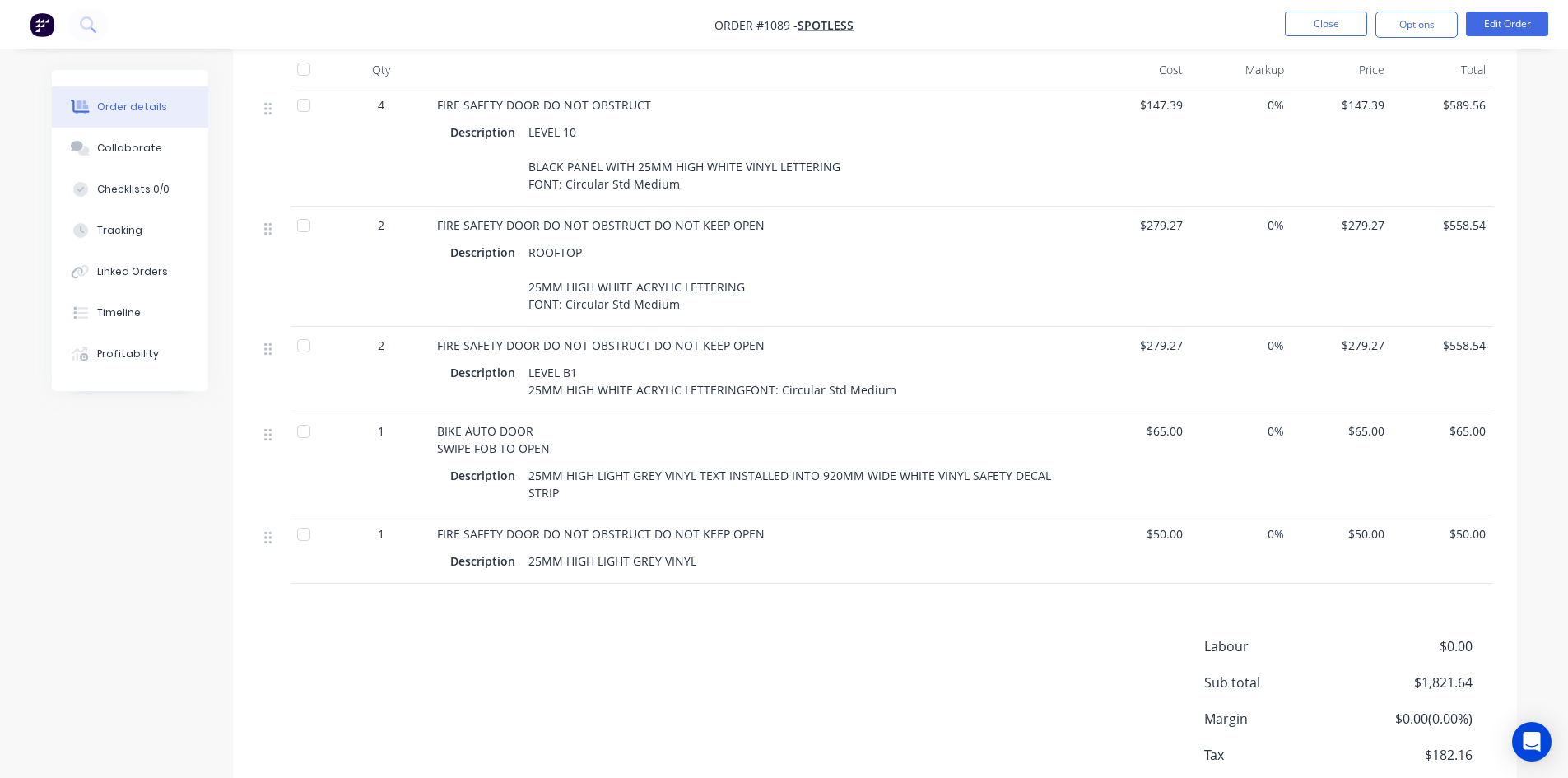
scroll to position [701, 0]
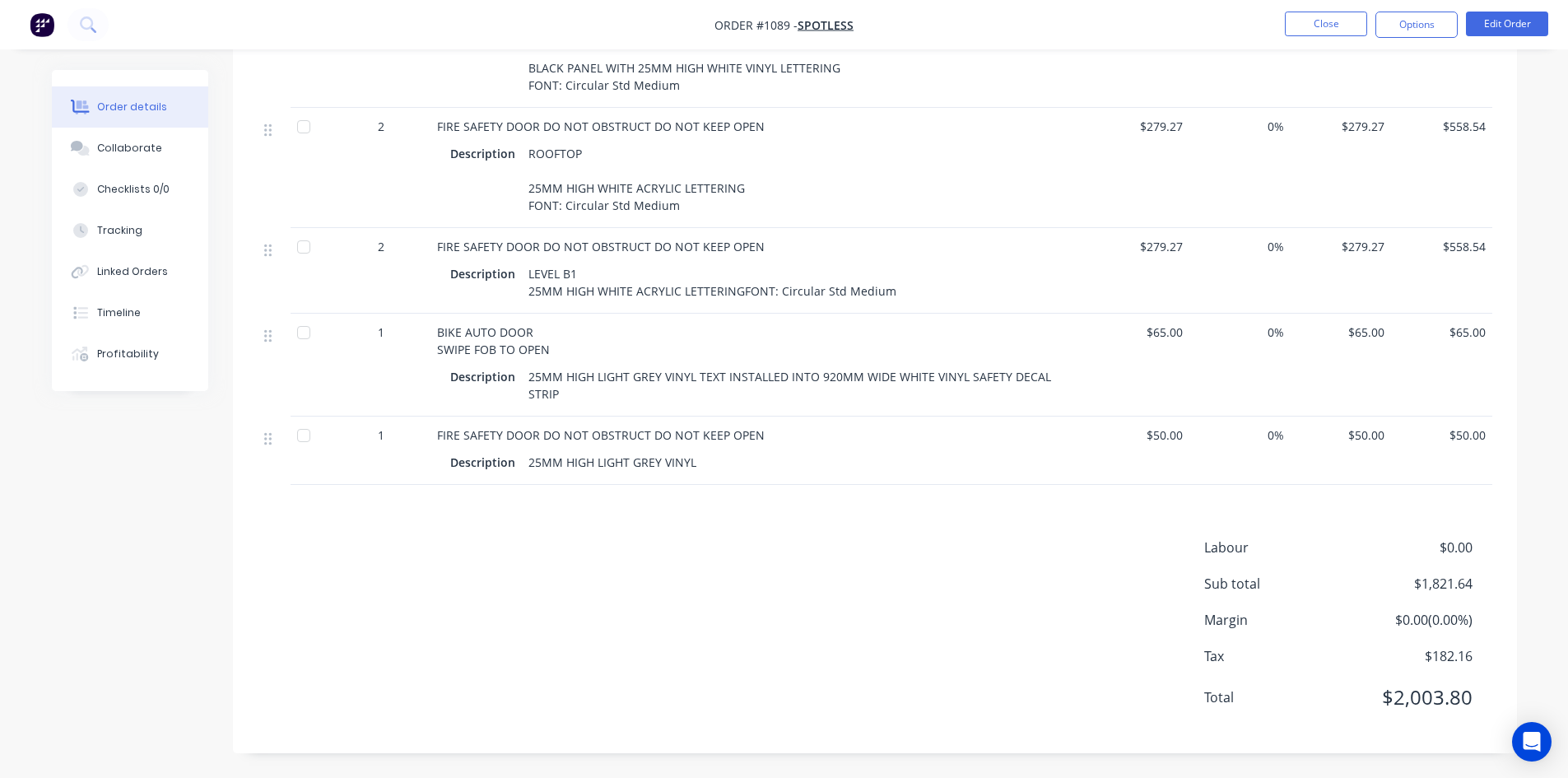
click at [1453, 697] on span "$2,003.80" at bounding box center [1410, 697] width 121 height 30
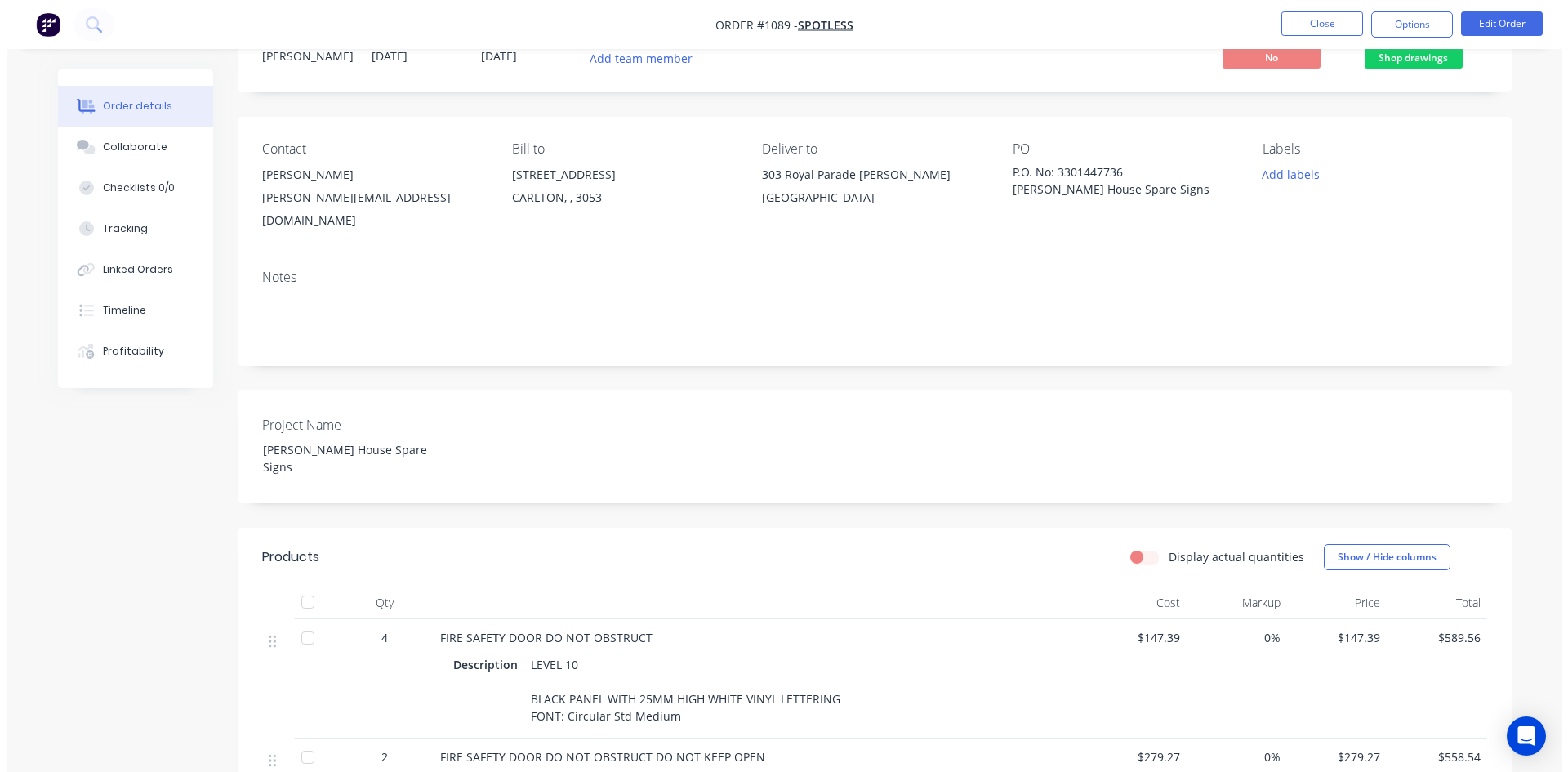
scroll to position [0, 0]
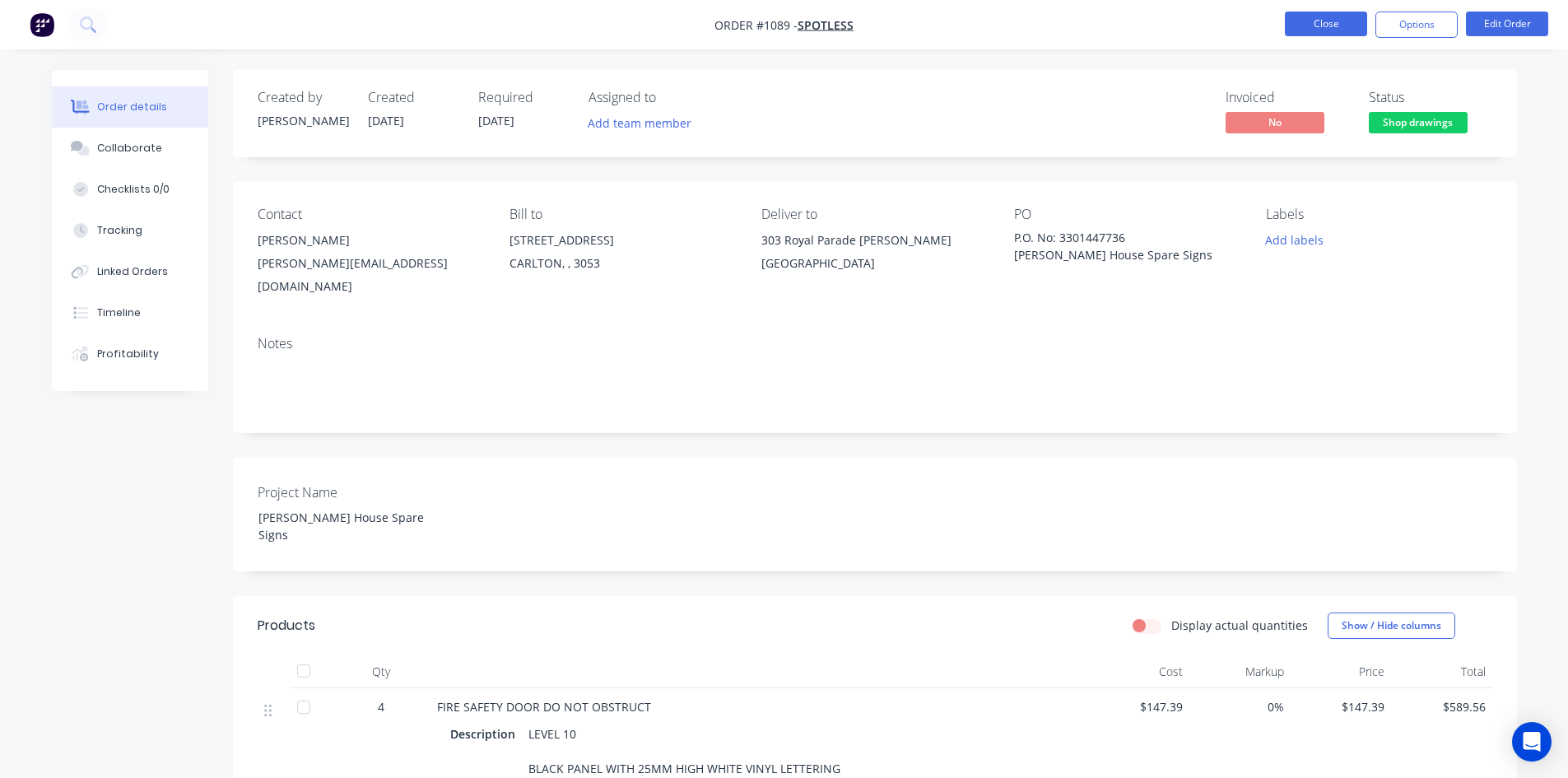
click at [1338, 24] on button "Close" at bounding box center [1325, 24] width 82 height 24
